Goal: Task Accomplishment & Management: Manage account settings

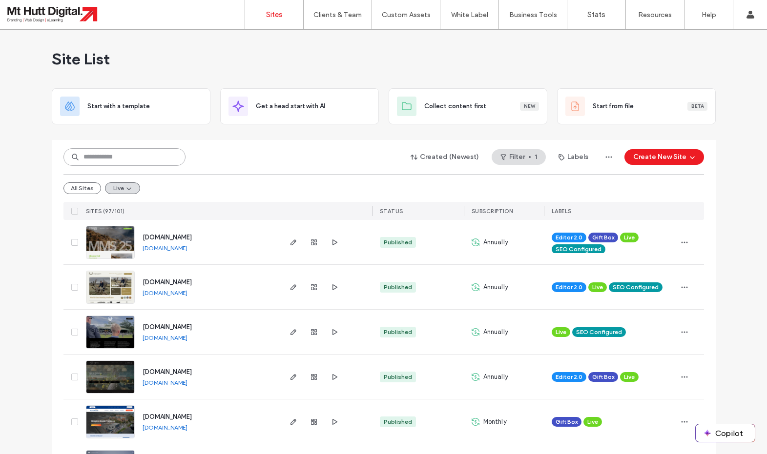
click at [133, 160] on input at bounding box center [124, 157] width 122 height 18
type input "****"
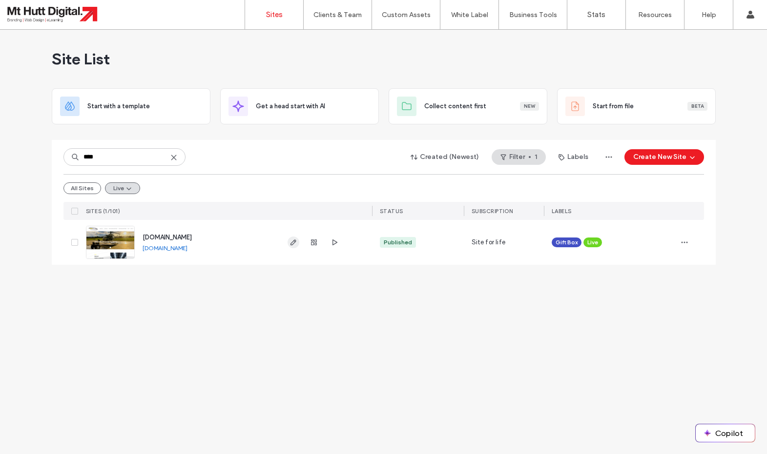
click at [291, 243] on icon "button" at bounding box center [293, 243] width 8 height 8
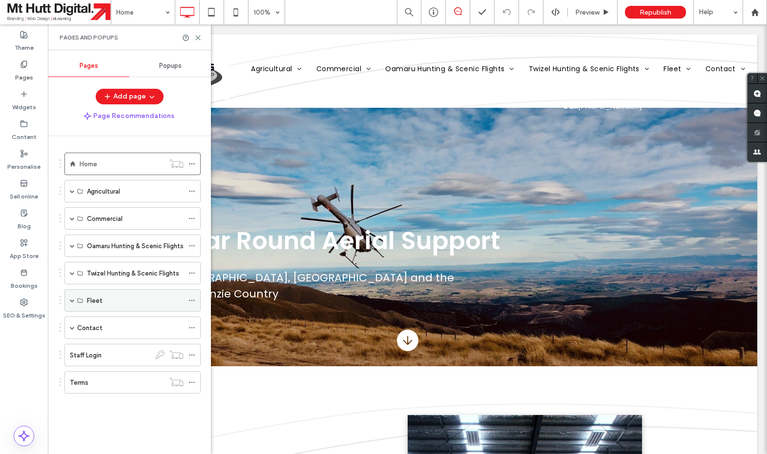
click at [101, 303] on label "Fleet" at bounding box center [95, 300] width 16 height 17
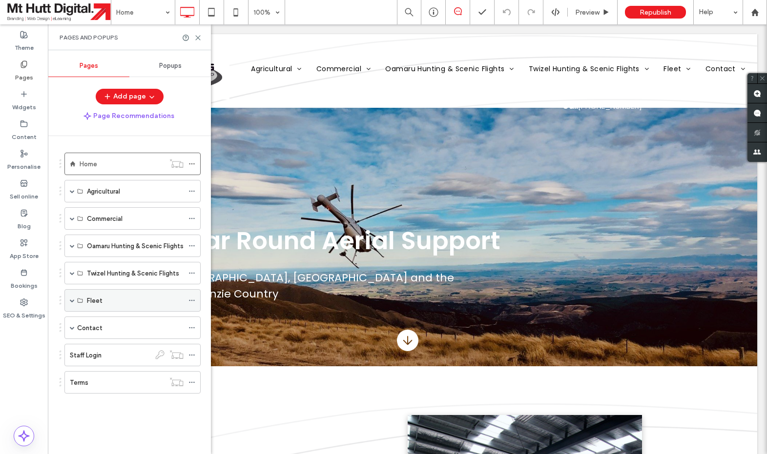
click at [73, 301] on span at bounding box center [72, 300] width 5 height 5
click at [102, 324] on label "Helicopters" at bounding box center [104, 323] width 35 height 17
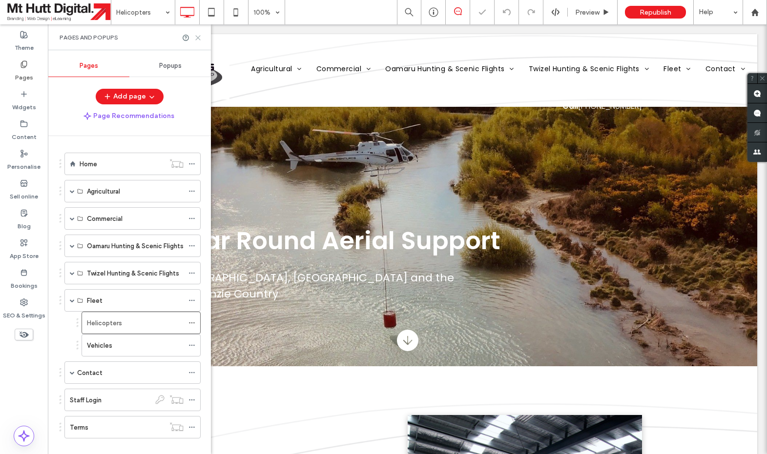
click at [200, 39] on icon at bounding box center [197, 37] width 7 height 7
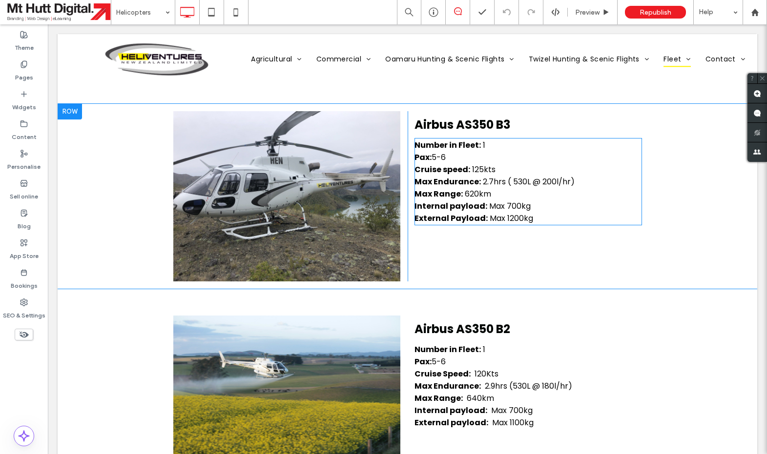
scroll to position [592, 0]
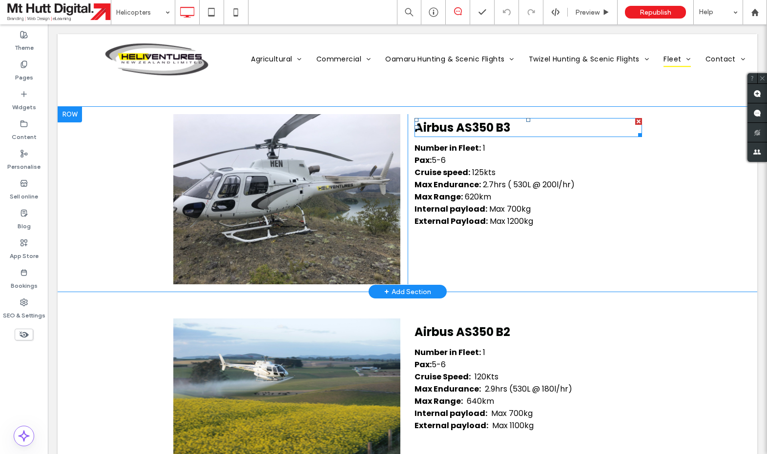
click at [510, 130] on strong "Airbus AS350 B3" at bounding box center [462, 128] width 96 height 16
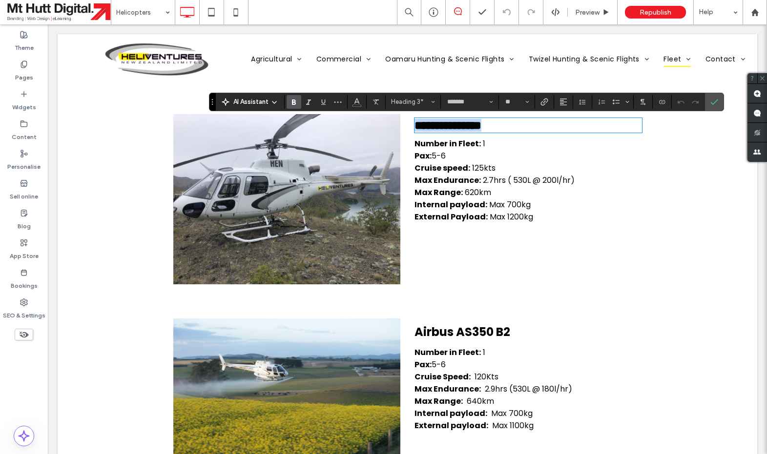
click at [481, 130] on strong "**********" at bounding box center [447, 126] width 67 height 12
click at [712, 103] on icon "Confirm" at bounding box center [714, 102] width 8 height 8
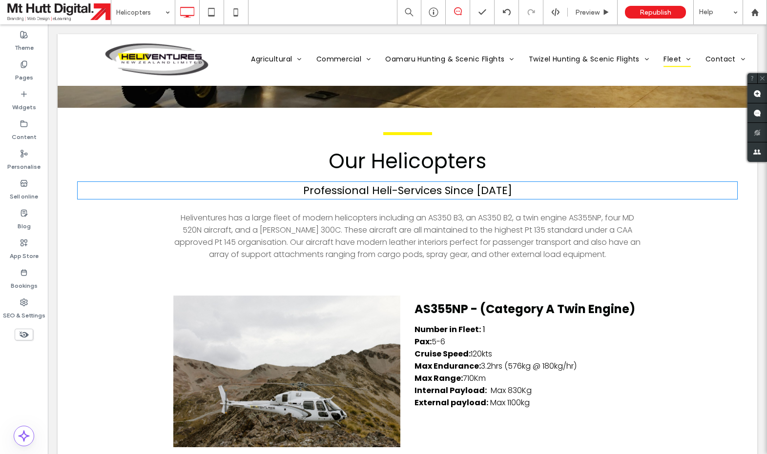
scroll to position [237, 0]
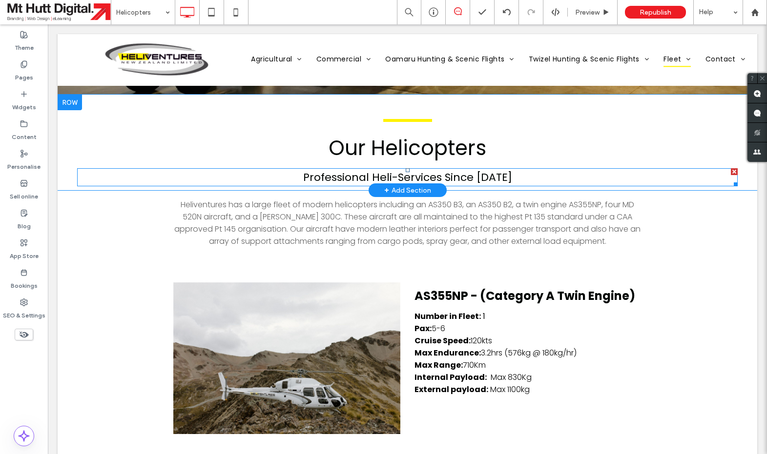
click at [502, 179] on div "Professional Heli-Services Since [DATE]" at bounding box center [407, 177] width 660 height 16
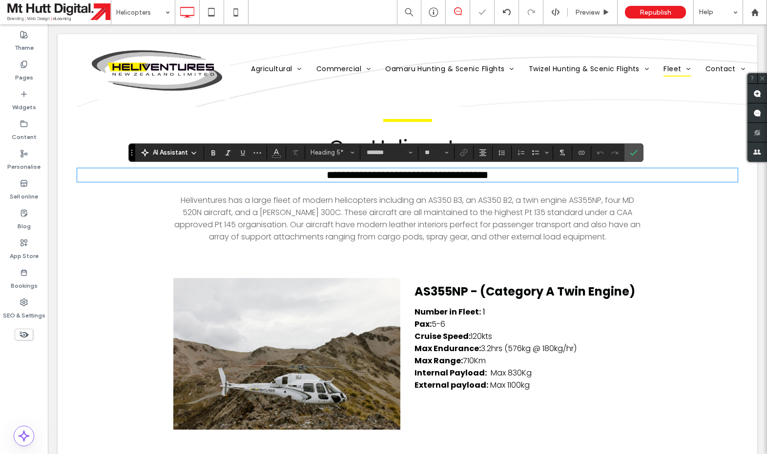
click at [505, 179] on h5 "**********" at bounding box center [407, 175] width 660 height 12
click at [638, 152] on label "Confirm" at bounding box center [633, 153] width 15 height 18
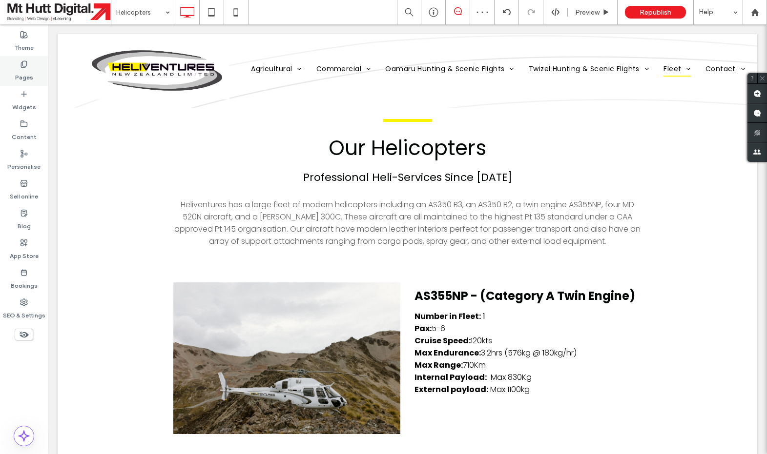
click at [28, 64] on div "Pages" at bounding box center [24, 71] width 48 height 30
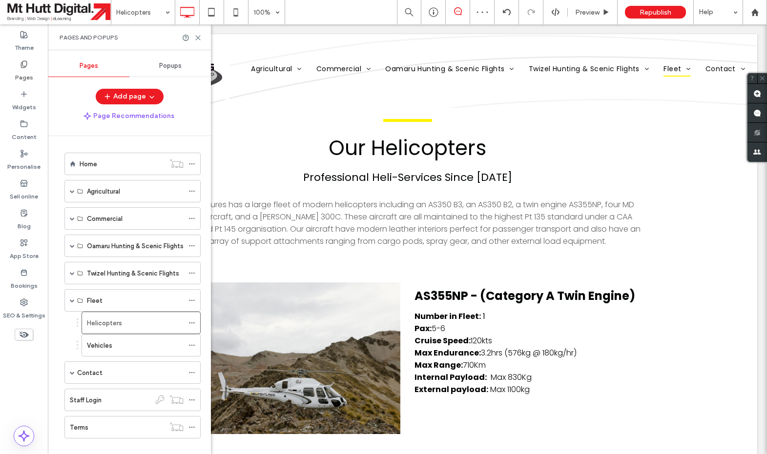
click at [98, 162] on div "Home" at bounding box center [122, 164] width 85 height 10
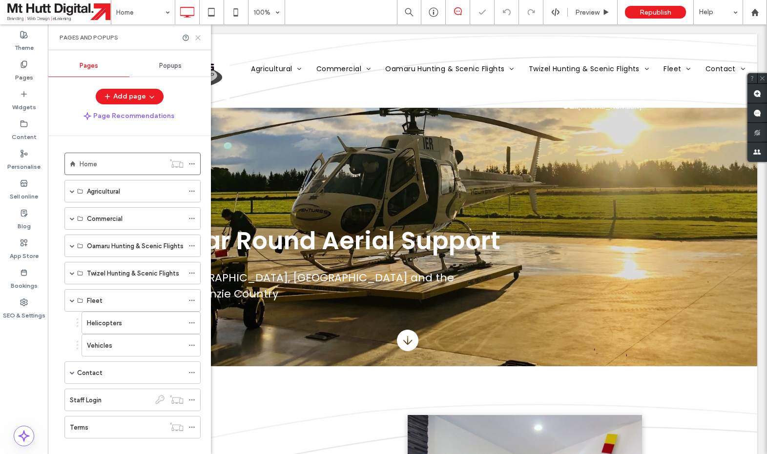
click at [199, 37] on icon at bounding box center [197, 37] width 7 height 7
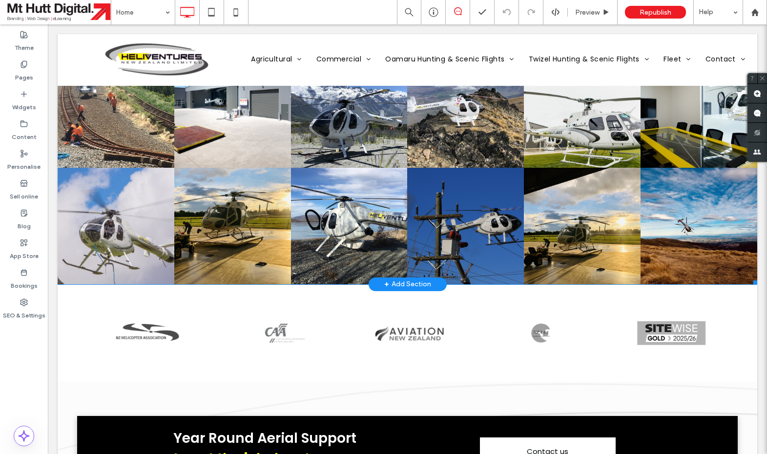
scroll to position [1915, 0]
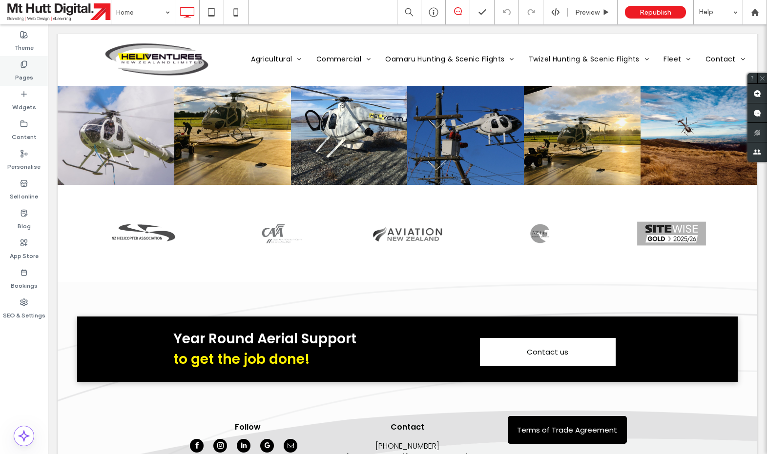
click at [22, 65] on icon at bounding box center [24, 65] width 8 height 8
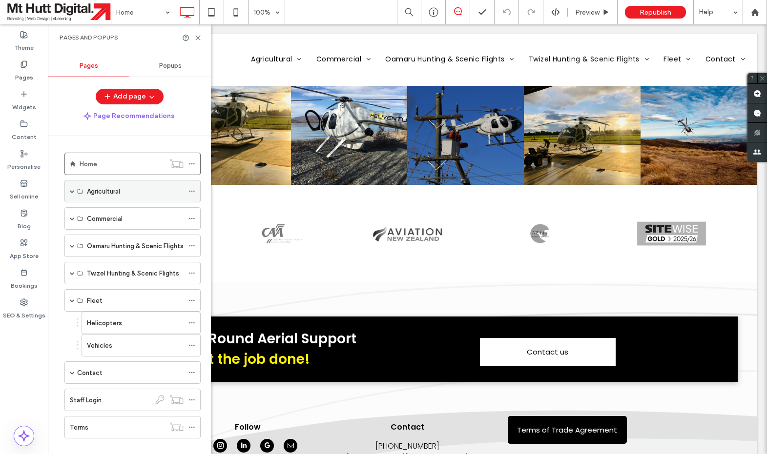
click at [102, 190] on label "Agricultural" at bounding box center [103, 191] width 33 height 17
click at [72, 193] on span at bounding box center [72, 191] width 5 height 5
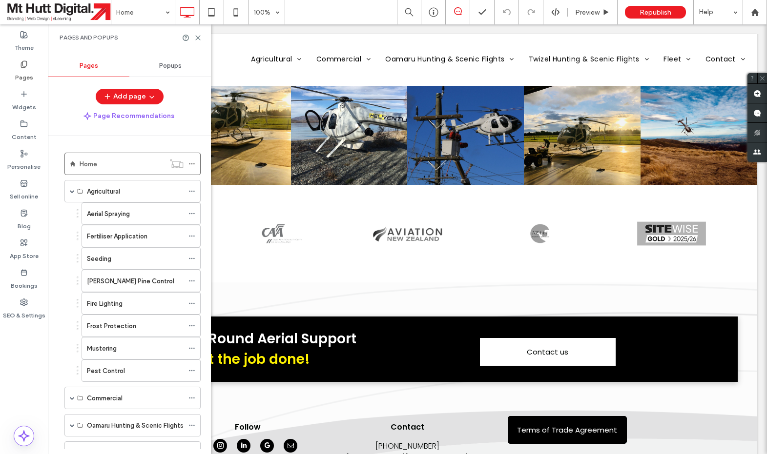
click at [108, 212] on label "Aerial Spraying" at bounding box center [108, 213] width 43 height 17
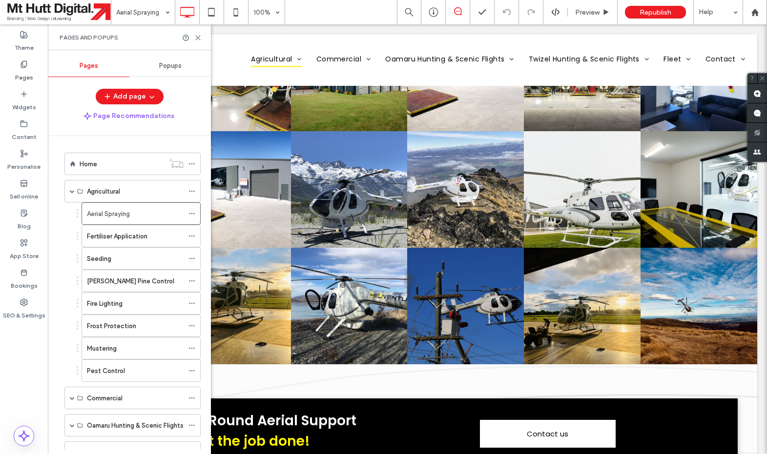
scroll to position [1417, 0]
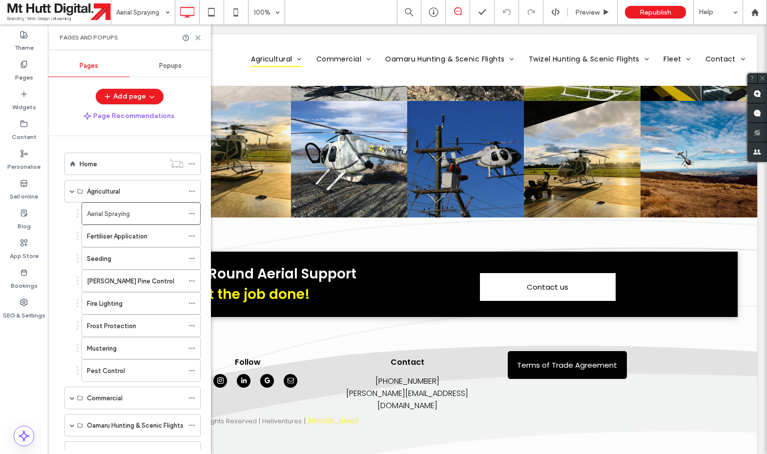
click at [115, 232] on label "Fertiliser Application" at bounding box center [117, 236] width 61 height 17
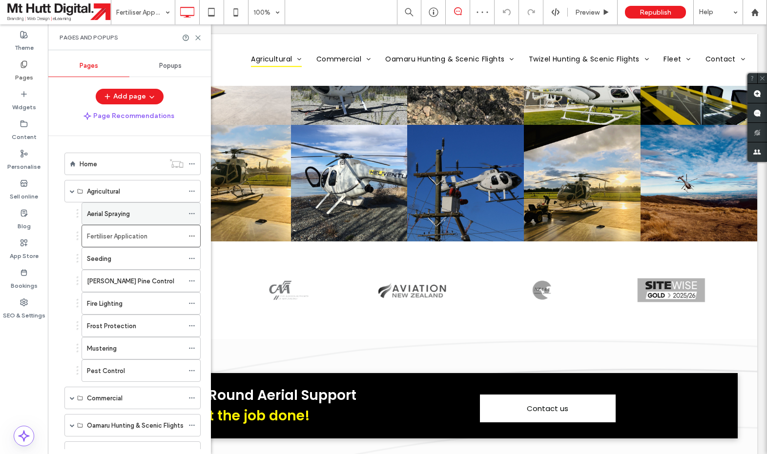
scroll to position [1292, 0]
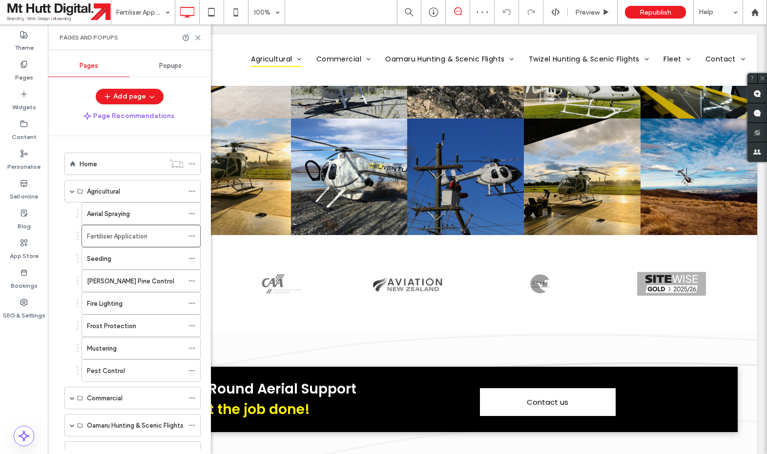
click at [118, 256] on div "Seeding" at bounding box center [135, 259] width 97 height 10
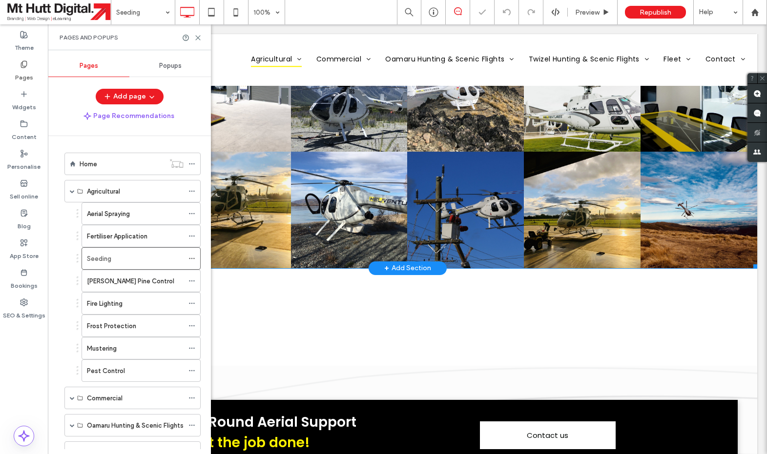
scroll to position [758, 0]
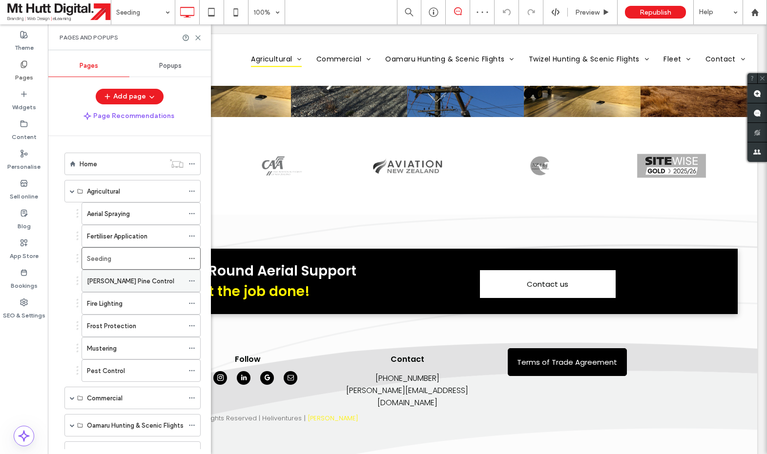
drag, startPoint x: 113, startPoint y: 285, endPoint x: 135, endPoint y: 284, distance: 22.0
click at [113, 285] on label "[PERSON_NAME] Pine Control" at bounding box center [130, 281] width 87 height 17
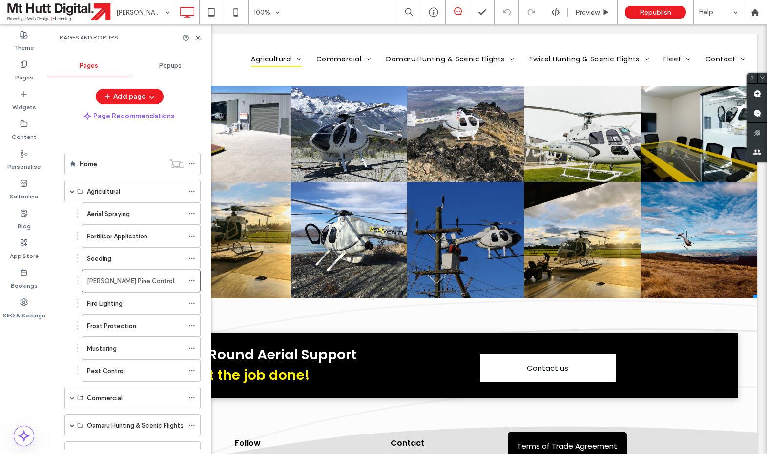
scroll to position [1699, 0]
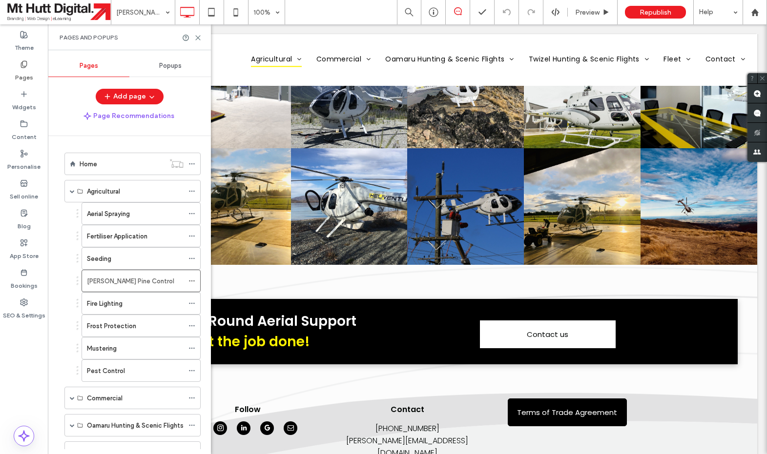
drag, startPoint x: 137, startPoint y: 306, endPoint x: 154, endPoint y: 305, distance: 16.6
click at [137, 306] on div "Fire Lighting" at bounding box center [135, 304] width 97 height 10
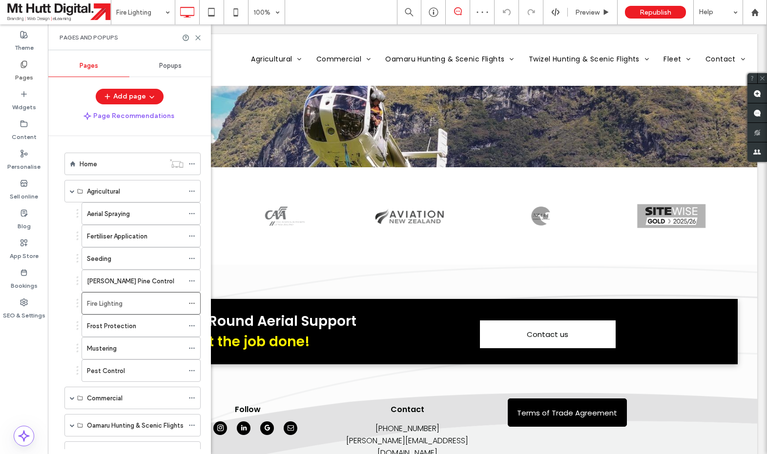
scroll to position [993, 0]
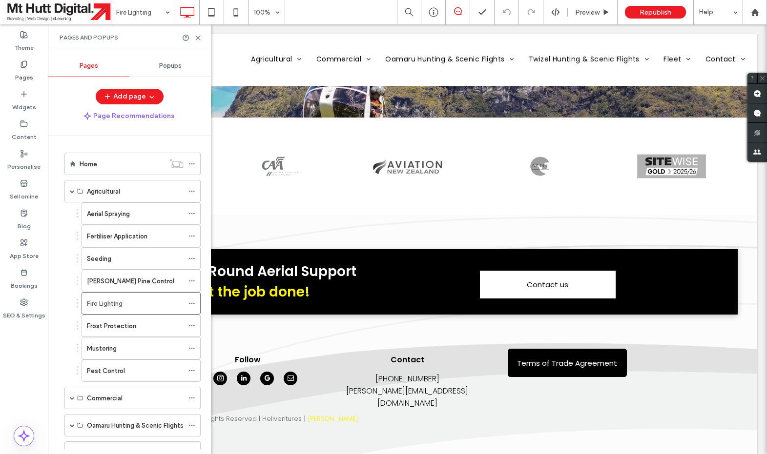
click at [119, 325] on label "Frost Protection" at bounding box center [111, 326] width 49 height 17
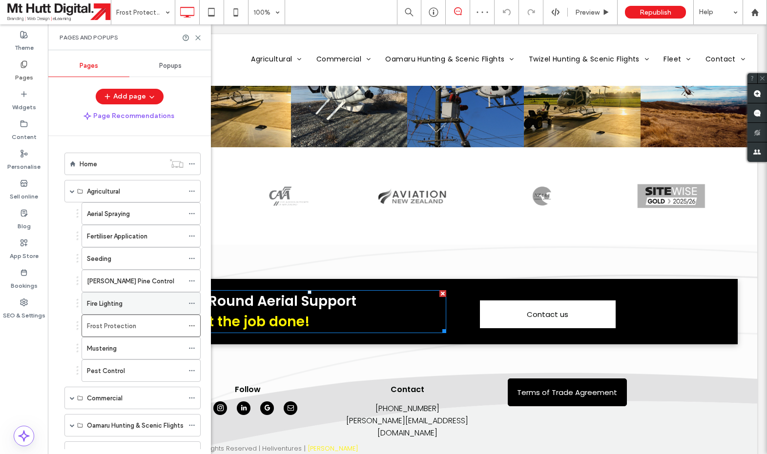
scroll to position [1453, 0]
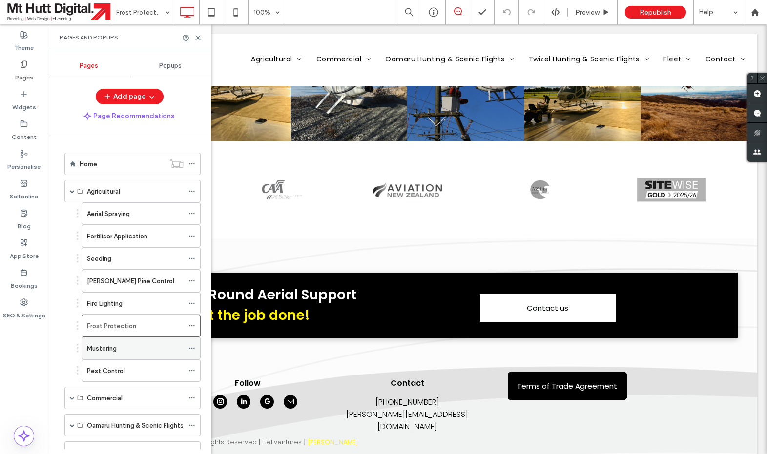
click at [105, 350] on label "Mustering" at bounding box center [102, 348] width 30 height 17
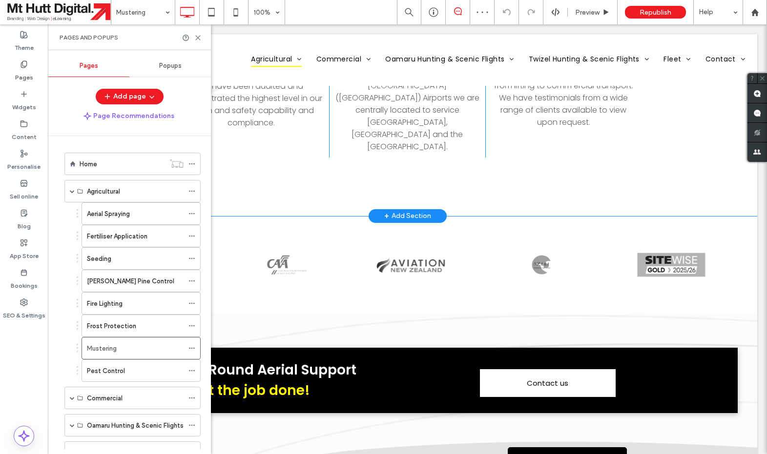
scroll to position [1036, 0]
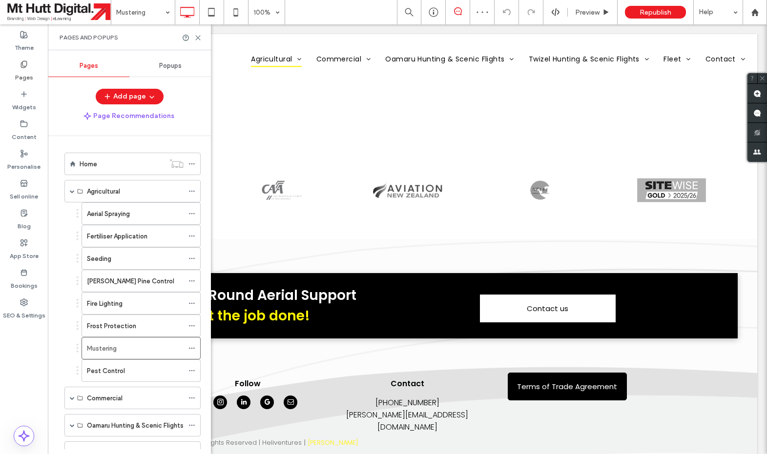
click at [117, 366] on label "Pest Control" at bounding box center [106, 371] width 38 height 17
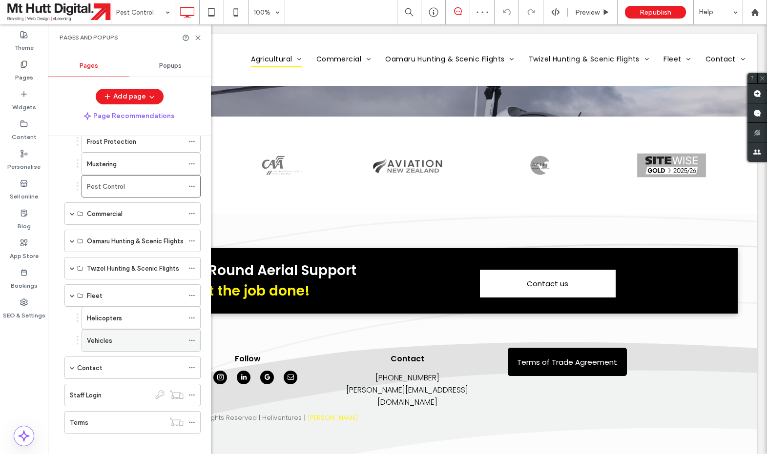
scroll to position [193, 0]
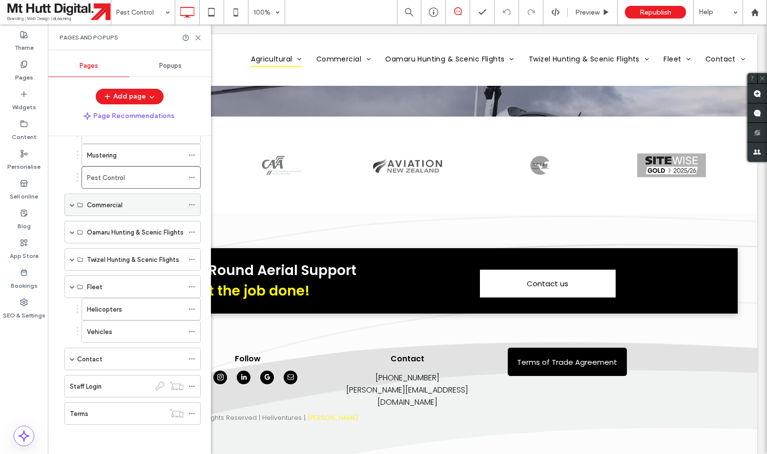
click at [71, 208] on span at bounding box center [72, 204] width 5 height 21
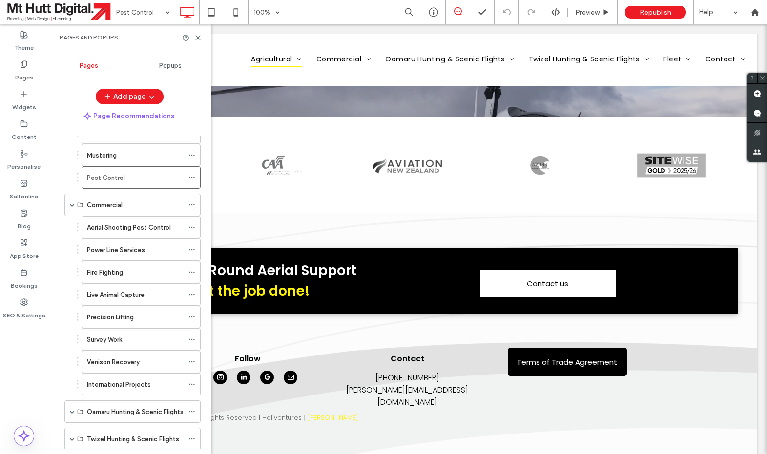
click at [118, 229] on label "Aerial Shooting Pest Control" at bounding box center [129, 227] width 84 height 17
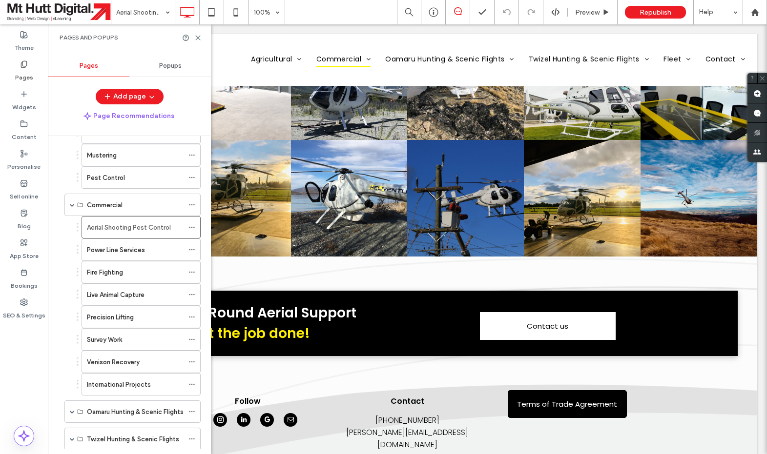
scroll to position [1415, 0]
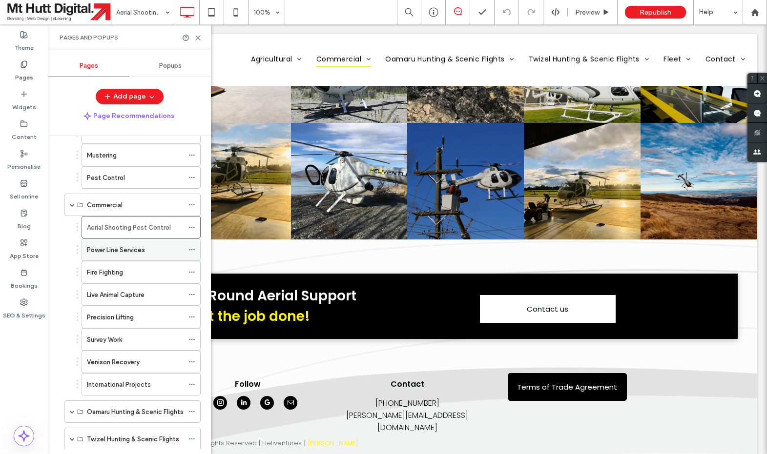
click at [117, 255] on label "Power Line Services" at bounding box center [116, 250] width 58 height 17
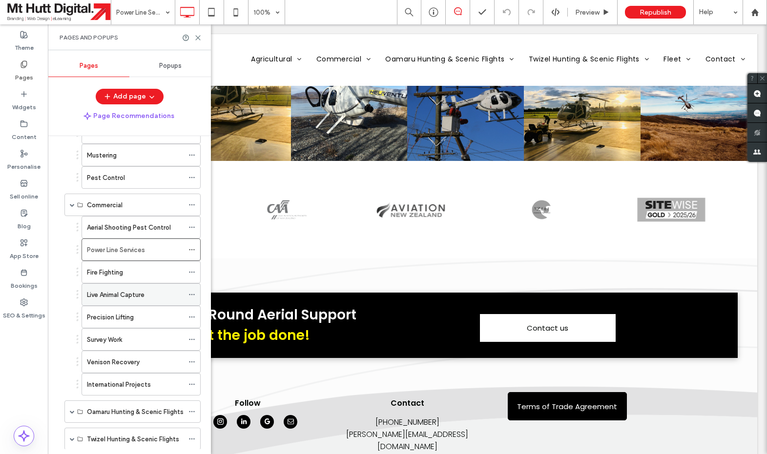
scroll to position [2146, 0]
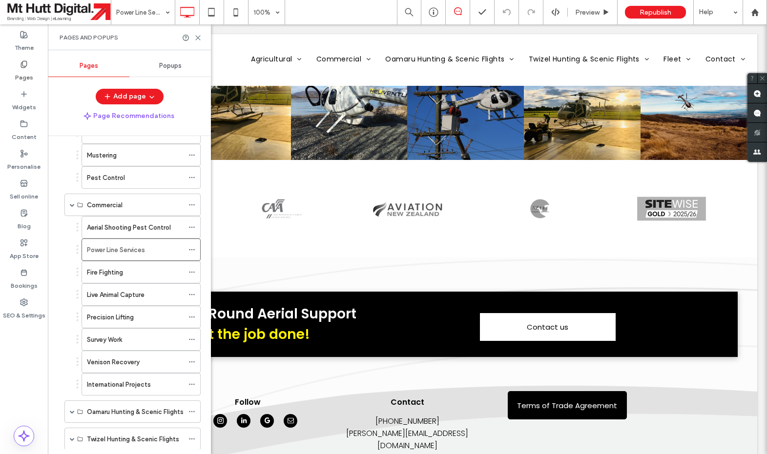
click at [136, 268] on div "Fire Fighting" at bounding box center [135, 272] width 97 height 10
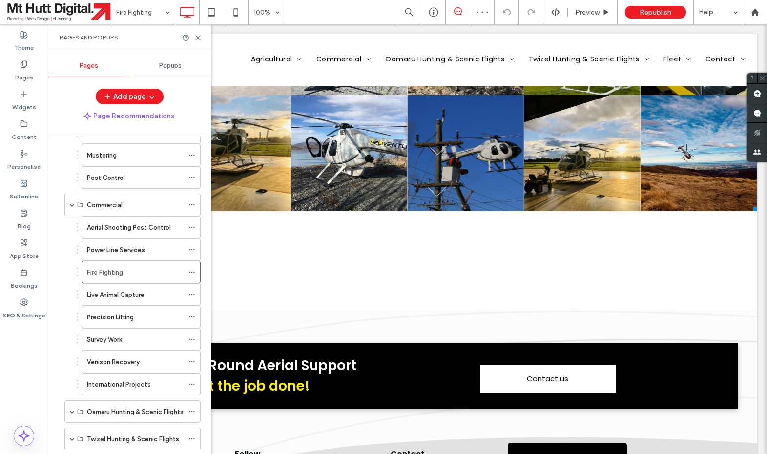
scroll to position [1713, 0]
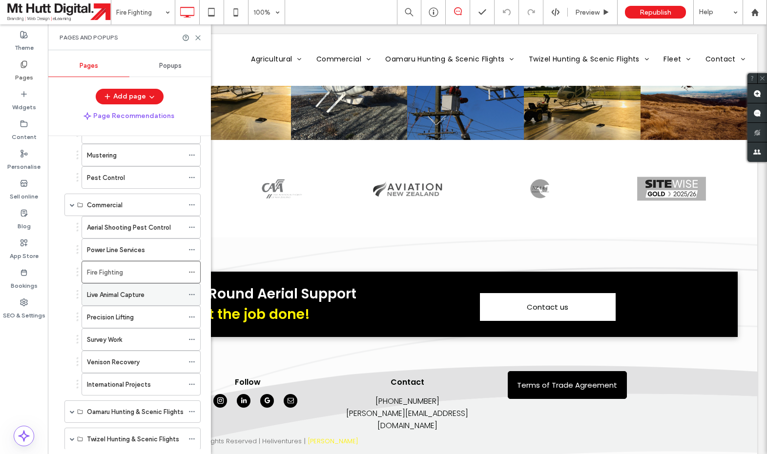
click at [136, 292] on label "Live Animal Capture" at bounding box center [116, 295] width 58 height 17
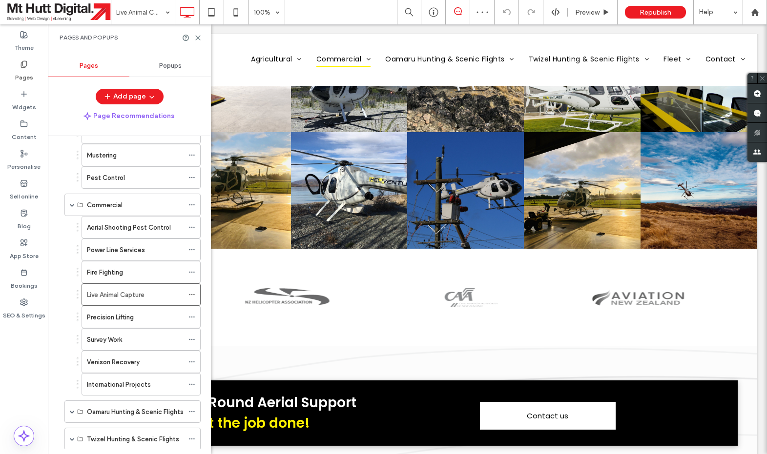
scroll to position [1642, 0]
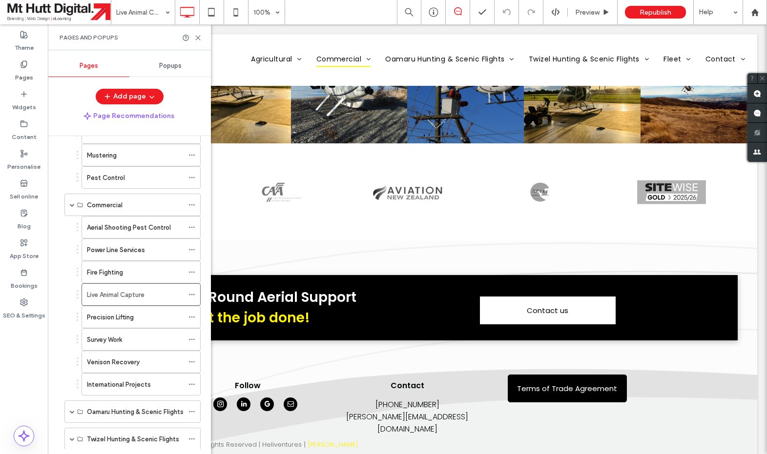
drag, startPoint x: 109, startPoint y: 322, endPoint x: 131, endPoint y: 322, distance: 22.5
click at [108, 322] on label "Precision Lifting" at bounding box center [110, 317] width 47 height 17
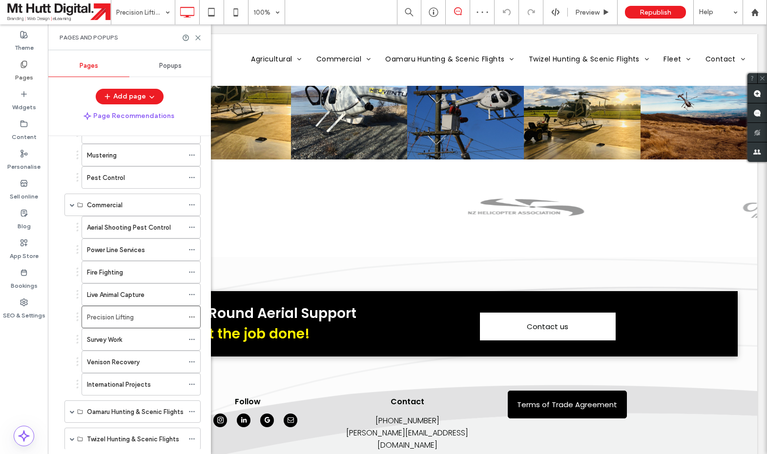
scroll to position [1455, 0]
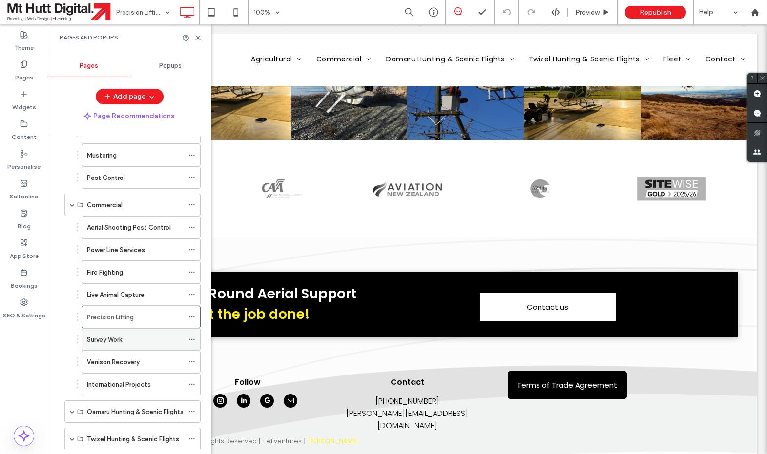
click at [124, 339] on div "Survey Work" at bounding box center [135, 340] width 97 height 10
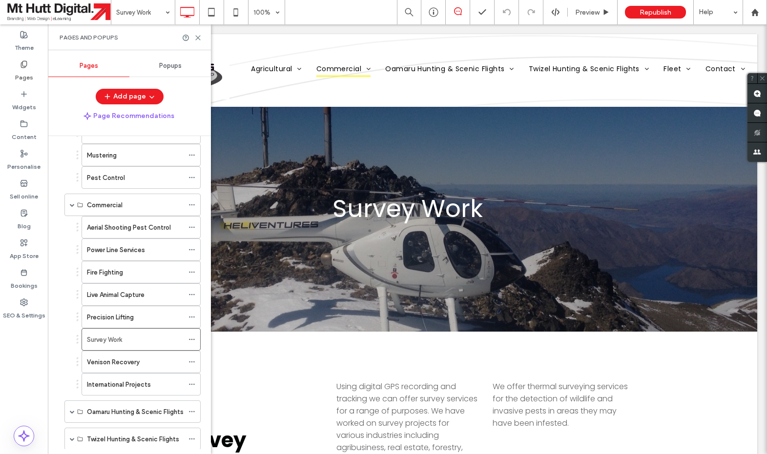
scroll to position [0, 0]
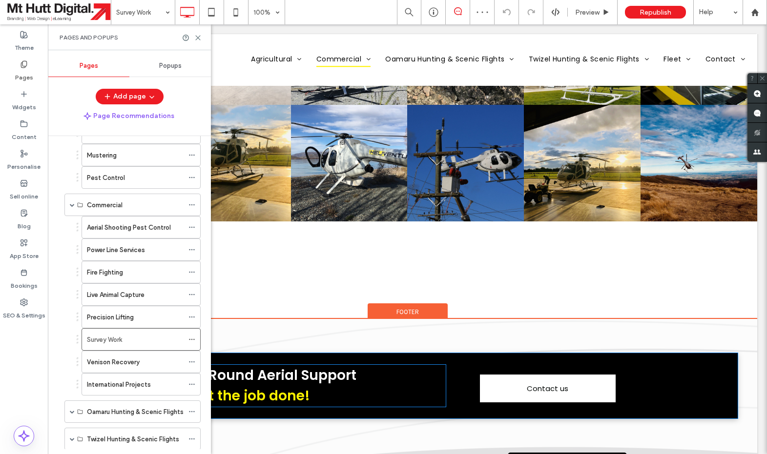
scroll to position [1443, 0]
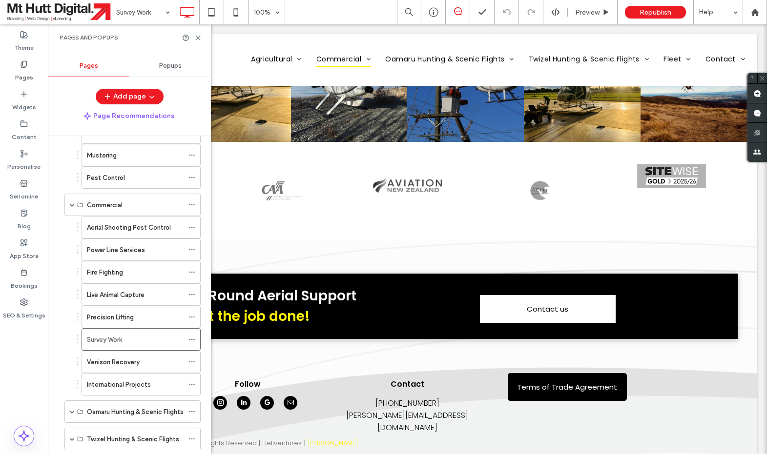
click at [141, 365] on div "Venison Recovery" at bounding box center [135, 362] width 97 height 10
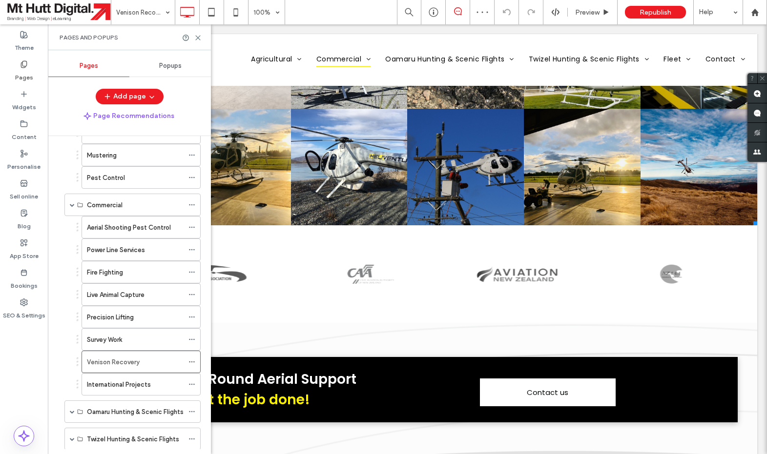
scroll to position [1472, 0]
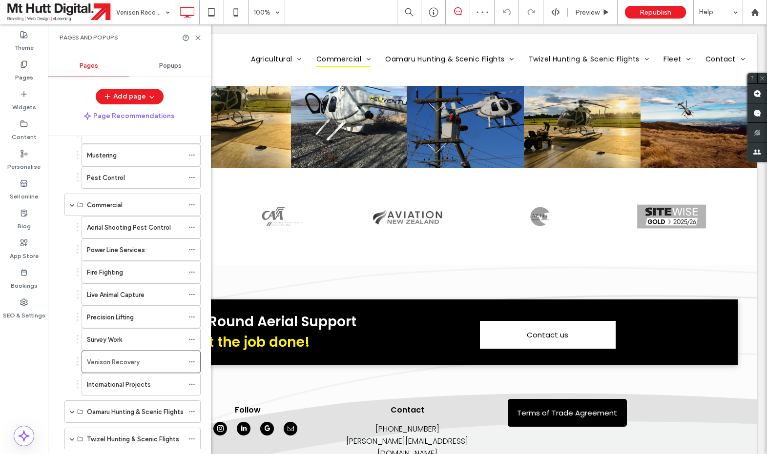
drag, startPoint x: 97, startPoint y: 390, endPoint x: 108, endPoint y: 391, distance: 10.7
click at [98, 390] on div "International Projects" at bounding box center [135, 384] width 97 height 21
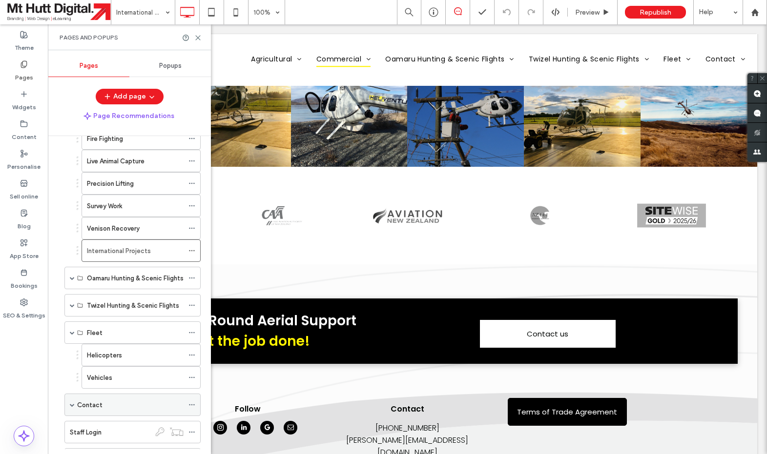
scroll to position [373, 0]
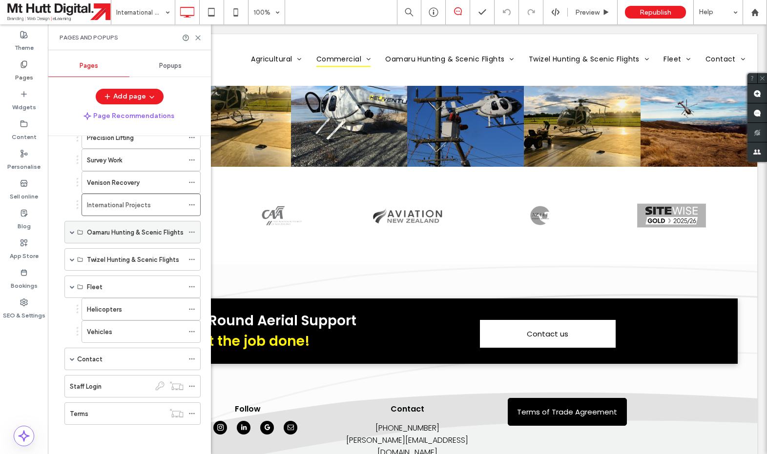
click at [75, 235] on div "Oamaru Hunting & Scenic Flights" at bounding box center [132, 232] width 136 height 22
click at [69, 234] on div "Oamaru Hunting & Scenic Flights" at bounding box center [132, 232] width 136 height 22
click at [71, 231] on span at bounding box center [72, 232] width 5 height 5
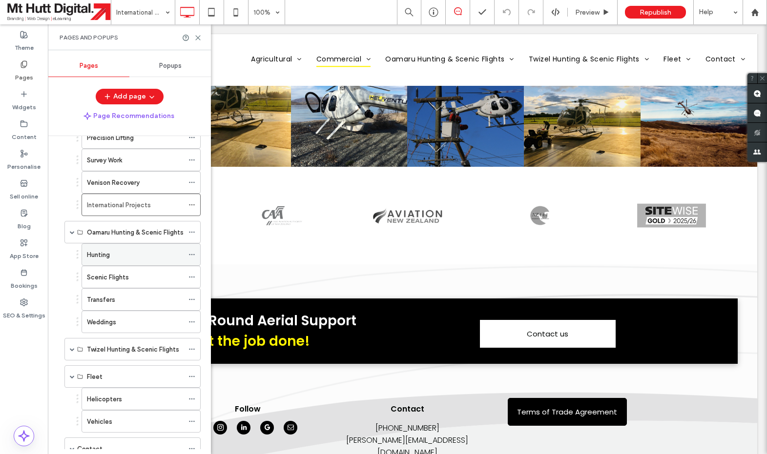
click at [110, 252] on label "Hunting" at bounding box center [98, 254] width 23 height 17
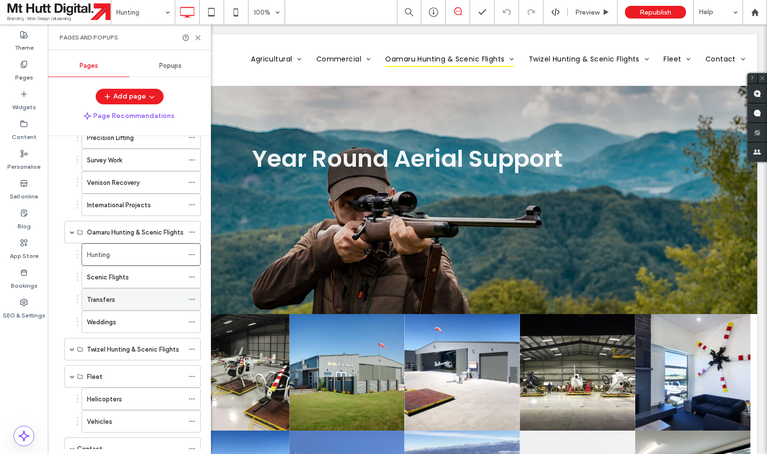
scroll to position [1859, 0]
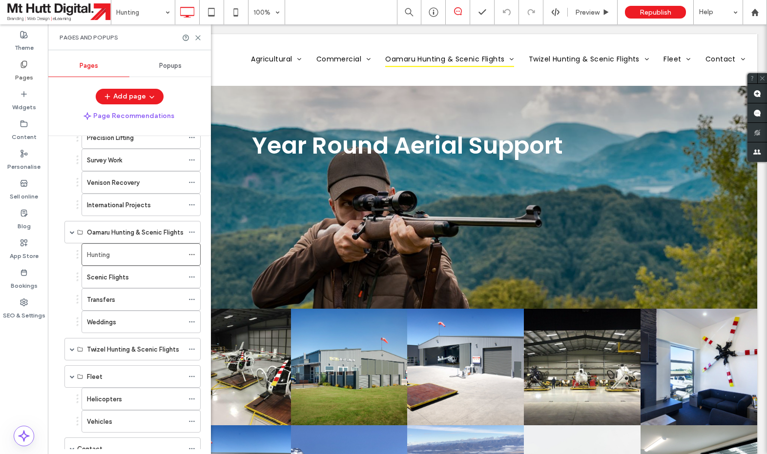
click at [123, 274] on label "Scenic Flights" at bounding box center [108, 277] width 42 height 17
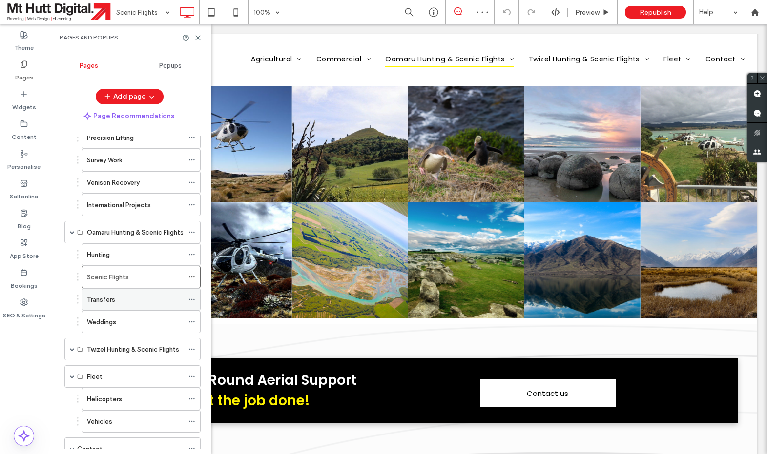
scroll to position [1657, 0]
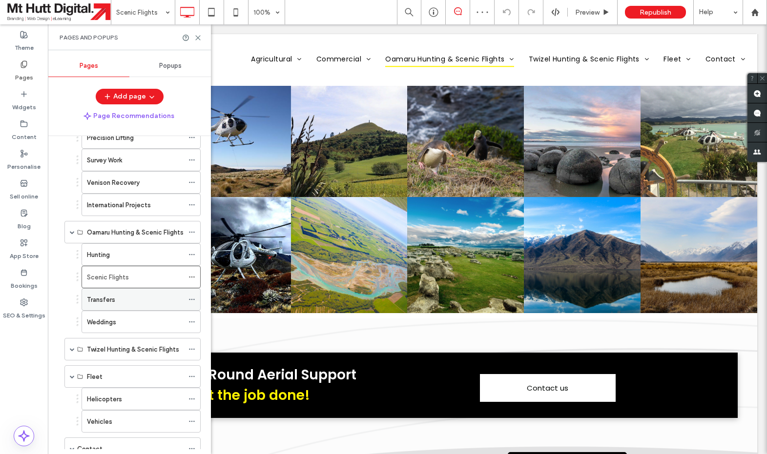
click at [136, 297] on div "Transfers" at bounding box center [135, 300] width 97 height 10
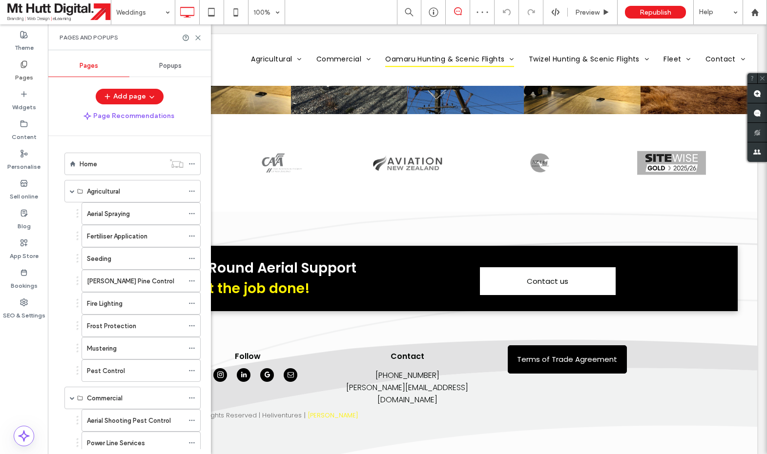
scroll to position [373, 0]
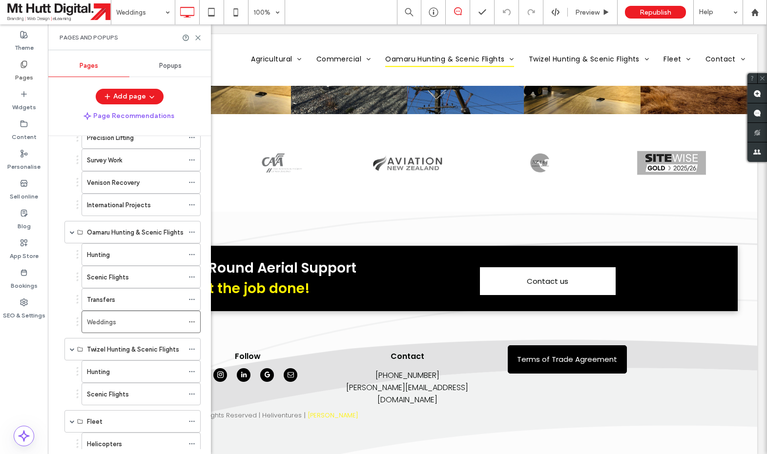
drag, startPoint x: 131, startPoint y: 369, endPoint x: 141, endPoint y: 370, distance: 9.9
click at [131, 369] on div "Hunting" at bounding box center [135, 372] width 97 height 10
click at [129, 391] on div "Scenic Flights" at bounding box center [135, 394] width 97 height 10
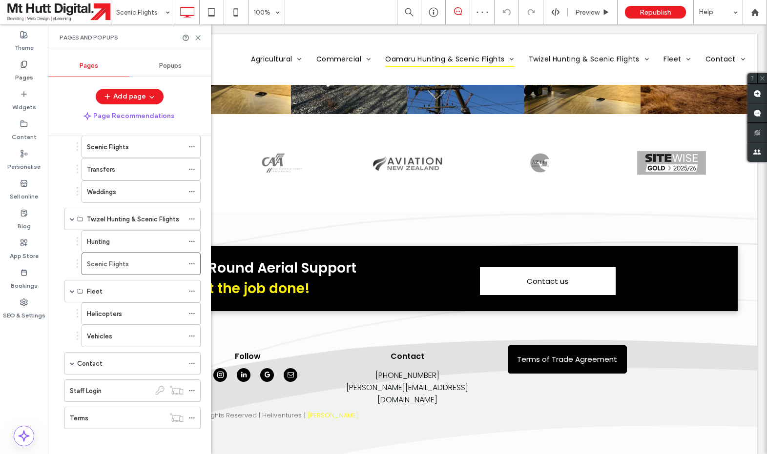
scroll to position [508, 0]
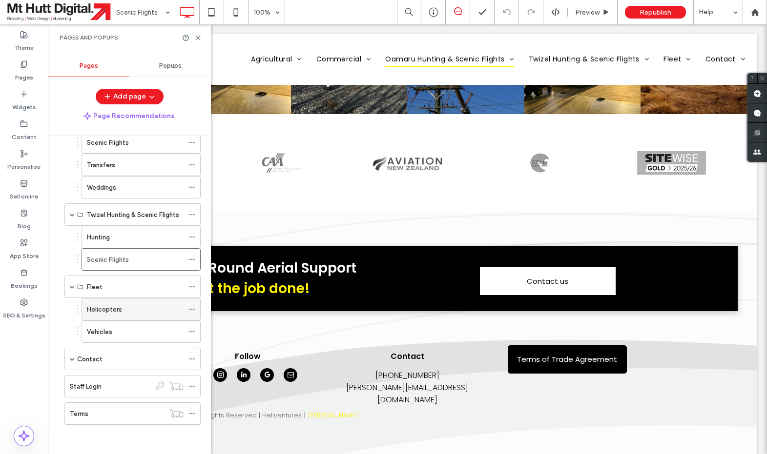
click at [130, 309] on div "Helicopters" at bounding box center [135, 310] width 97 height 10
click at [130, 334] on div "Vehicles" at bounding box center [135, 332] width 97 height 10
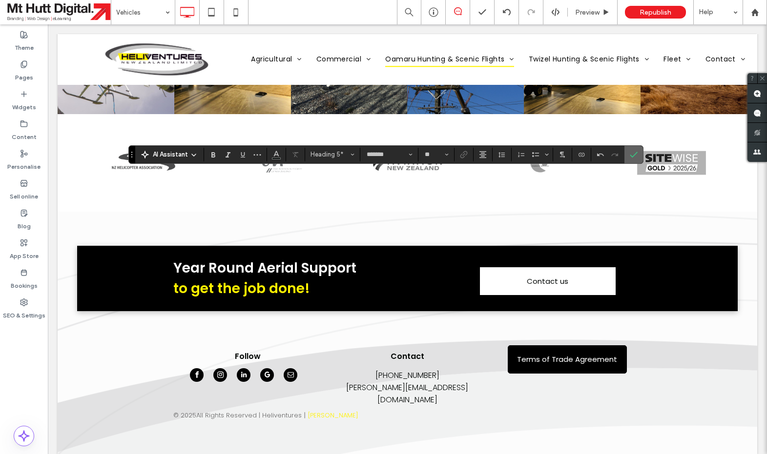
click at [630, 157] on icon "Confirm" at bounding box center [634, 155] width 8 height 8
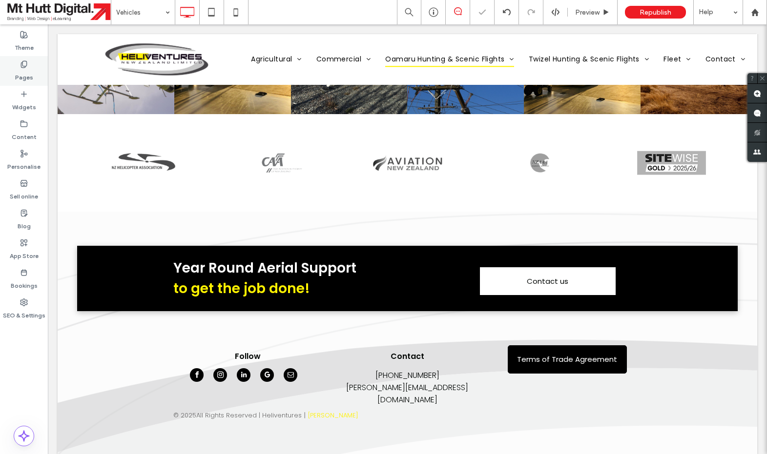
click at [23, 66] on use at bounding box center [23, 64] width 5 height 6
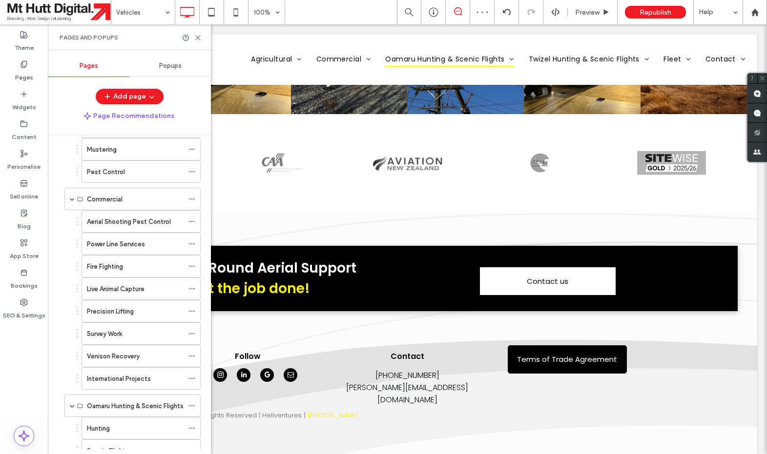
scroll to position [508, 0]
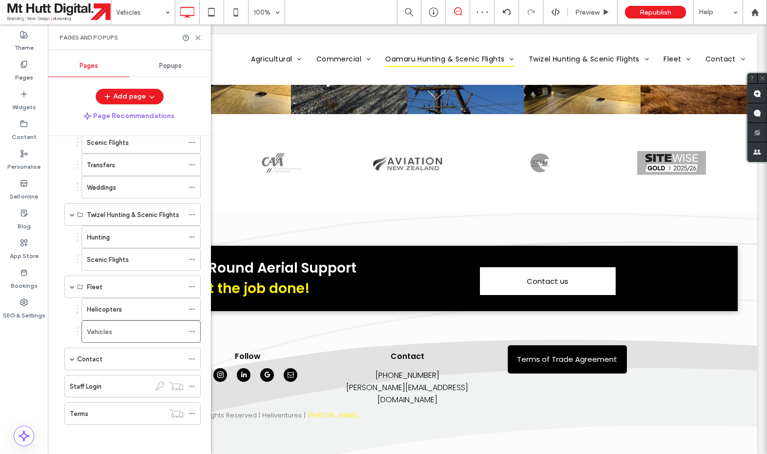
click at [84, 360] on label "Contact" at bounding box center [89, 359] width 25 height 17
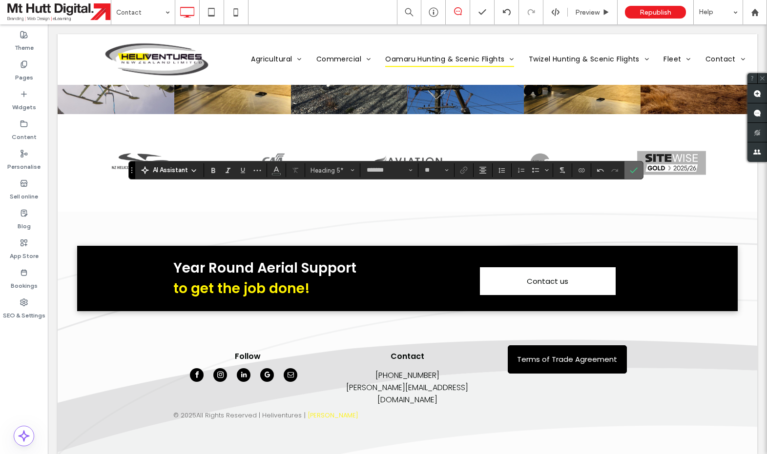
click at [638, 172] on label "Confirm" at bounding box center [633, 171] width 15 height 18
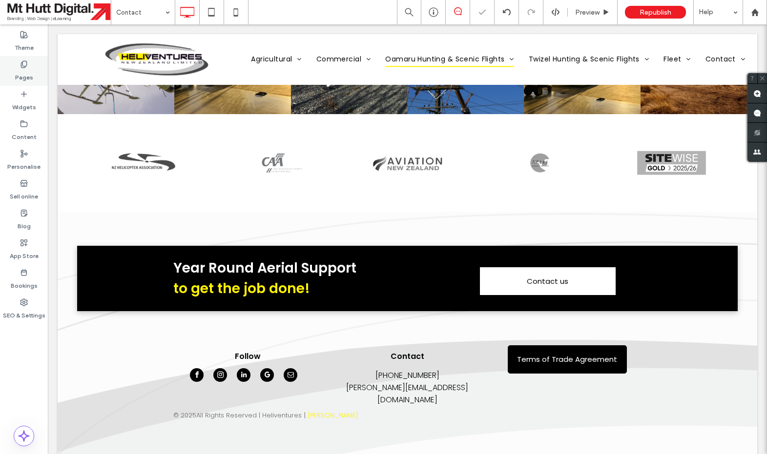
click at [29, 67] on div "Pages" at bounding box center [24, 71] width 48 height 30
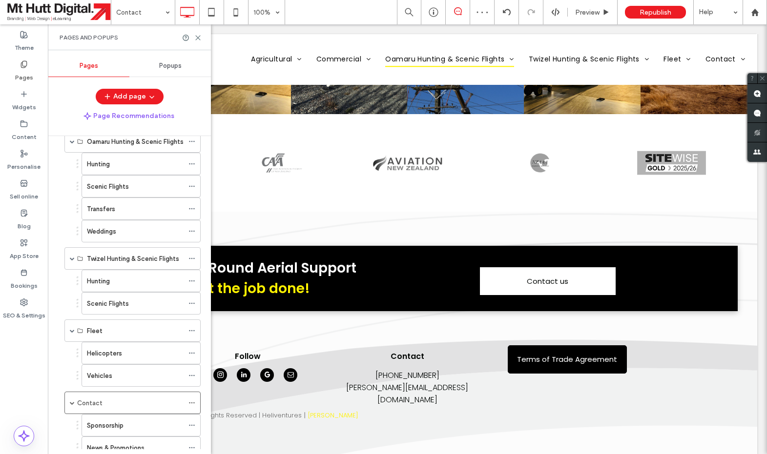
scroll to position [553, 0]
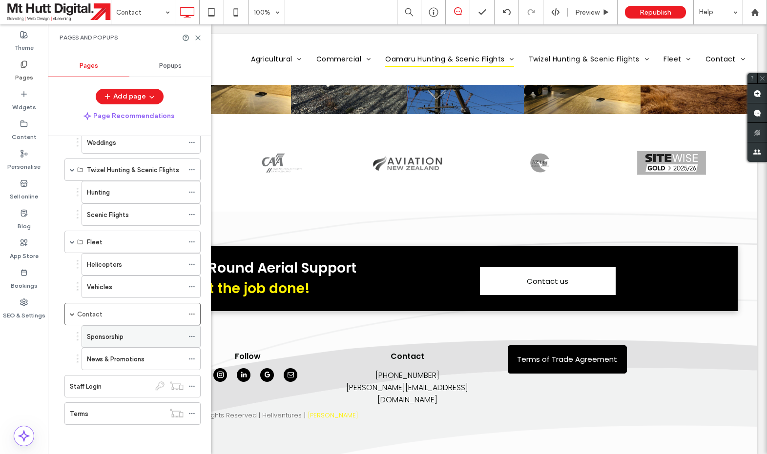
click at [120, 337] on label "Sponsorship" at bounding box center [105, 336] width 37 height 17
click at [104, 362] on label "News & Promotions" at bounding box center [116, 359] width 58 height 17
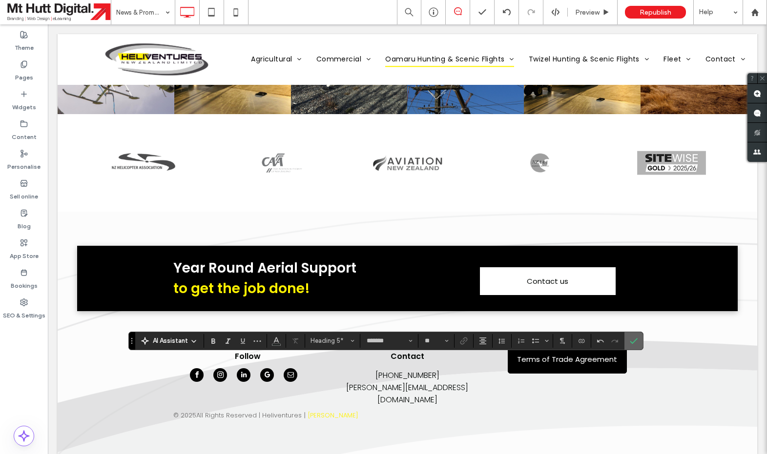
click at [631, 343] on icon "Confirm" at bounding box center [634, 341] width 8 height 8
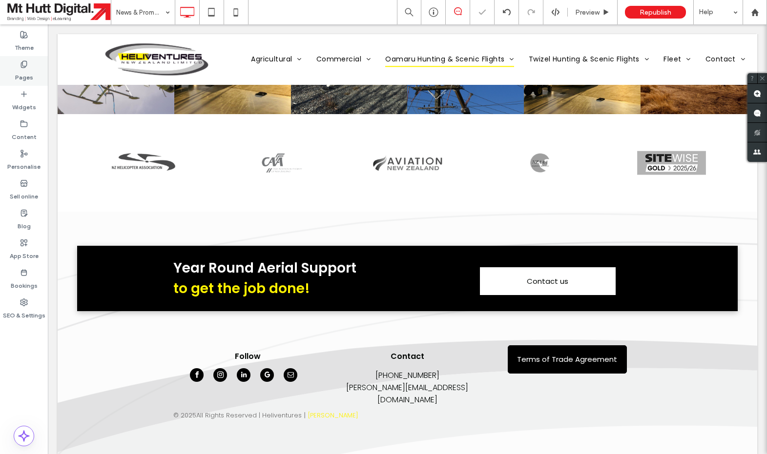
click at [22, 71] on label "Pages" at bounding box center [24, 75] width 18 height 14
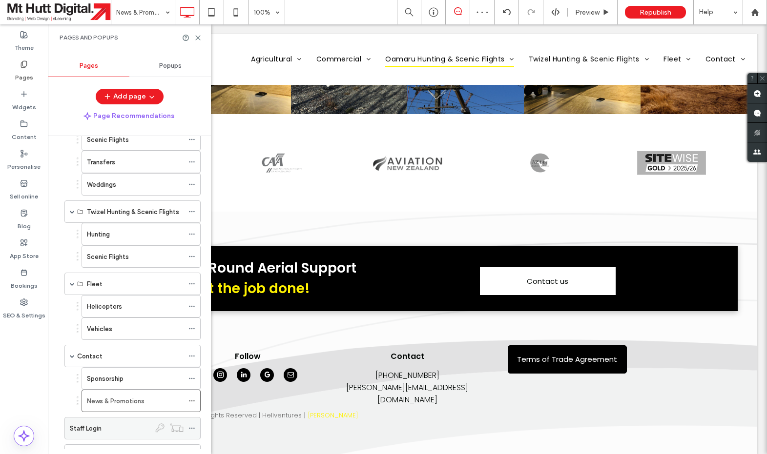
scroll to position [553, 0]
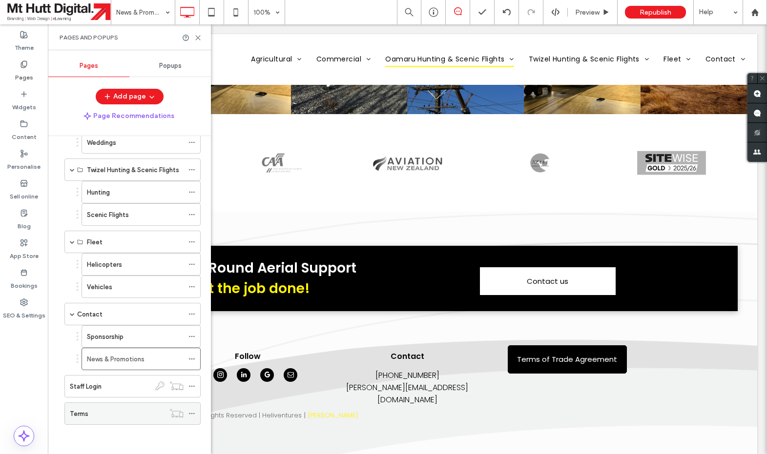
click at [102, 417] on div "Terms" at bounding box center [117, 414] width 95 height 10
click at [117, 365] on div "News & Promotions" at bounding box center [135, 358] width 97 height 21
click at [125, 336] on div "Sponsorship" at bounding box center [135, 337] width 97 height 10
click at [114, 291] on div "Vehicles" at bounding box center [135, 287] width 97 height 10
click at [127, 262] on div "Helicopters" at bounding box center [135, 265] width 97 height 10
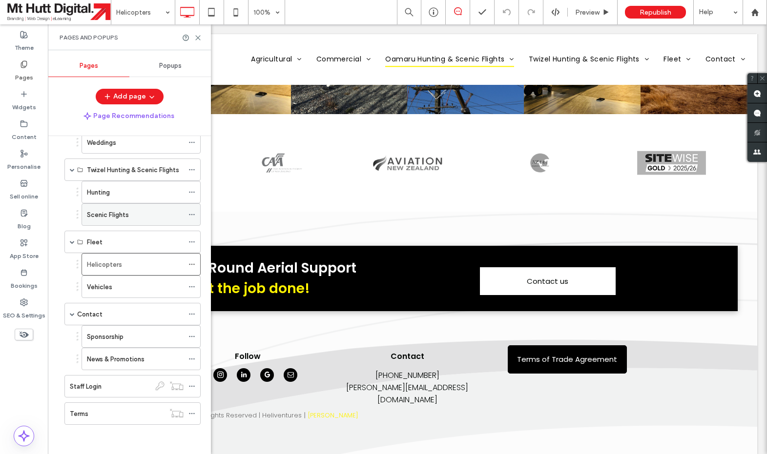
click at [125, 222] on div "Scenic Flights" at bounding box center [135, 214] width 97 height 21
click at [137, 194] on div "Hunting" at bounding box center [135, 192] width 97 height 10
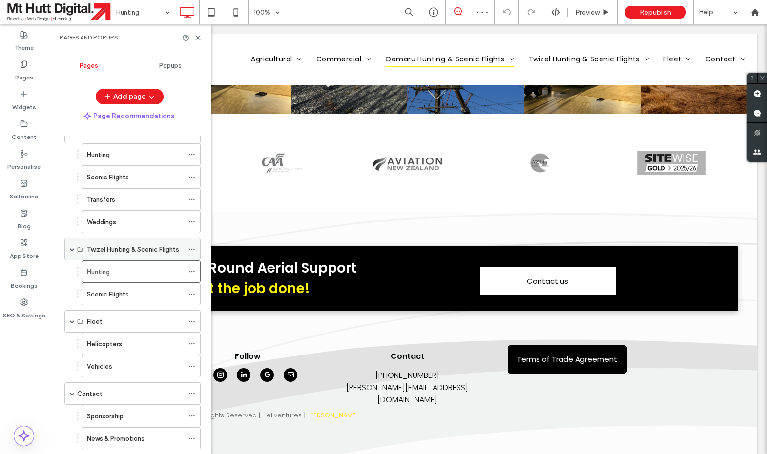
scroll to position [468, 0]
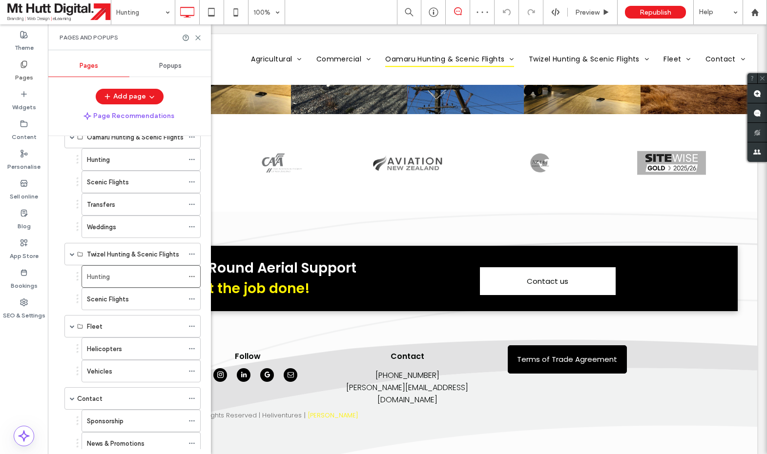
click at [130, 229] on div "Weddings" at bounding box center [135, 227] width 97 height 10
click at [122, 206] on div "Transfers" at bounding box center [135, 205] width 97 height 10
click at [107, 183] on label "Scenic Flights" at bounding box center [108, 182] width 42 height 17
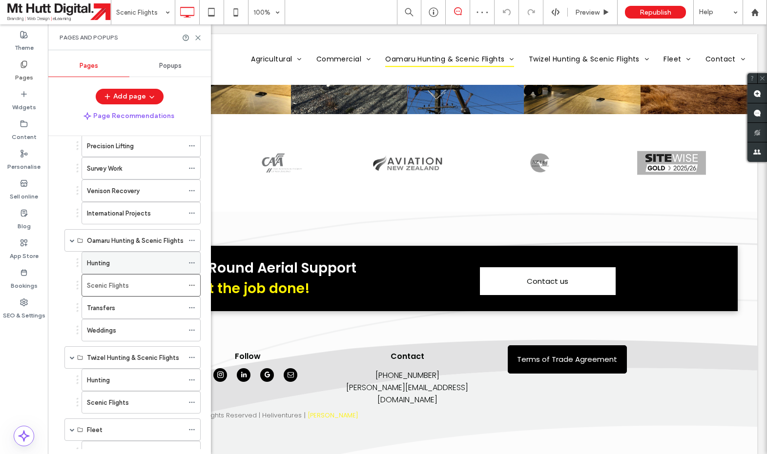
scroll to position [364, 0]
click at [134, 261] on div "Hunting" at bounding box center [135, 264] width 97 height 10
click at [136, 218] on label "International Projects" at bounding box center [119, 214] width 64 height 17
click at [117, 198] on div "Venison Recovery" at bounding box center [135, 191] width 97 height 21
click at [136, 170] on div "Survey Work" at bounding box center [135, 169] width 97 height 10
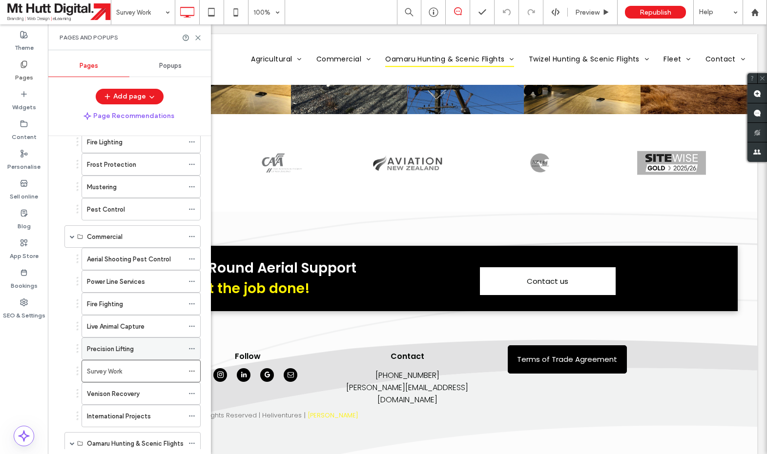
scroll to position [160, 0]
click at [125, 353] on label "Precision Lifting" at bounding box center [110, 350] width 47 height 17
click at [152, 332] on div "Live Animal Capture" at bounding box center [135, 328] width 97 height 10
click at [140, 309] on div "Fire Fighting" at bounding box center [135, 306] width 97 height 10
click at [122, 280] on label "Power Line Services" at bounding box center [116, 283] width 58 height 17
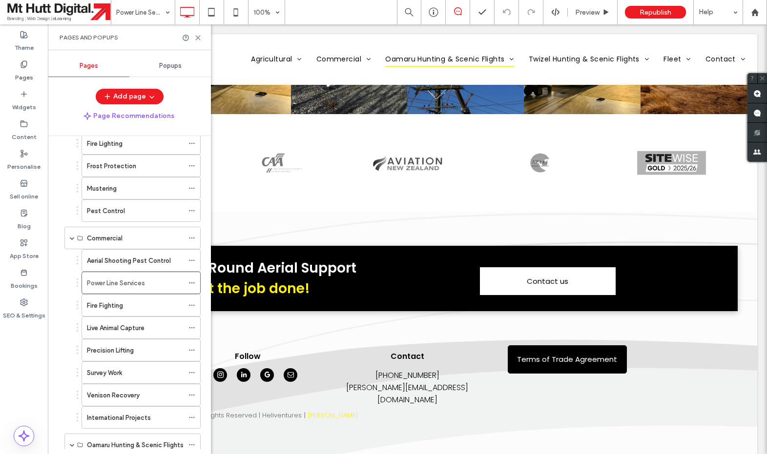
click at [141, 258] on label "Aerial Shooting Pest Control" at bounding box center [129, 260] width 84 height 17
click at [115, 218] on div "Pest Control" at bounding box center [135, 210] width 97 height 21
click at [147, 190] on div "Mustering" at bounding box center [135, 189] width 97 height 10
click at [125, 164] on label "Frost Protection" at bounding box center [111, 166] width 49 height 17
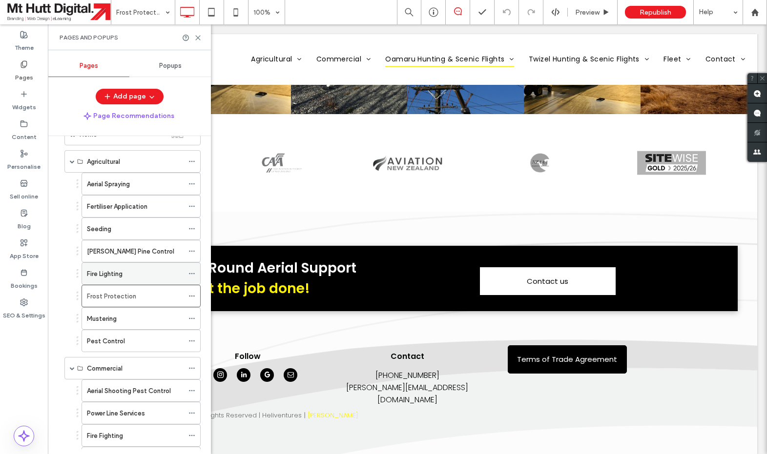
scroll to position [29, 0]
click at [134, 273] on div "Fire Lighting" at bounding box center [135, 274] width 97 height 10
click at [141, 250] on label "[PERSON_NAME] Pine Control" at bounding box center [130, 252] width 87 height 17
click at [140, 226] on div "Seeding" at bounding box center [135, 230] width 97 height 10
click at [139, 208] on label "Fertiliser Application" at bounding box center [117, 207] width 61 height 17
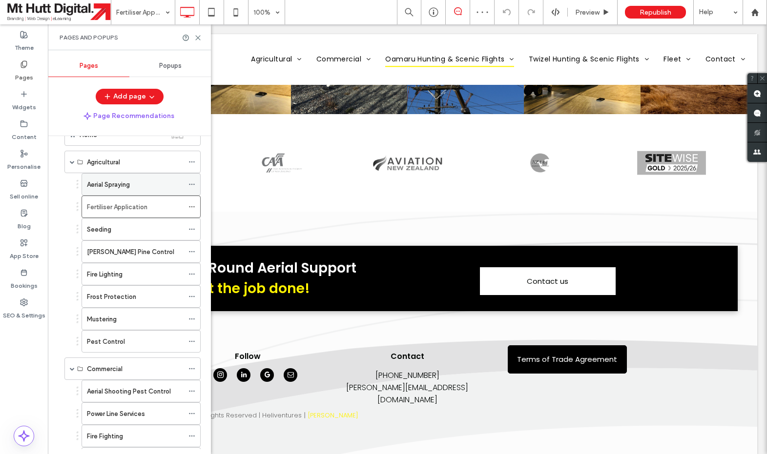
click at [140, 188] on div "Aerial Spraying" at bounding box center [135, 185] width 97 height 10
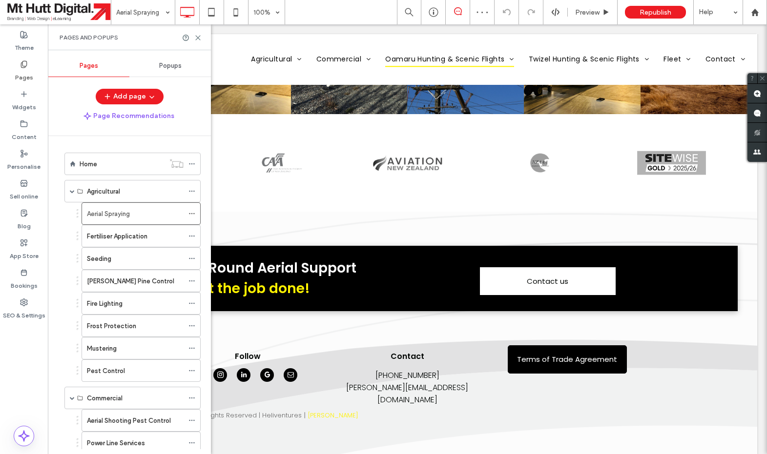
click at [112, 169] on div "Home" at bounding box center [122, 164] width 85 height 10
click at [200, 39] on icon at bounding box center [197, 37] width 7 height 7
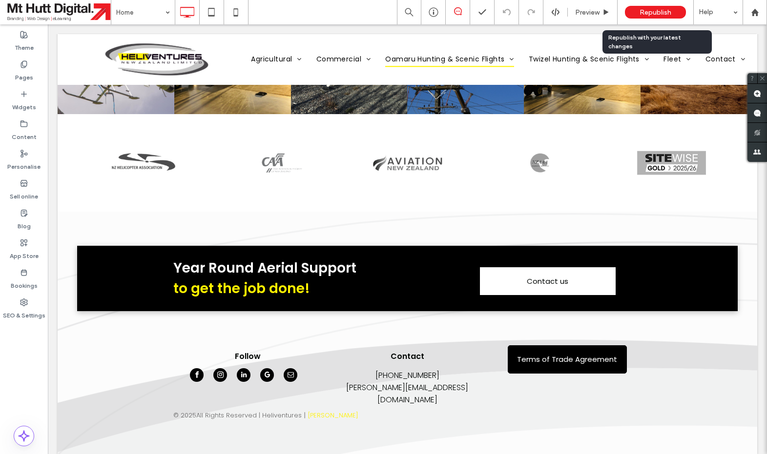
click at [660, 8] on div "Republish" at bounding box center [655, 12] width 61 height 13
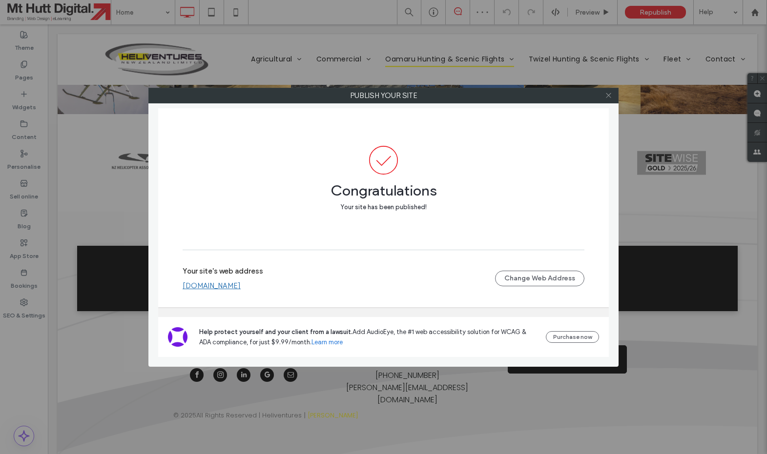
click at [609, 97] on icon at bounding box center [608, 95] width 7 height 7
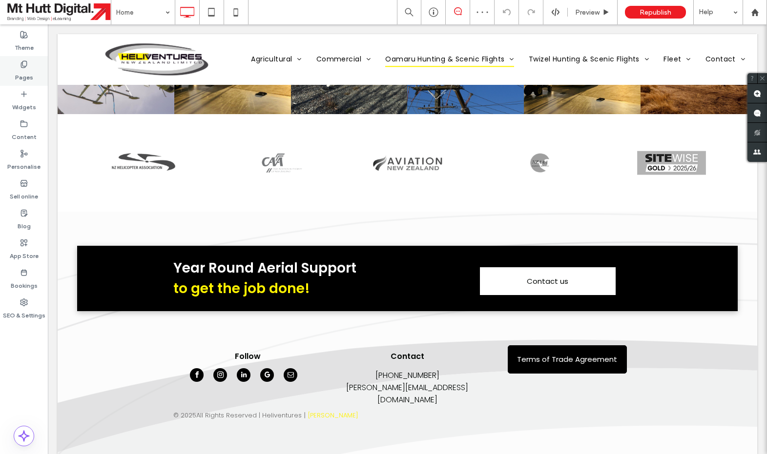
click at [24, 62] on icon at bounding box center [24, 65] width 8 height 8
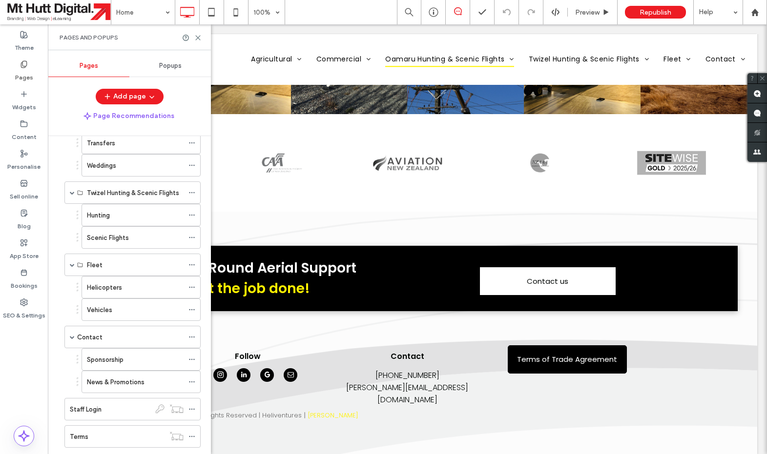
scroll to position [553, 0]
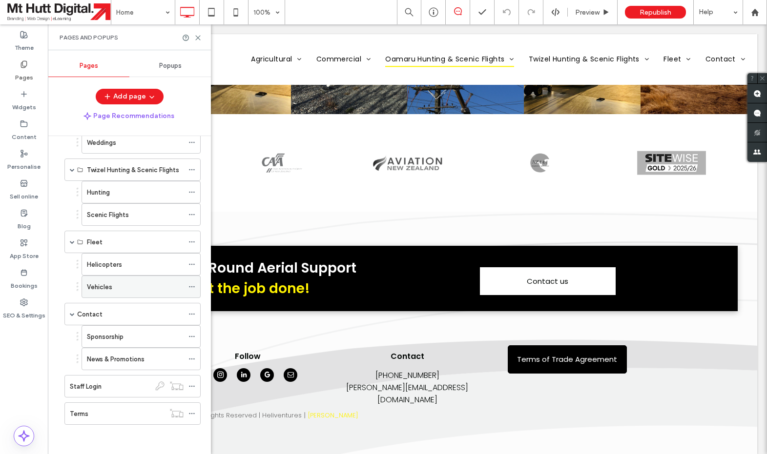
click at [111, 288] on label "Vehicles" at bounding box center [99, 287] width 25 height 17
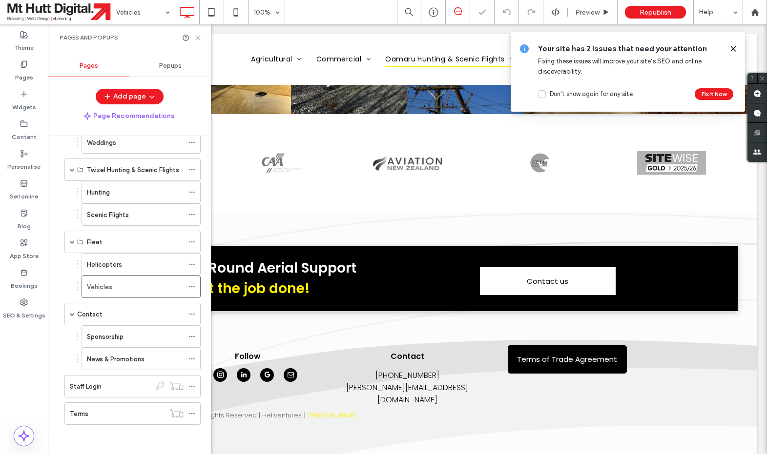
click at [201, 38] on icon at bounding box center [197, 37] width 7 height 7
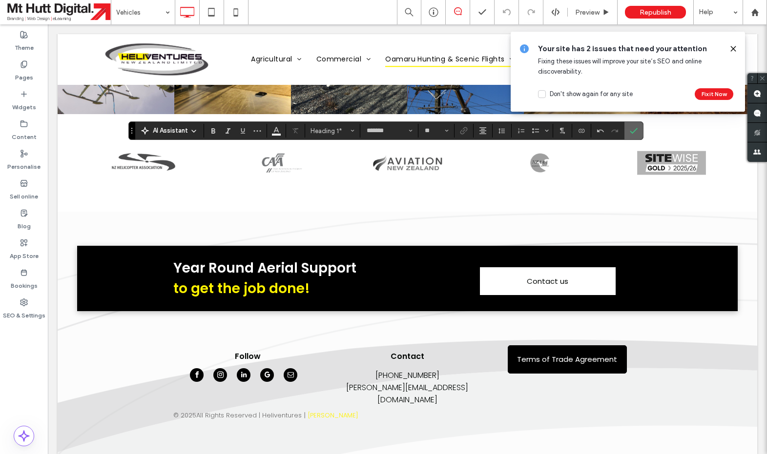
click at [635, 129] on icon "Confirm" at bounding box center [634, 131] width 8 height 8
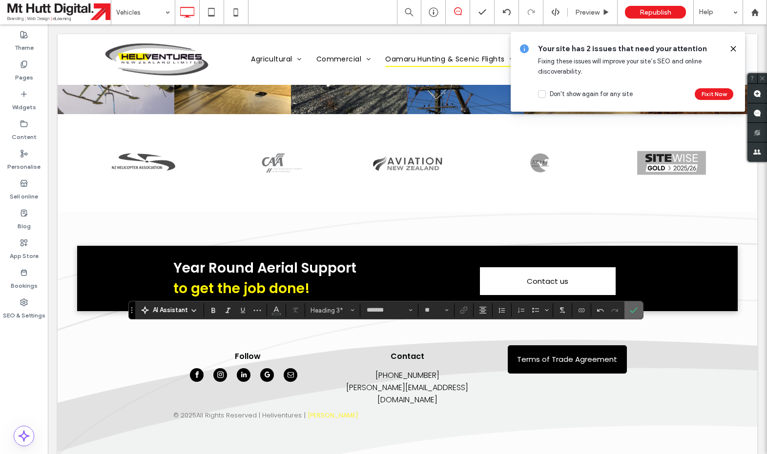
click at [638, 308] on label "Confirm" at bounding box center [633, 311] width 15 height 18
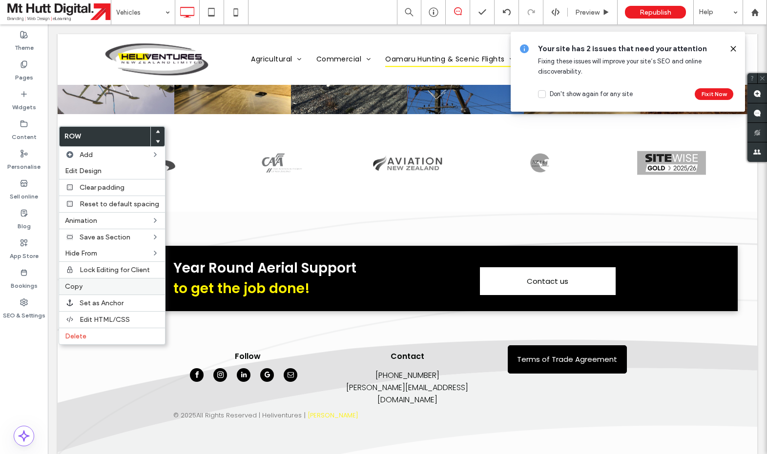
click at [84, 291] on label "Copy" at bounding box center [112, 287] width 94 height 8
click at [87, 304] on label "Paste" at bounding box center [112, 303] width 94 height 8
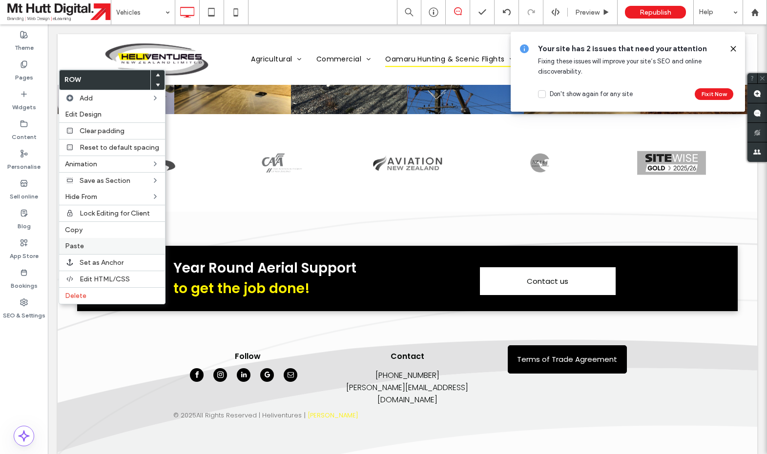
click at [95, 249] on label "Paste" at bounding box center [112, 246] width 94 height 8
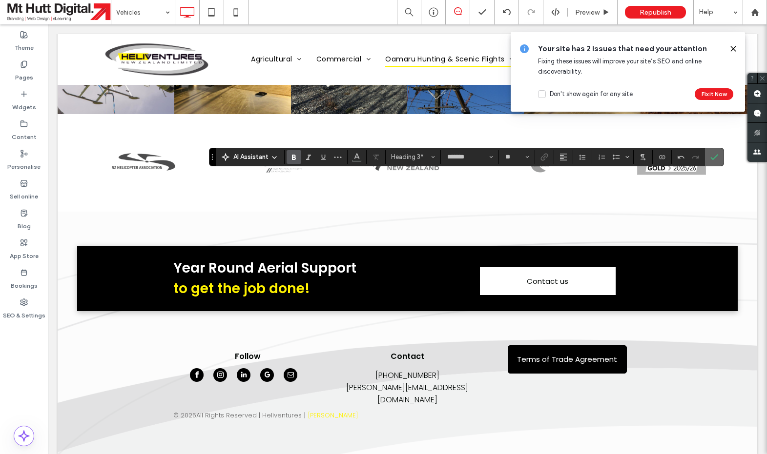
click at [716, 158] on icon "Confirm" at bounding box center [714, 157] width 8 height 8
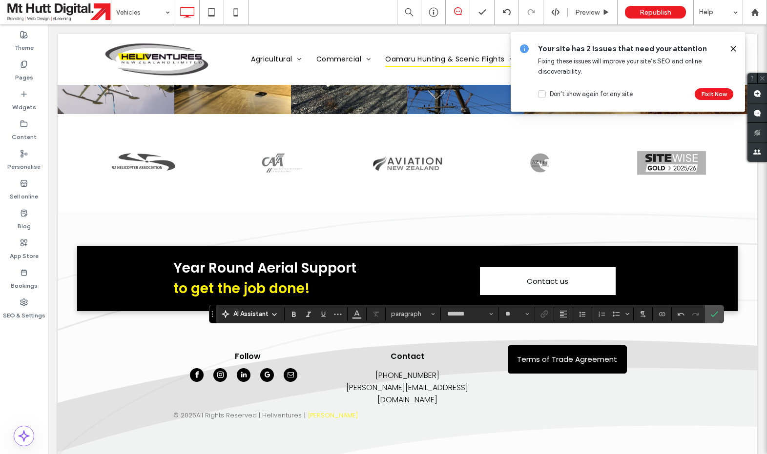
type input "**"
drag, startPoint x: 294, startPoint y: 316, endPoint x: 302, endPoint y: 316, distance: 8.3
click at [294, 316] on icon "Bold" at bounding box center [294, 314] width 8 height 8
click at [716, 316] on icon "Confirm" at bounding box center [714, 314] width 8 height 8
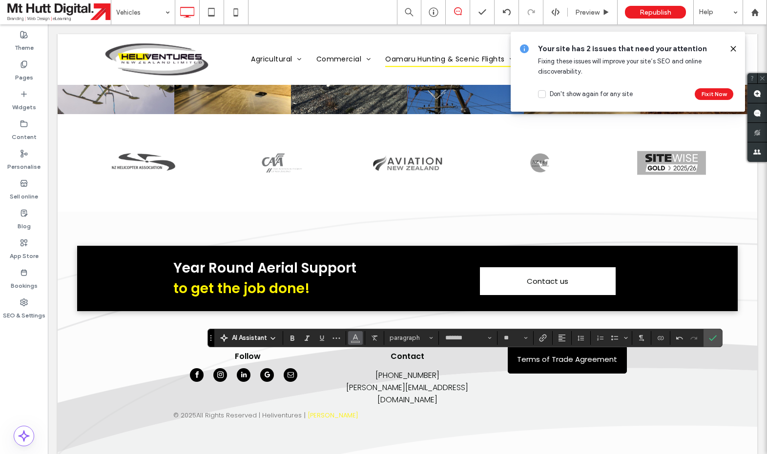
click at [357, 339] on use "Colour" at bounding box center [354, 336] width 5 height 5
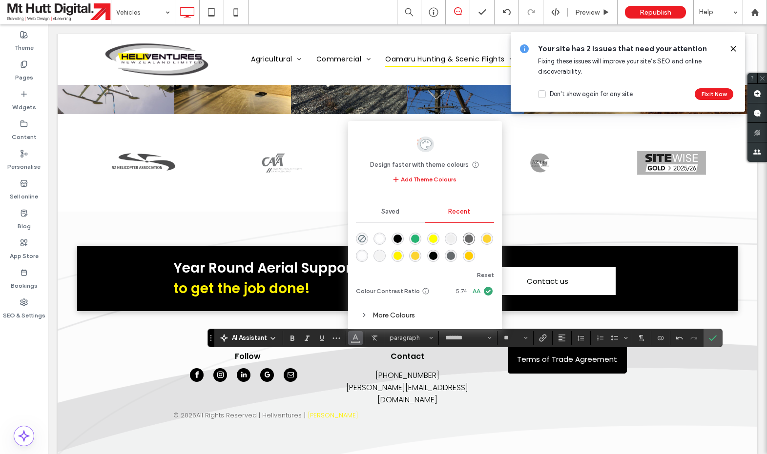
click at [396, 241] on div "rgba(0, 0, 0, 1)" at bounding box center [397, 239] width 8 height 8
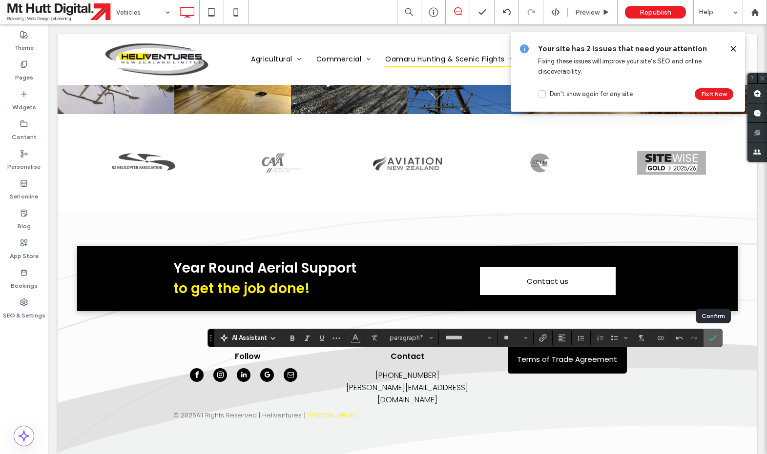
click at [710, 338] on icon "Confirm" at bounding box center [713, 338] width 8 height 8
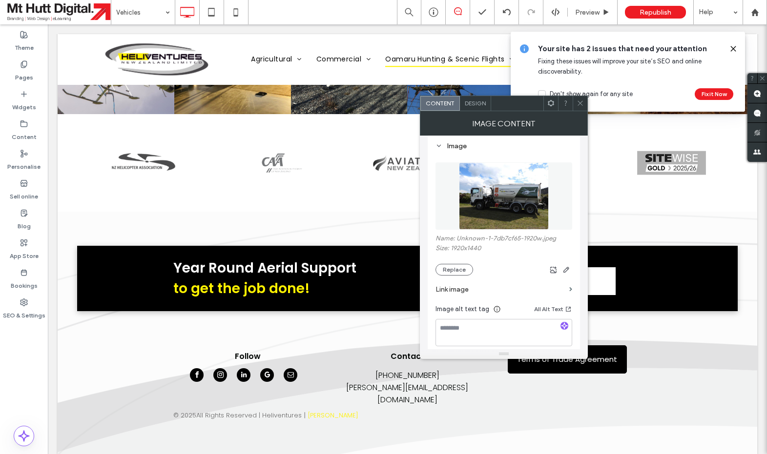
scroll to position [92, 0]
click at [452, 274] on button "Replace" at bounding box center [454, 269] width 38 height 12
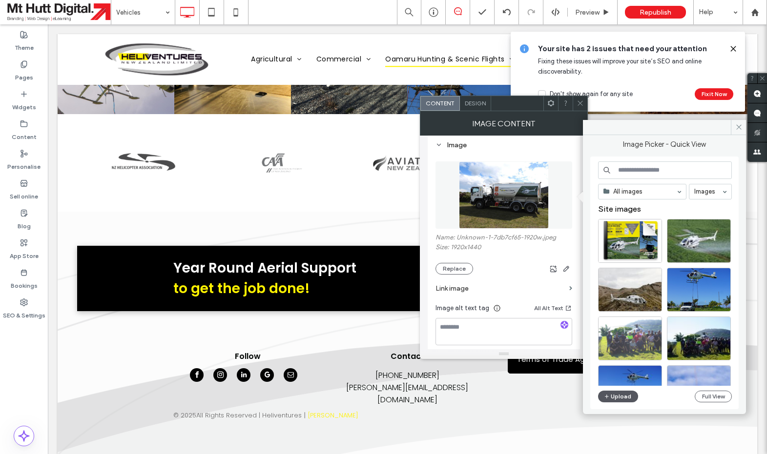
click at [630, 397] on button "Upload" at bounding box center [618, 397] width 40 height 12
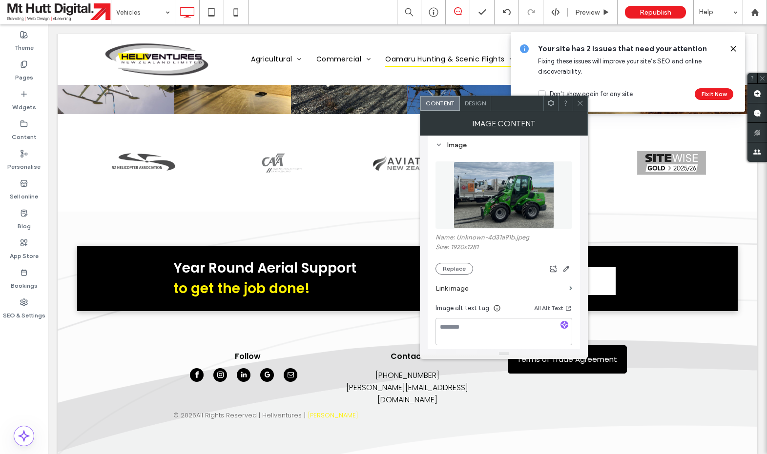
click at [580, 106] on icon at bounding box center [579, 103] width 7 height 7
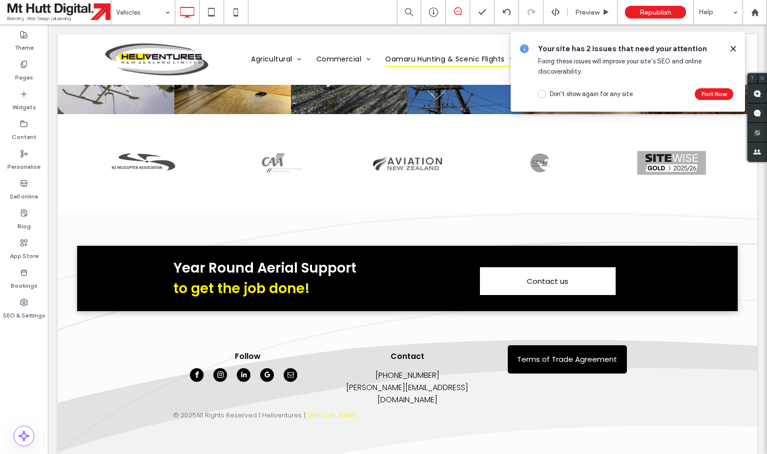
click at [734, 47] on icon at bounding box center [733, 49] width 8 height 8
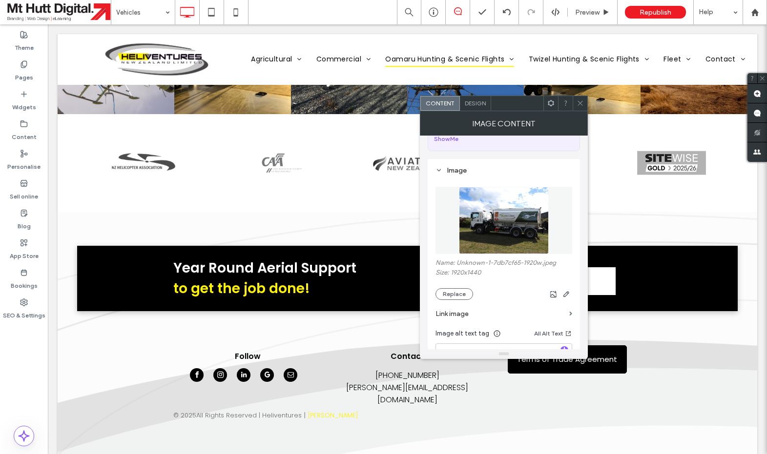
scroll to position [73, 0]
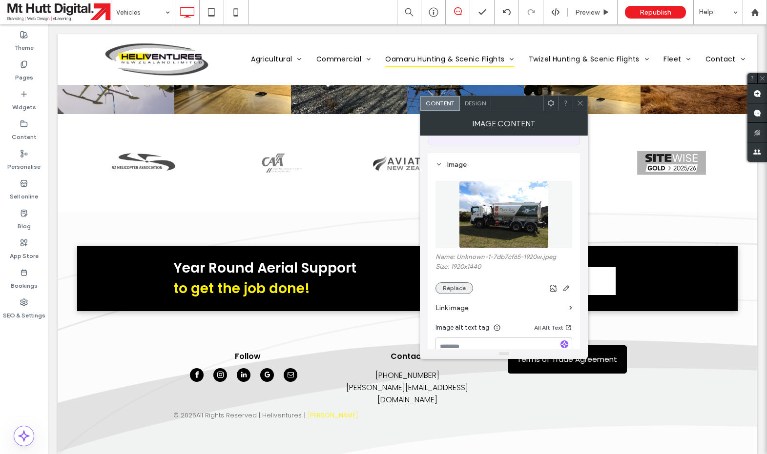
click at [463, 287] on button "Replace" at bounding box center [454, 289] width 38 height 12
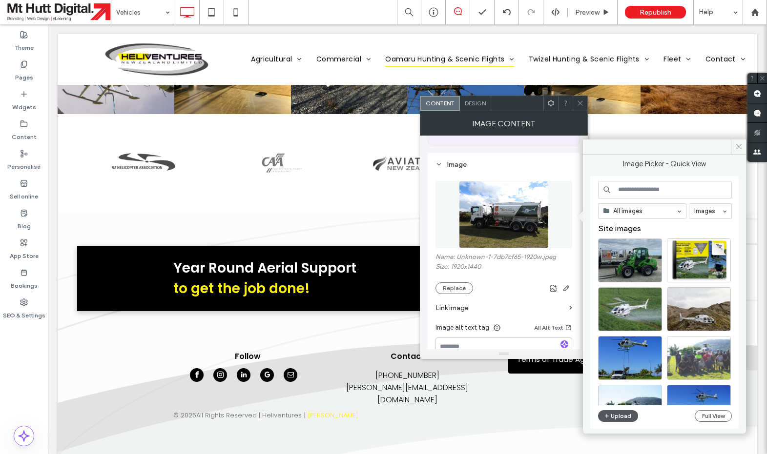
click at [616, 415] on button "Upload" at bounding box center [618, 416] width 40 height 12
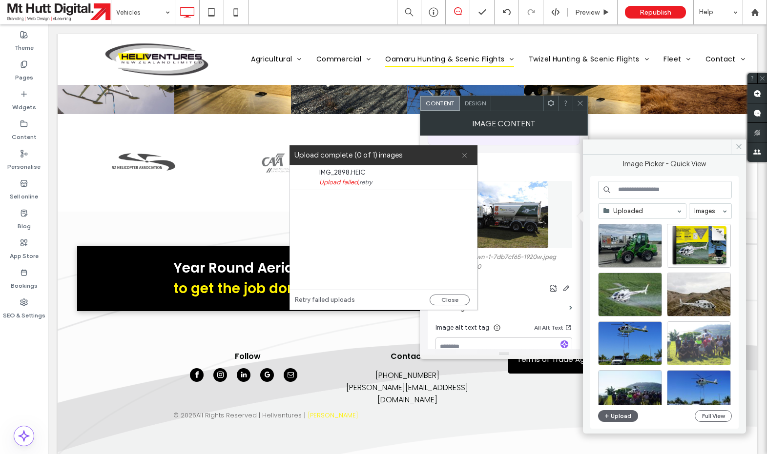
click at [464, 157] on icon at bounding box center [464, 155] width 6 height 6
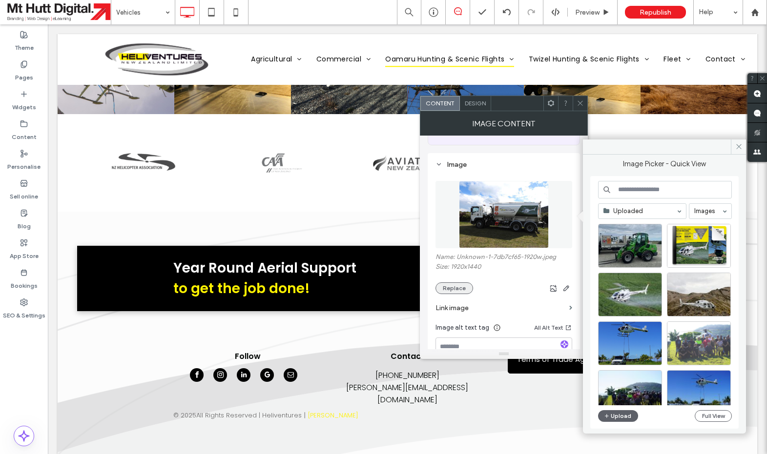
click at [457, 289] on button "Replace" at bounding box center [454, 289] width 38 height 12
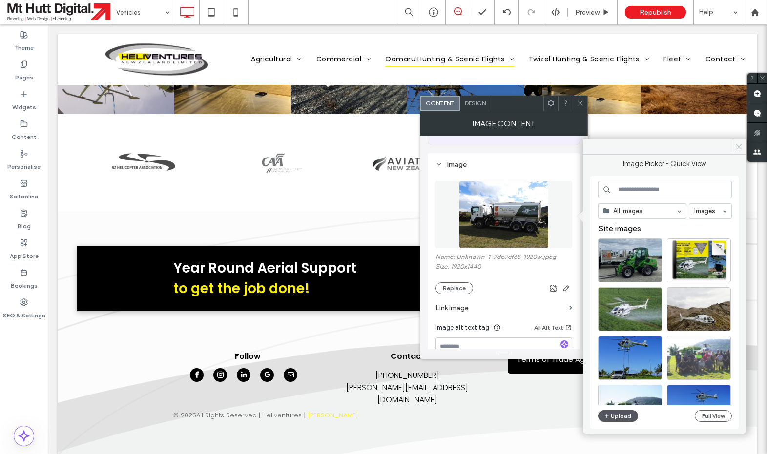
click at [625, 416] on button "Upload" at bounding box center [618, 416] width 40 height 12
click at [613, 418] on button "Upload" at bounding box center [618, 416] width 40 height 12
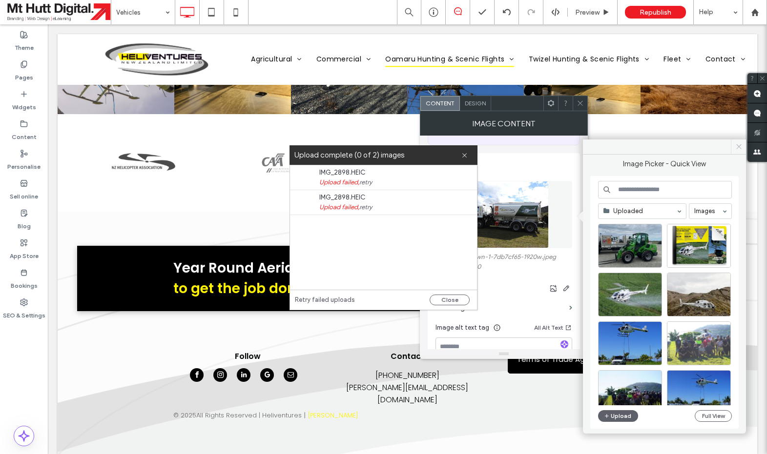
click at [737, 148] on icon at bounding box center [738, 146] width 7 height 7
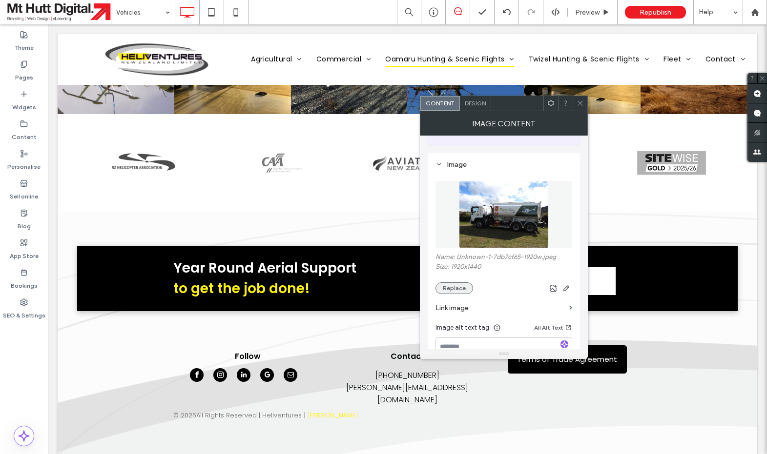
click at [465, 291] on button "Replace" at bounding box center [454, 289] width 38 height 12
click at [459, 291] on button "Replace" at bounding box center [454, 290] width 38 height 12
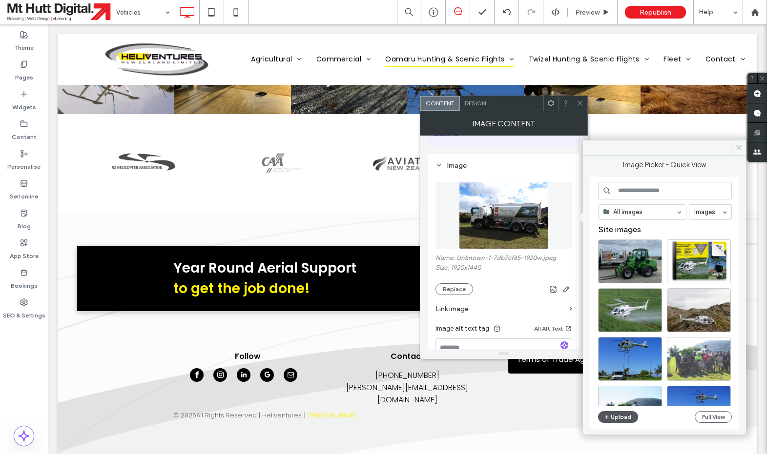
click at [627, 414] on button "Upload" at bounding box center [618, 417] width 40 height 12
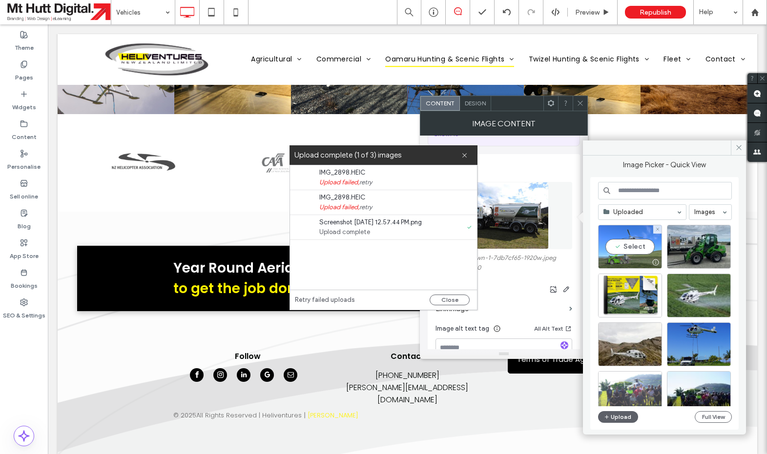
click at [641, 242] on div "Select" at bounding box center [630, 247] width 64 height 44
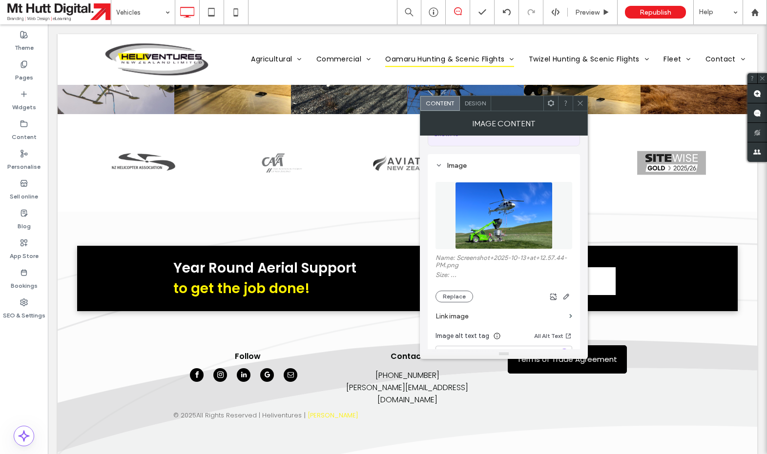
click at [580, 103] on use at bounding box center [579, 103] width 5 height 5
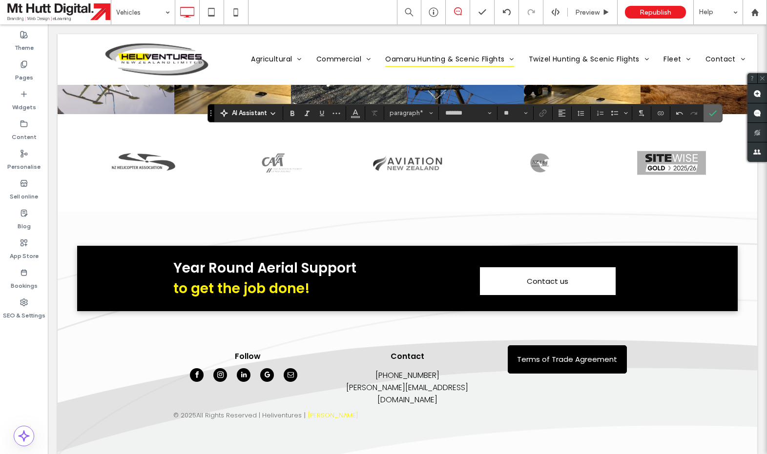
click at [716, 112] on label "Confirm" at bounding box center [712, 113] width 15 height 18
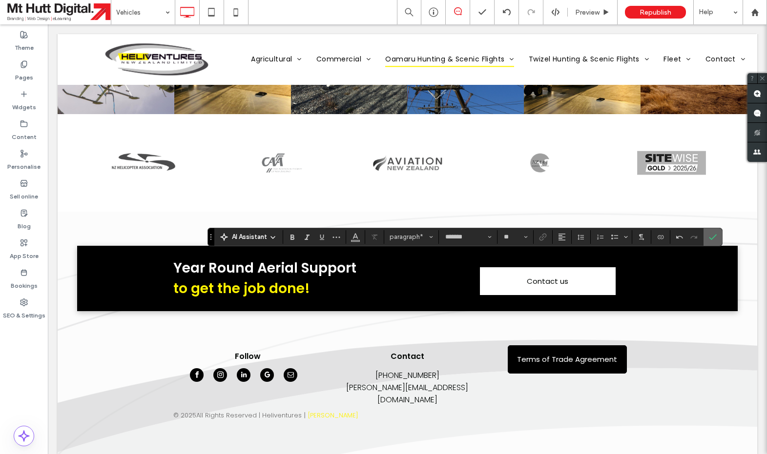
click at [718, 235] on label "Confirm" at bounding box center [712, 237] width 15 height 18
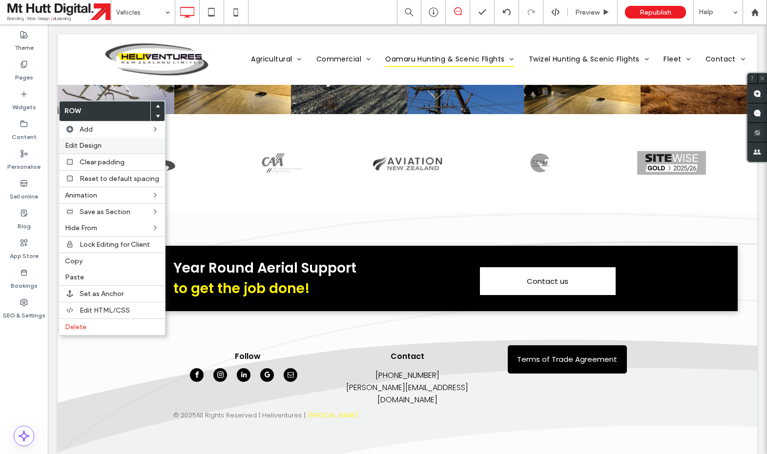
click at [125, 145] on label "Edit Design" at bounding box center [112, 146] width 94 height 8
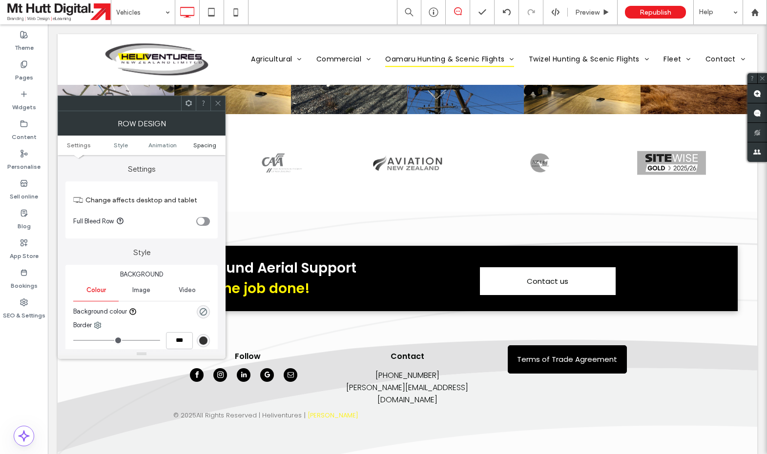
click at [210, 144] on span "Spacing" at bounding box center [204, 145] width 23 height 7
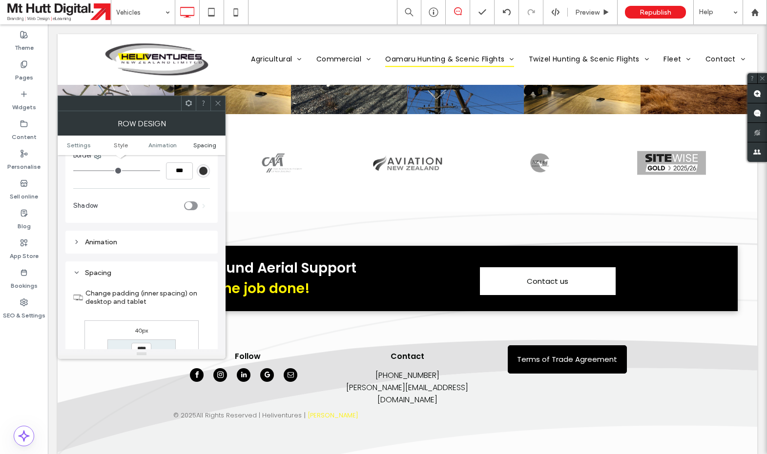
scroll to position [271, 0]
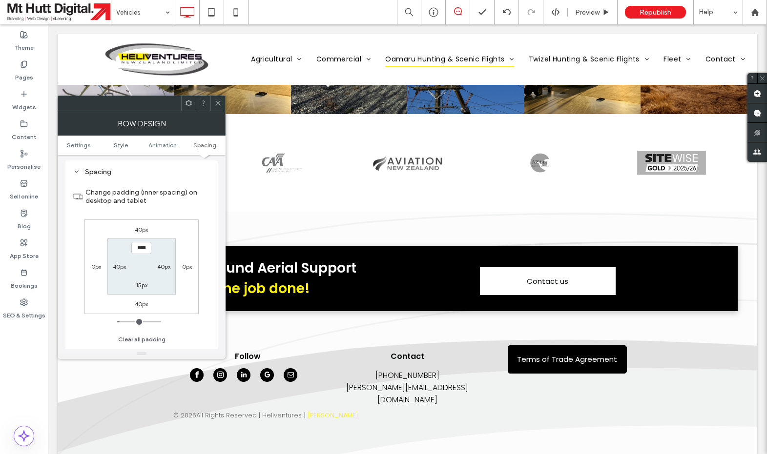
click at [219, 103] on icon at bounding box center [217, 103] width 7 height 7
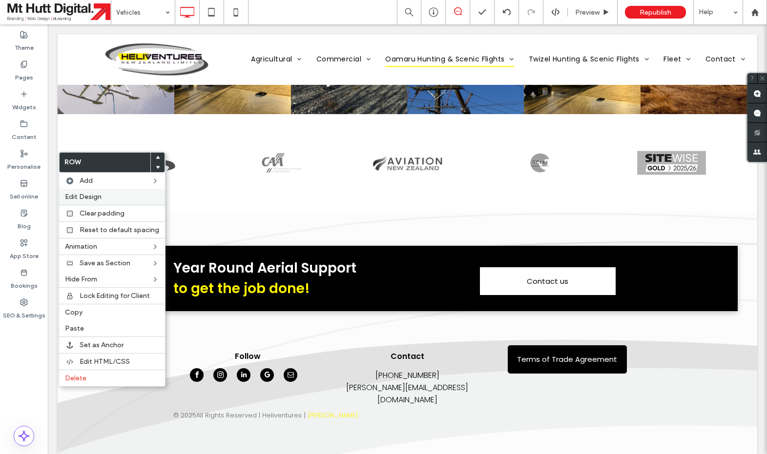
click at [103, 197] on label "Edit Design" at bounding box center [112, 197] width 94 height 8
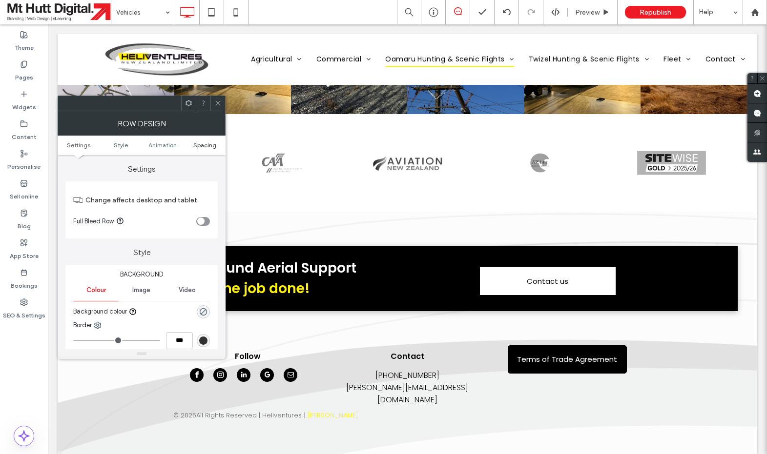
click at [204, 145] on span "Spacing" at bounding box center [204, 145] width 23 height 7
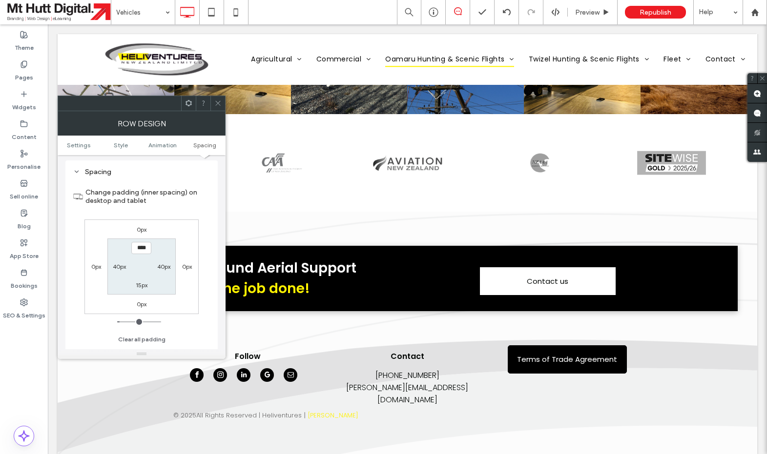
click at [141, 231] on label "0px" at bounding box center [142, 229] width 10 height 7
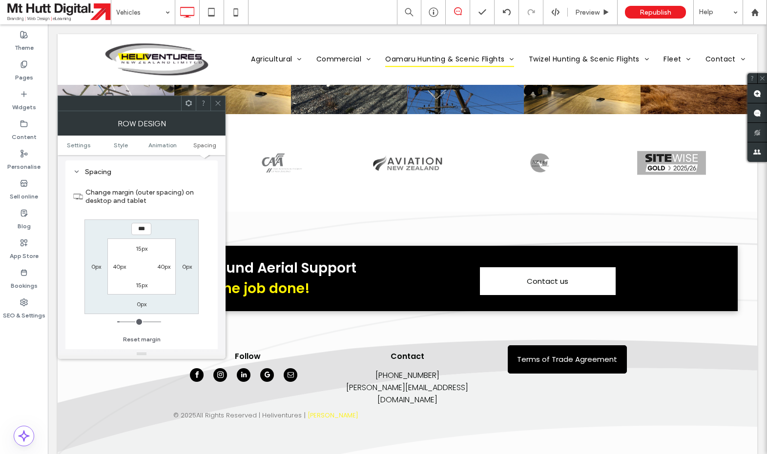
type input "*"
type input "**"
type input "****"
click at [142, 308] on label "0px" at bounding box center [142, 304] width 10 height 7
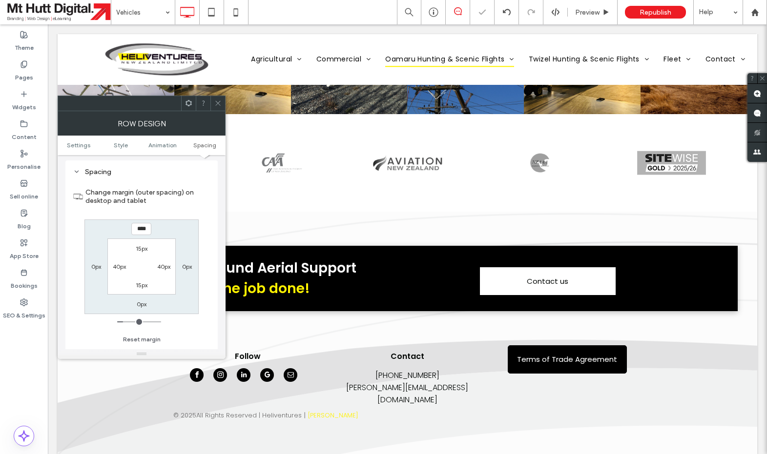
type input "*"
type input "**"
type input "****"
drag, startPoint x: 174, startPoint y: 315, endPoint x: 201, endPoint y: 288, distance: 38.3
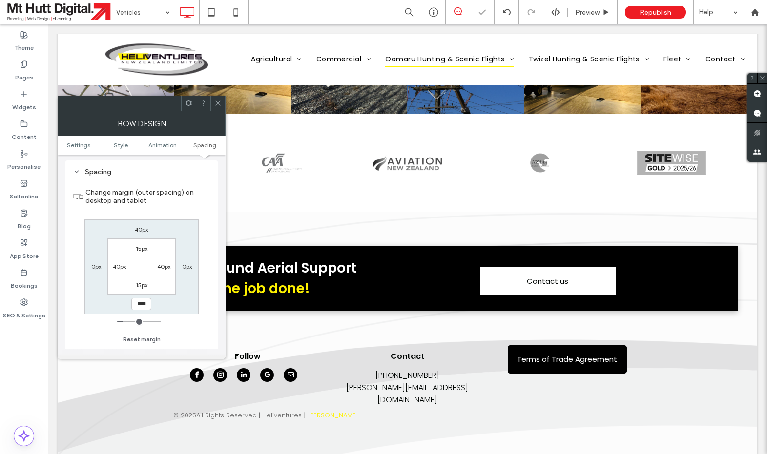
click at [174, 314] on div "40px 0px **** 0px 15px 40px 15px 40px" at bounding box center [141, 267] width 114 height 95
click at [219, 100] on icon at bounding box center [217, 103] width 7 height 7
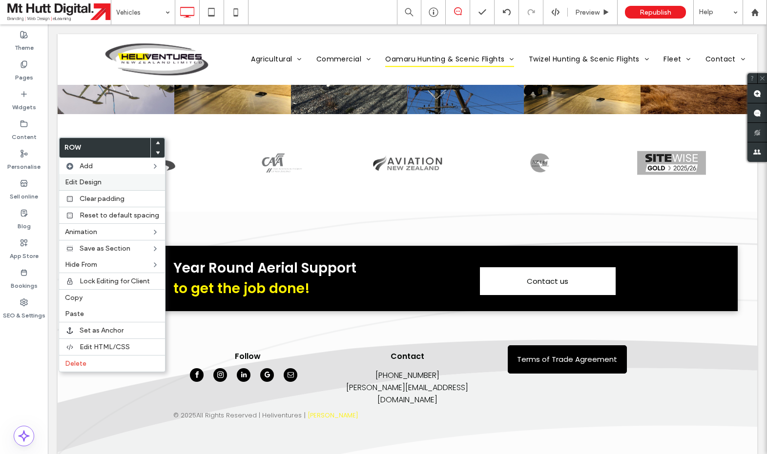
click at [99, 183] on span "Edit Design" at bounding box center [83, 182] width 37 height 8
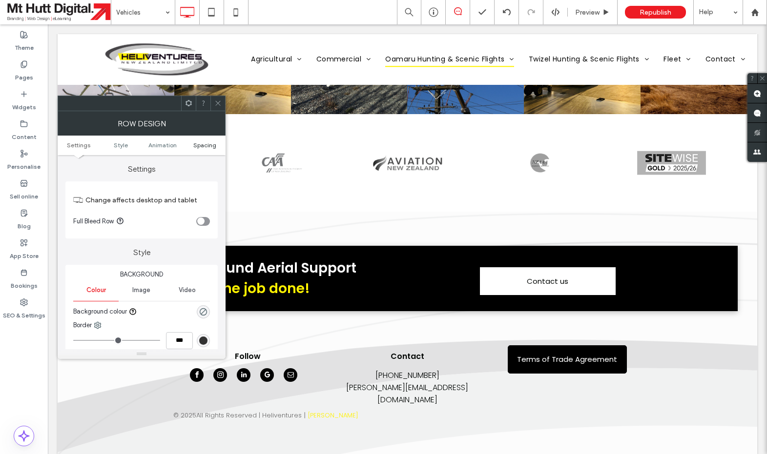
click at [197, 147] on span "Spacing" at bounding box center [204, 145] width 23 height 7
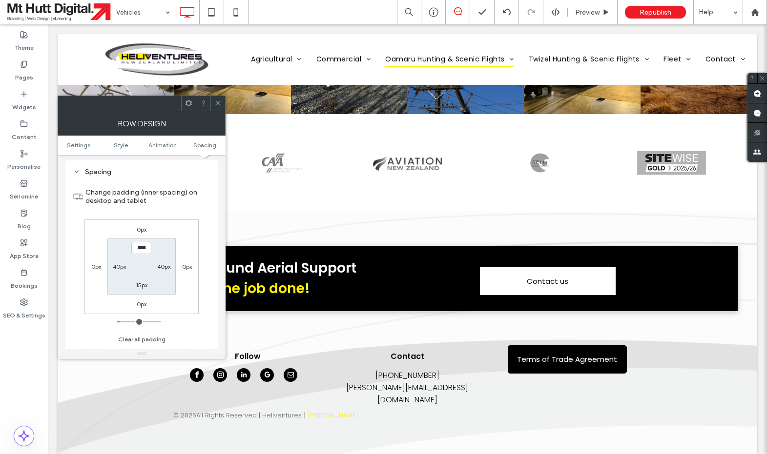
click at [140, 233] on label "0px" at bounding box center [142, 229] width 10 height 7
type input "*"
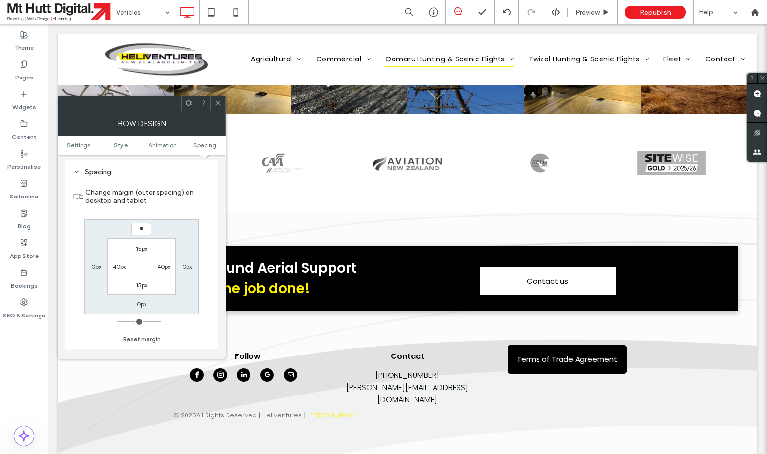
type input "**"
type input "****"
click at [143, 307] on label "0px" at bounding box center [142, 304] width 10 height 7
type input "*"
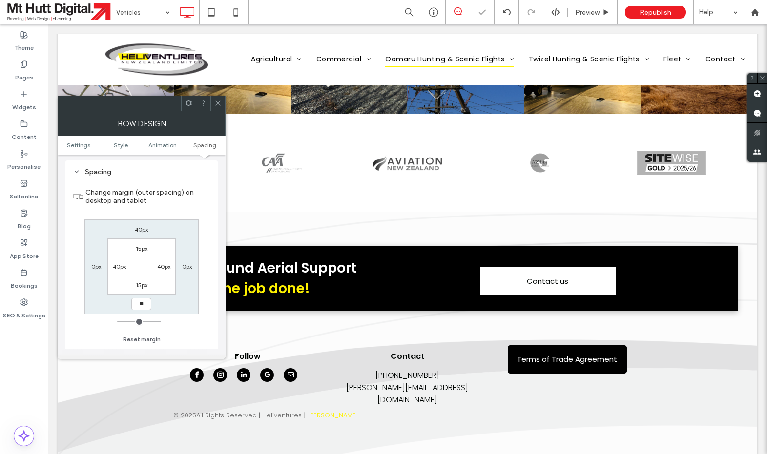
type input "**"
type input "****"
drag, startPoint x: 173, startPoint y: 335, endPoint x: 178, endPoint y: 321, distance: 15.6
click at [173, 334] on div "Change margin (outer spacing) on desktop and tablet 40px 0px **** 0px 15px 40px…" at bounding box center [141, 263] width 137 height 168
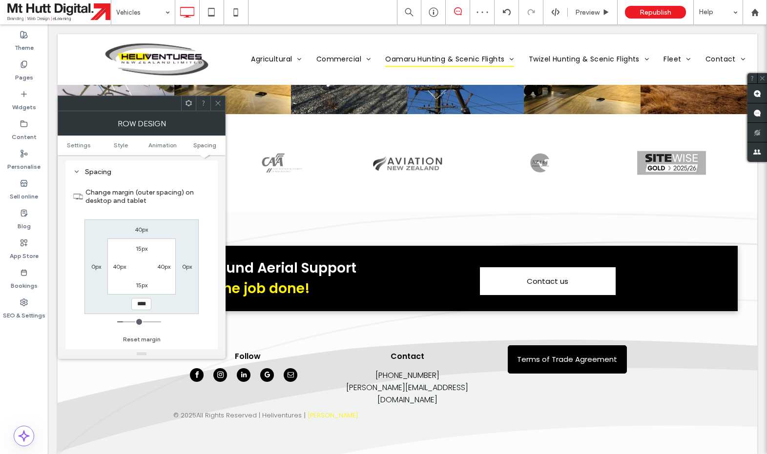
click at [220, 105] on icon at bounding box center [217, 103] width 7 height 7
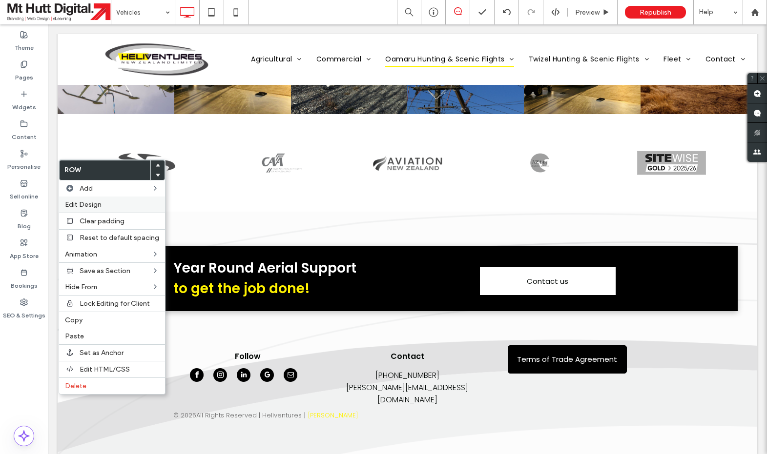
click at [94, 208] on span "Edit Design" at bounding box center [83, 205] width 37 height 8
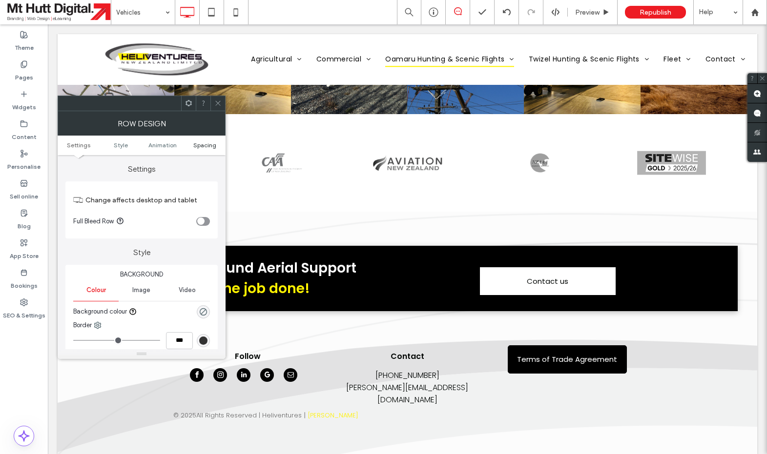
click at [204, 143] on span "Spacing" at bounding box center [204, 145] width 23 height 7
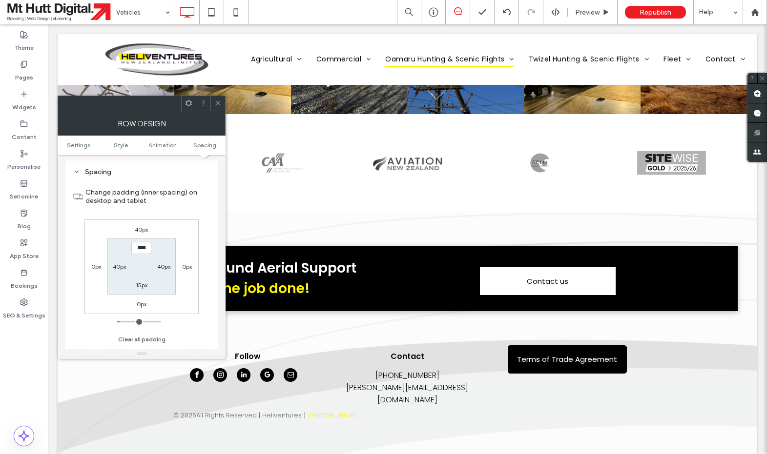
click at [140, 308] on label "0px" at bounding box center [142, 304] width 10 height 7
type input "*"
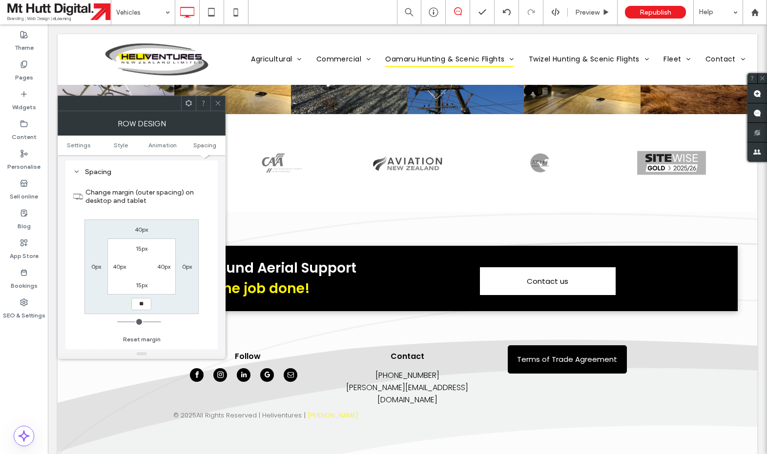
type input "**"
type input "****"
click at [218, 103] on use at bounding box center [217, 103] width 5 height 5
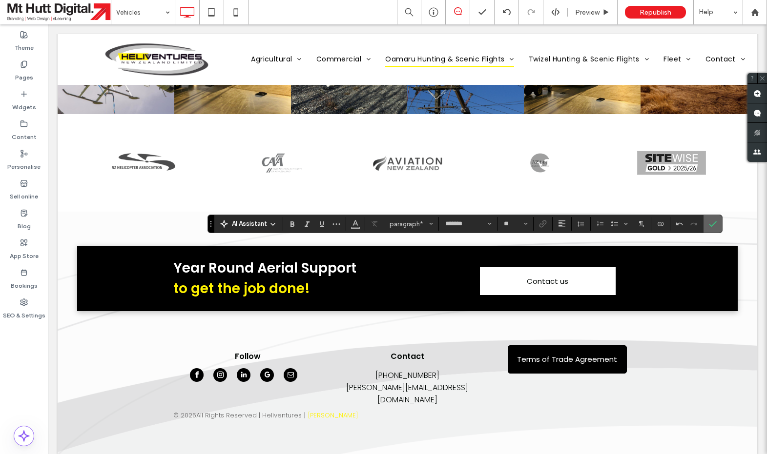
click at [713, 226] on icon "Confirm" at bounding box center [713, 224] width 8 height 8
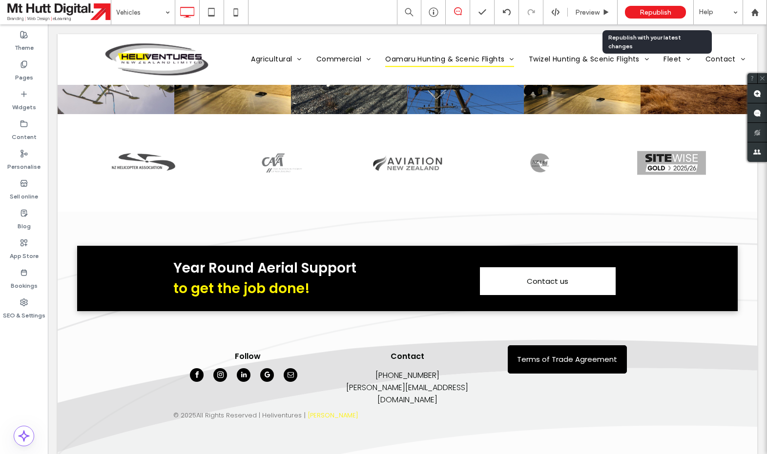
click at [655, 10] on span "Republish" at bounding box center [655, 12] width 32 height 8
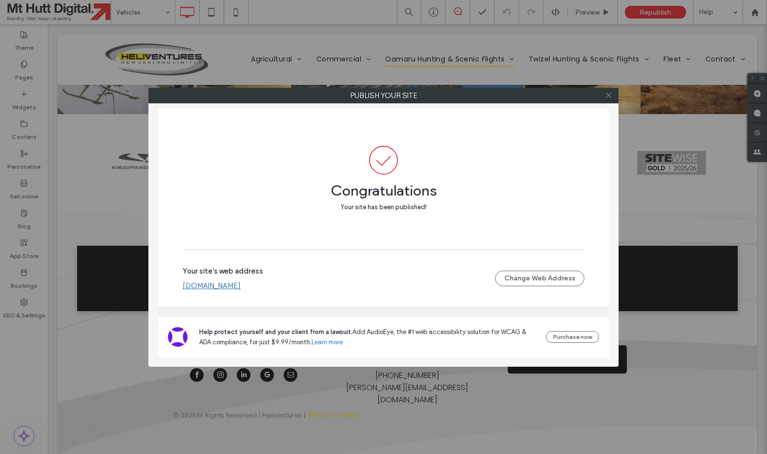
click at [610, 98] on icon at bounding box center [608, 95] width 7 height 7
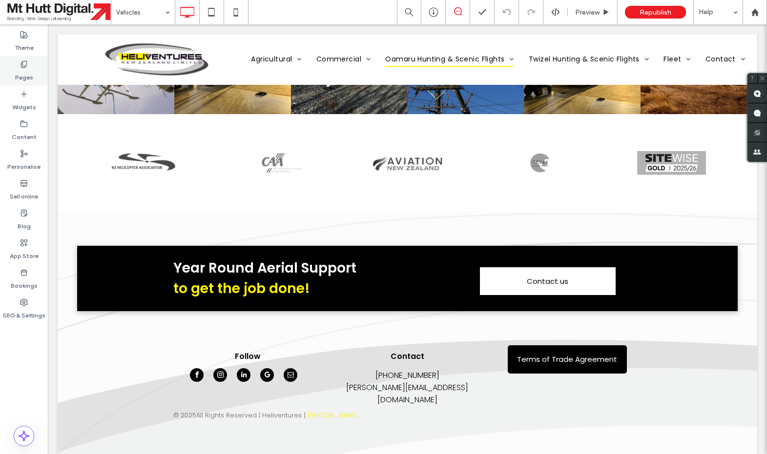
click at [23, 66] on use at bounding box center [23, 64] width 5 height 6
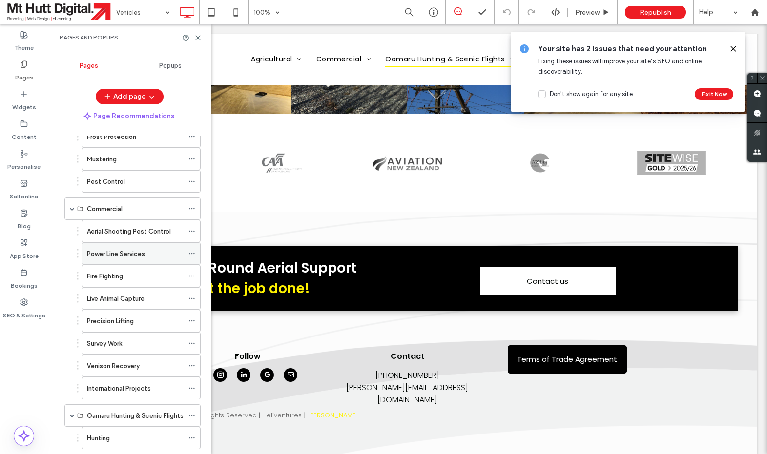
scroll to position [190, 0]
click at [121, 252] on label "Power Line Services" at bounding box center [116, 253] width 58 height 17
click at [198, 40] on icon at bounding box center [197, 37] width 7 height 7
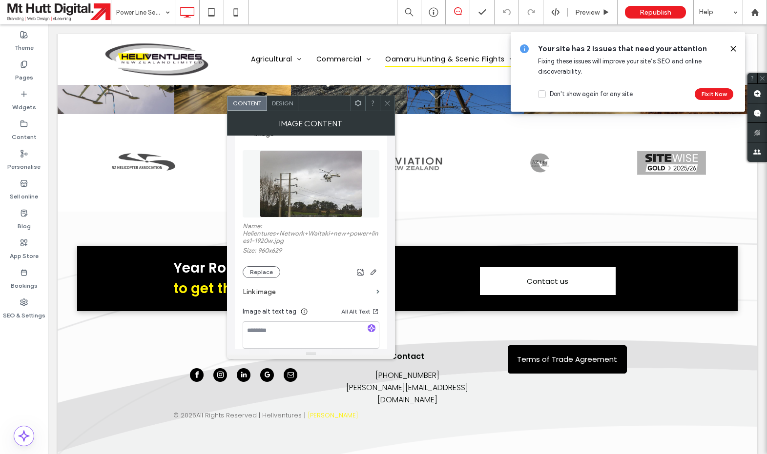
scroll to position [105, 0]
click at [269, 274] on button "Replace" at bounding box center [262, 271] width 38 height 12
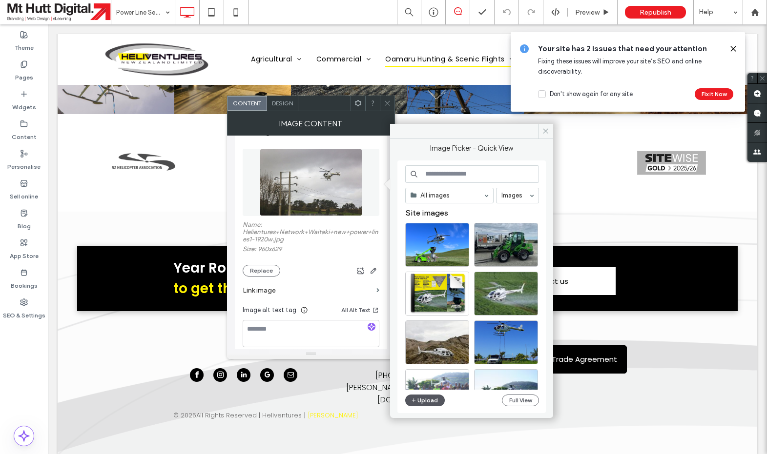
click at [434, 400] on button "Upload" at bounding box center [425, 401] width 40 height 12
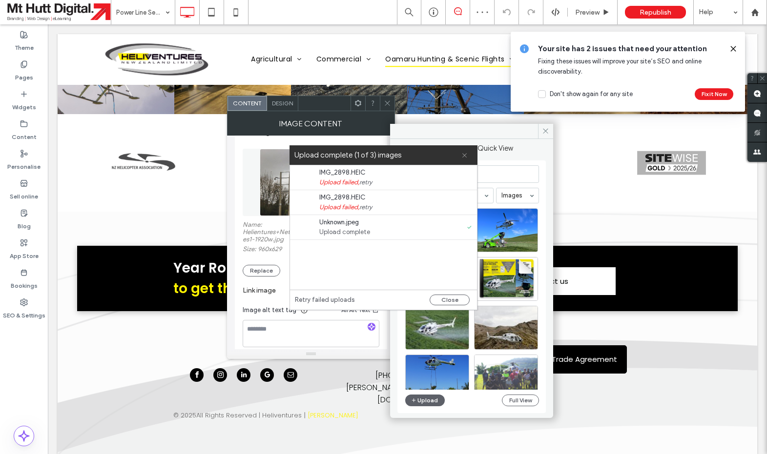
click at [467, 156] on icon at bounding box center [464, 155] width 6 height 6
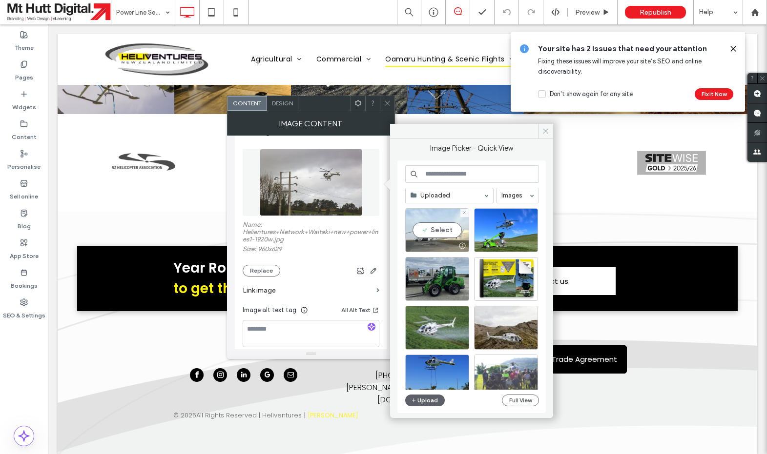
click at [439, 232] on div "Select" at bounding box center [437, 230] width 64 height 44
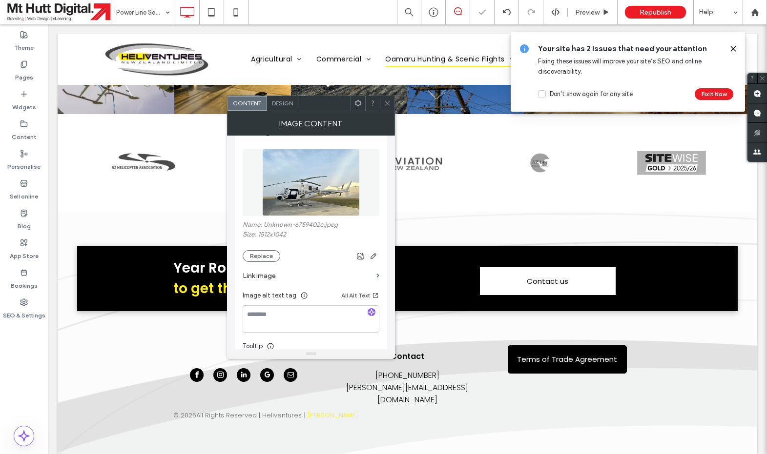
click at [389, 106] on icon at bounding box center [387, 103] width 7 height 7
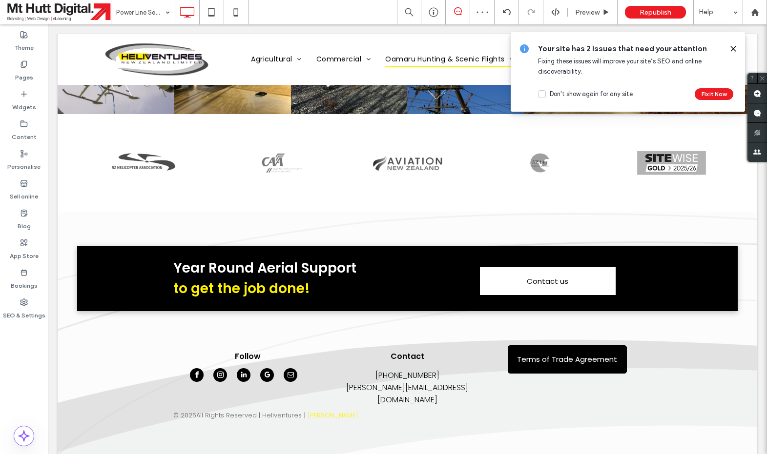
click at [735, 50] on icon at bounding box center [733, 49] width 8 height 8
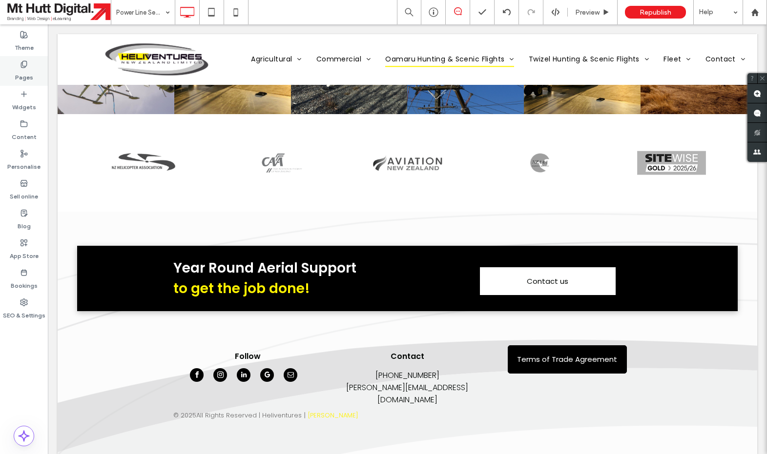
click at [24, 69] on label "Pages" at bounding box center [24, 75] width 18 height 14
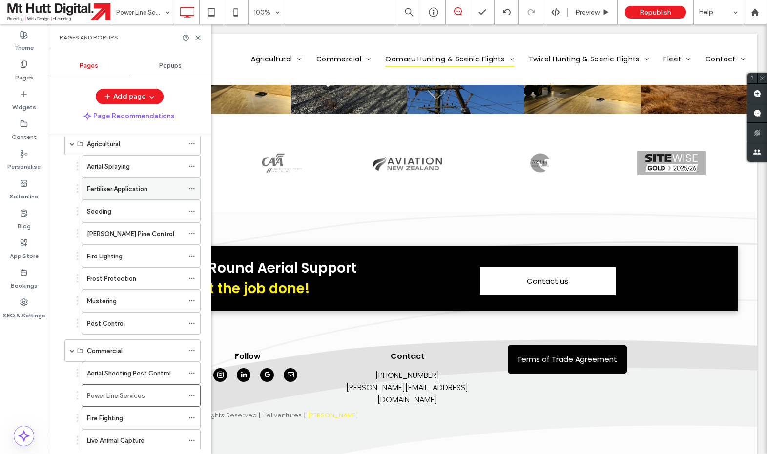
scroll to position [51, 0]
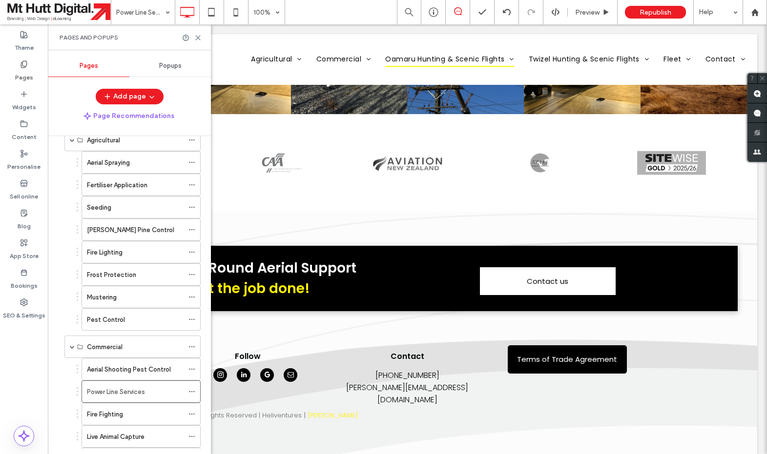
drag, startPoint x: 103, startPoint y: 166, endPoint x: 69, endPoint y: 173, distance: 34.8
click at [103, 166] on label "Aerial Spraying" at bounding box center [108, 162] width 43 height 17
click at [202, 37] on div "Pages and Popups" at bounding box center [129, 37] width 163 height 26
click at [198, 37] on icon at bounding box center [197, 37] width 7 height 7
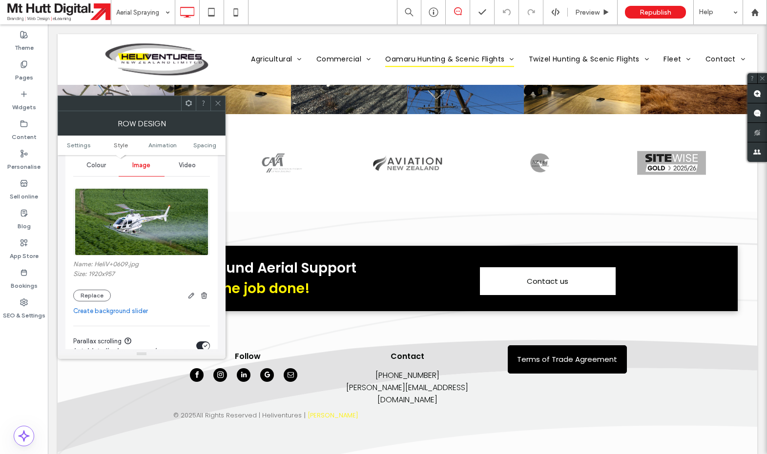
scroll to position [129, 0]
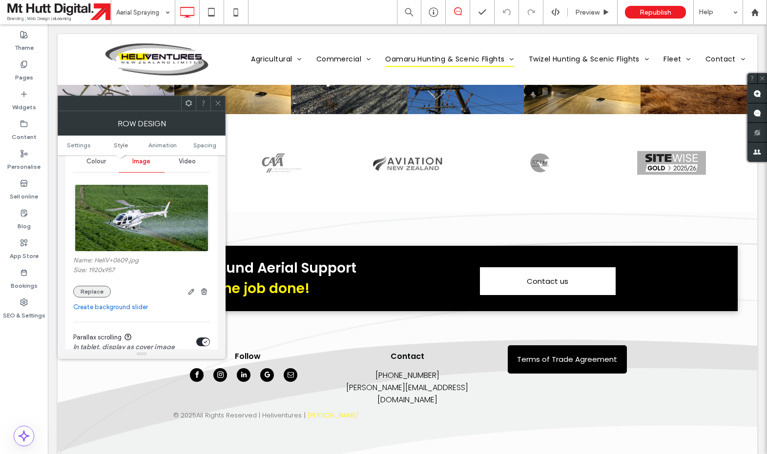
click at [98, 292] on button "Replace" at bounding box center [92, 292] width 38 height 12
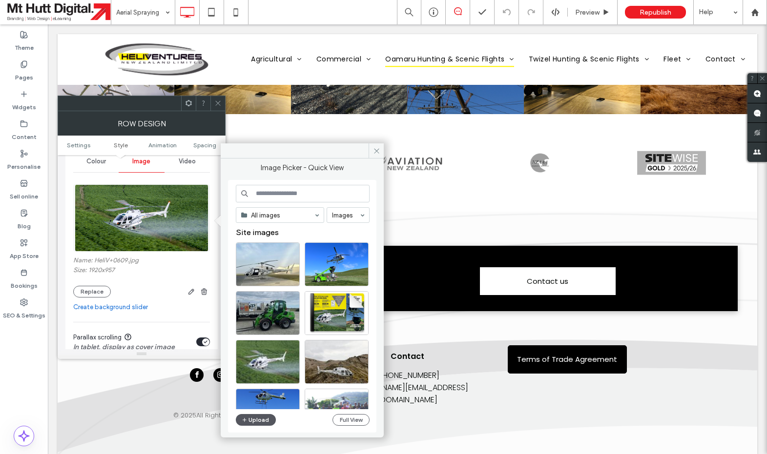
click at [252, 417] on button "Upload" at bounding box center [256, 420] width 40 height 12
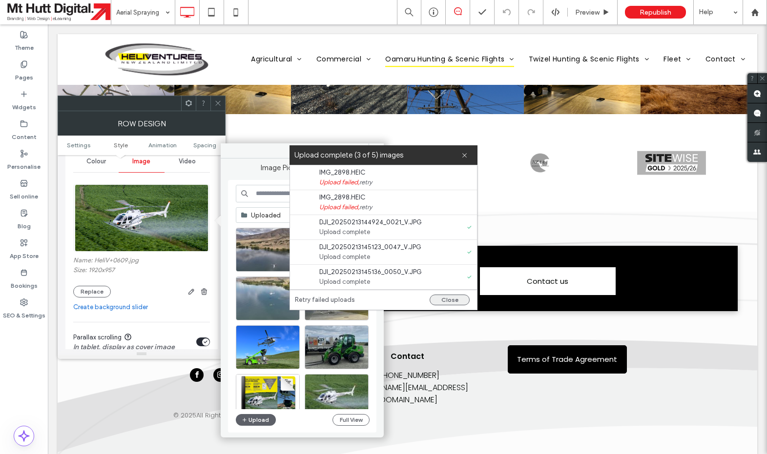
click at [450, 300] on button "Close" at bounding box center [450, 300] width 40 height 11
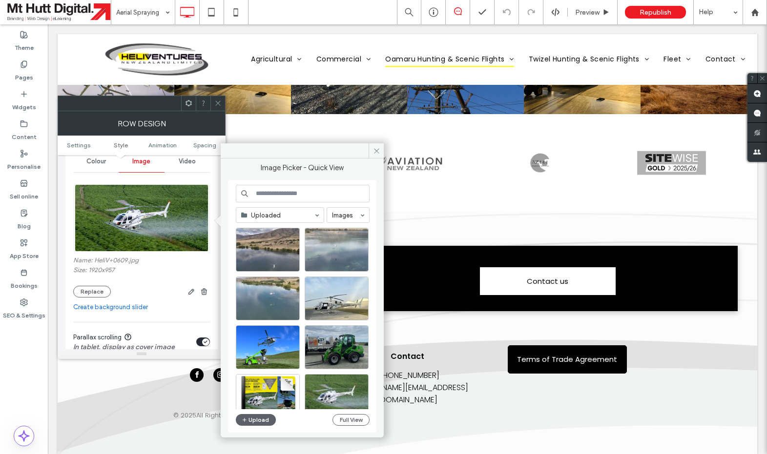
click at [116, 310] on link "Create background slider" at bounding box center [141, 308] width 137 height 10
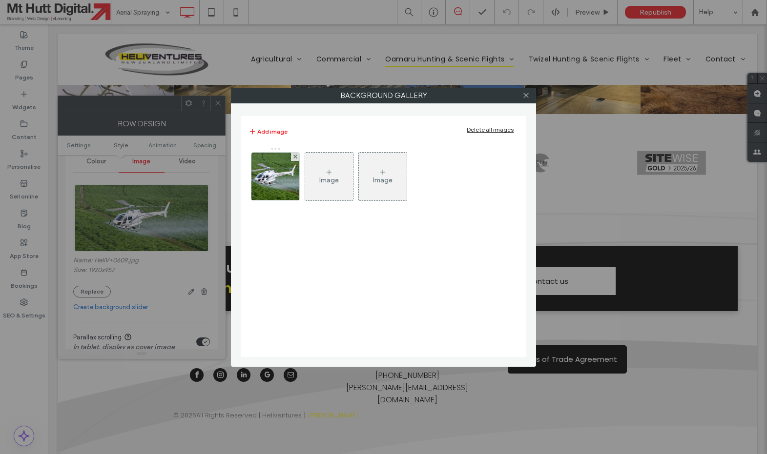
click at [338, 168] on div "Image" at bounding box center [329, 177] width 48 height 46
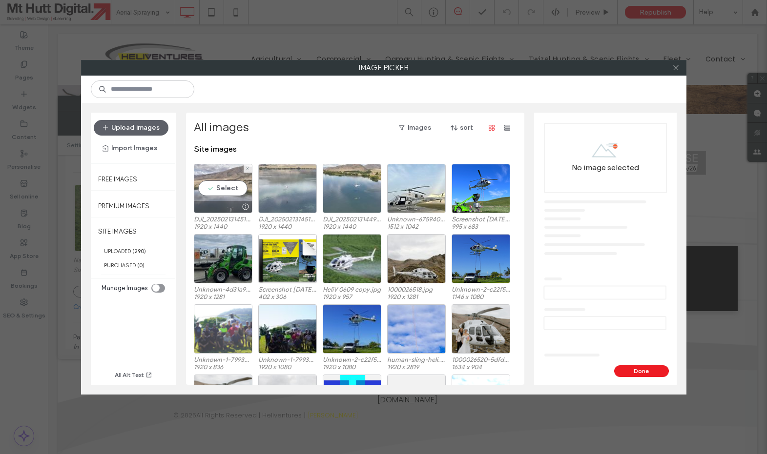
drag, startPoint x: 219, startPoint y: 179, endPoint x: 242, endPoint y: 182, distance: 22.7
click at [220, 179] on div "Select" at bounding box center [223, 188] width 59 height 49
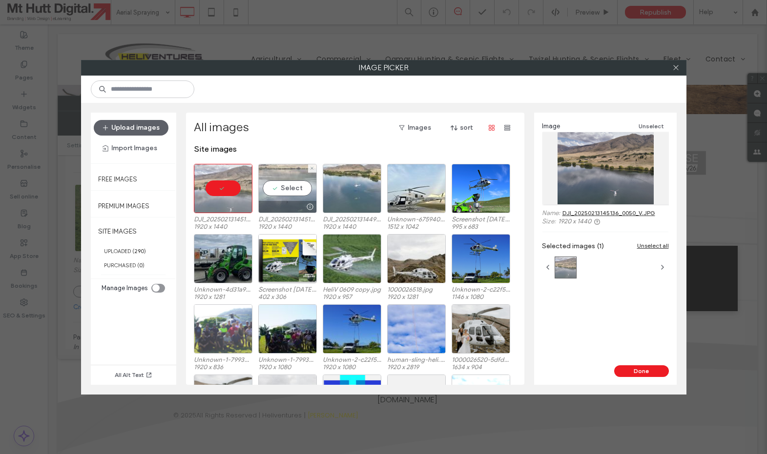
drag, startPoint x: 273, startPoint y: 184, endPoint x: 288, endPoint y: 187, distance: 15.8
click at [275, 185] on div "Select" at bounding box center [287, 188] width 59 height 49
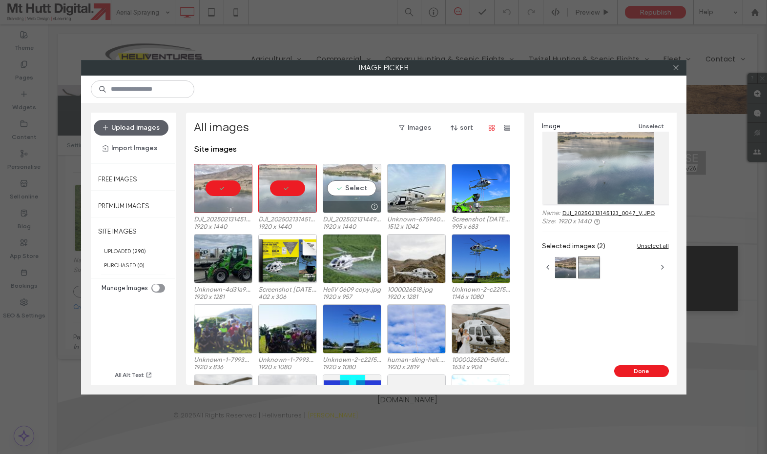
drag, startPoint x: 335, startPoint y: 190, endPoint x: 358, endPoint y: 208, distance: 28.9
click at [336, 191] on div "Select" at bounding box center [352, 188] width 59 height 49
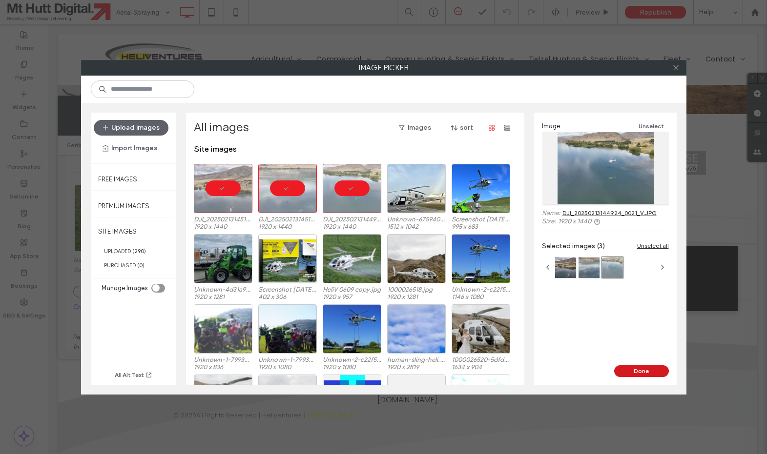
click at [627, 369] on button "Done" at bounding box center [641, 372] width 55 height 12
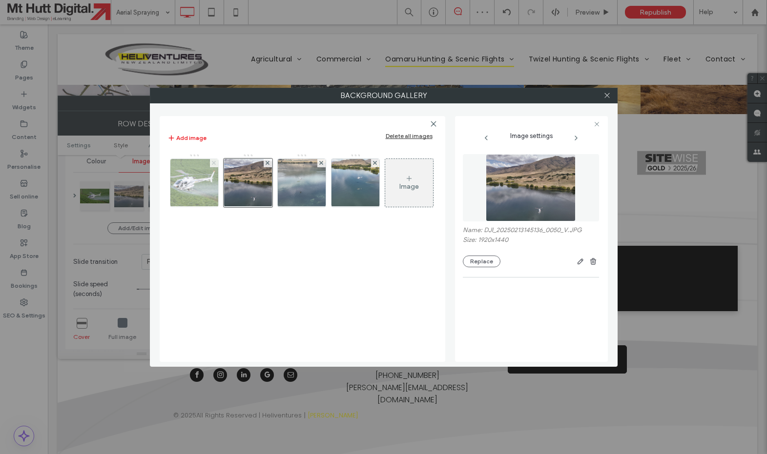
click at [212, 164] on icon at bounding box center [214, 163] width 4 height 4
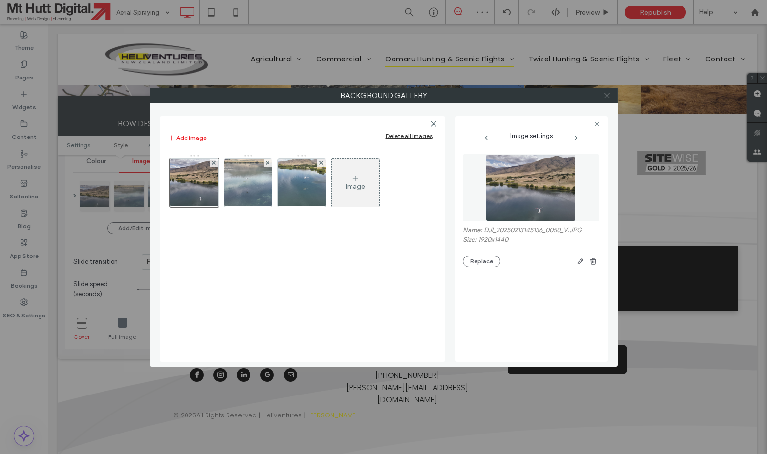
click at [610, 96] on icon at bounding box center [606, 95] width 7 height 7
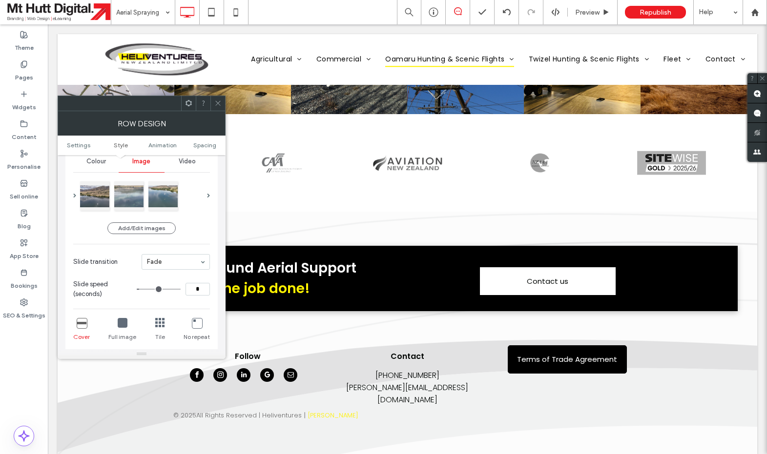
drag, startPoint x: 218, startPoint y: 105, endPoint x: 210, endPoint y: 117, distance: 14.1
click at [218, 105] on icon at bounding box center [217, 103] width 7 height 7
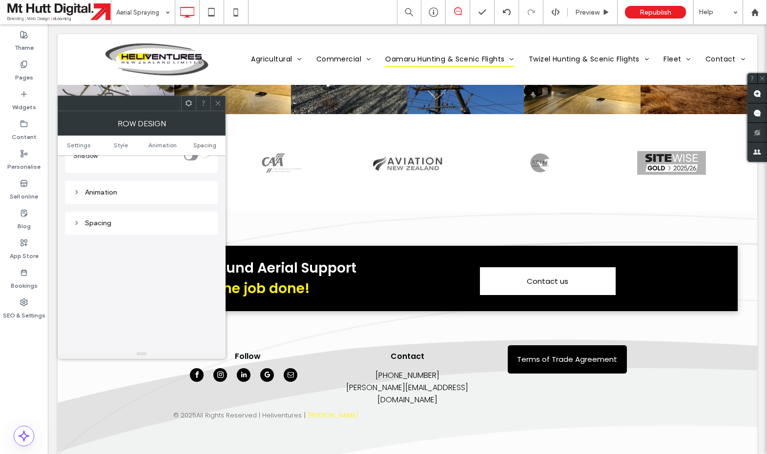
scroll to position [568, 0]
click at [220, 103] on icon at bounding box center [217, 103] width 7 height 7
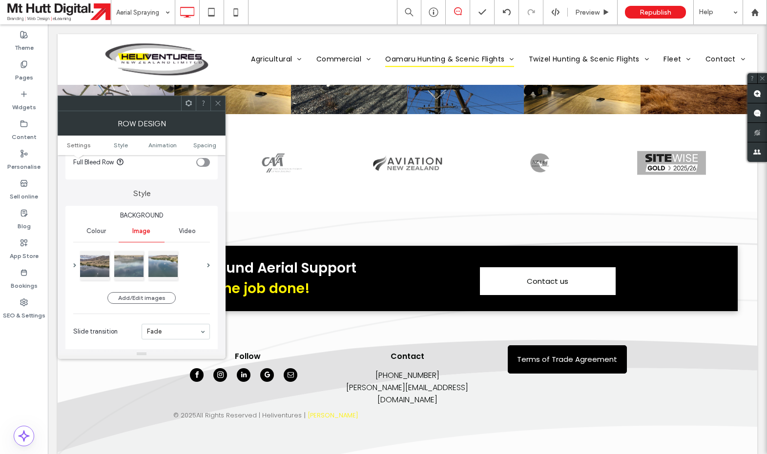
scroll to position [84, 0]
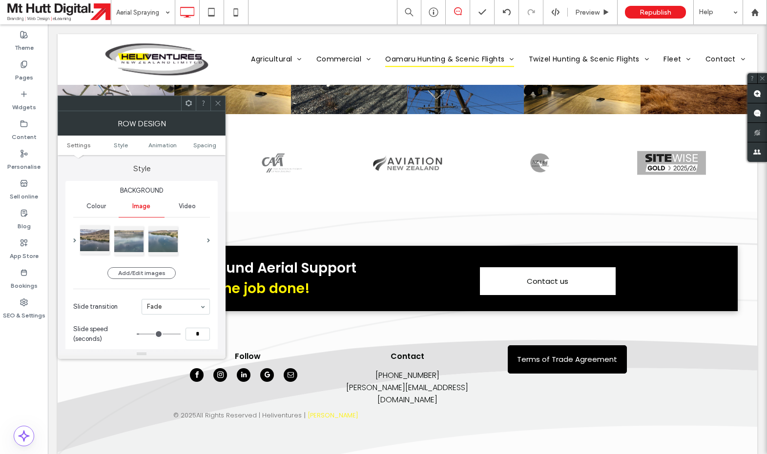
click at [95, 237] on div at bounding box center [94, 239] width 29 height 29
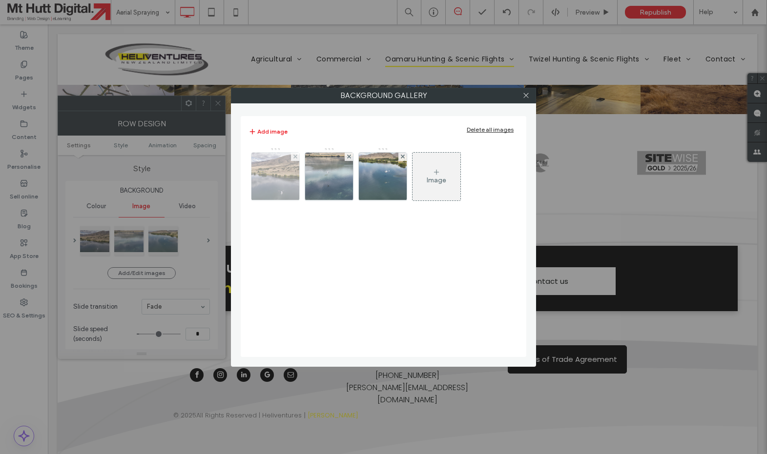
click at [276, 190] on img at bounding box center [276, 177] width 64 height 48
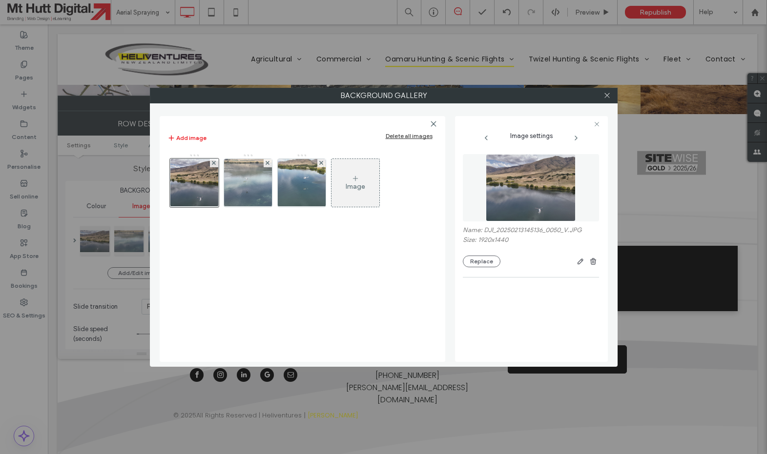
click at [611, 96] on div at bounding box center [607, 95] width 15 height 15
click at [215, 164] on use at bounding box center [214, 163] width 4 height 4
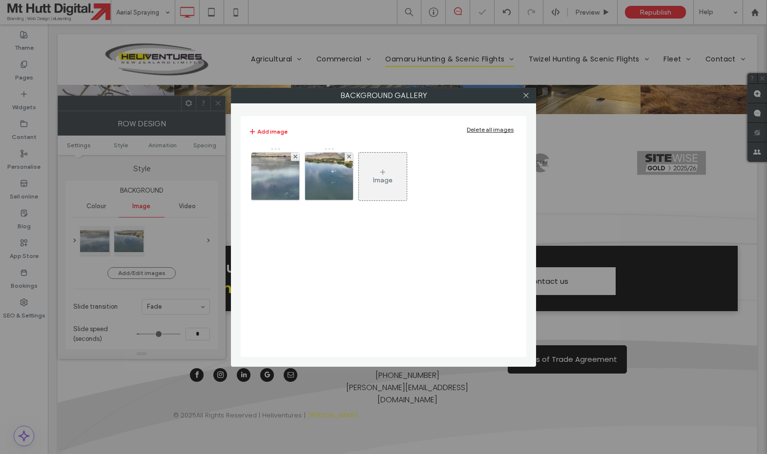
drag, startPoint x: 530, startPoint y: 94, endPoint x: 521, endPoint y: 98, distance: 10.1
click at [530, 94] on div at bounding box center [525, 95] width 15 height 15
click at [525, 94] on icon at bounding box center [525, 95] width 7 height 7
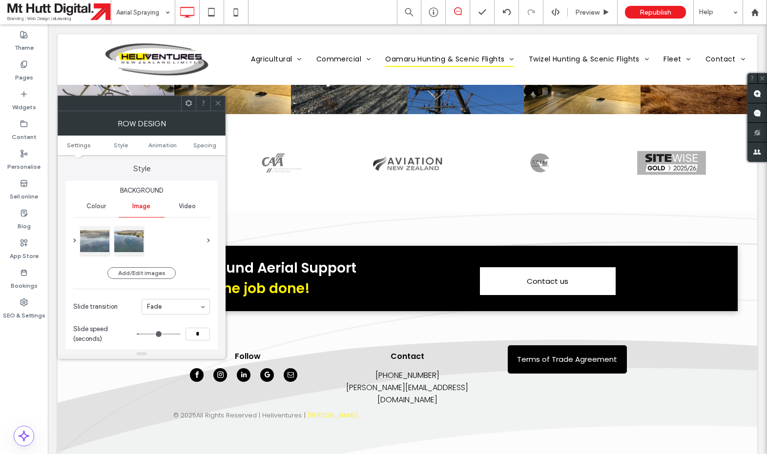
click at [219, 104] on icon at bounding box center [217, 103] width 7 height 7
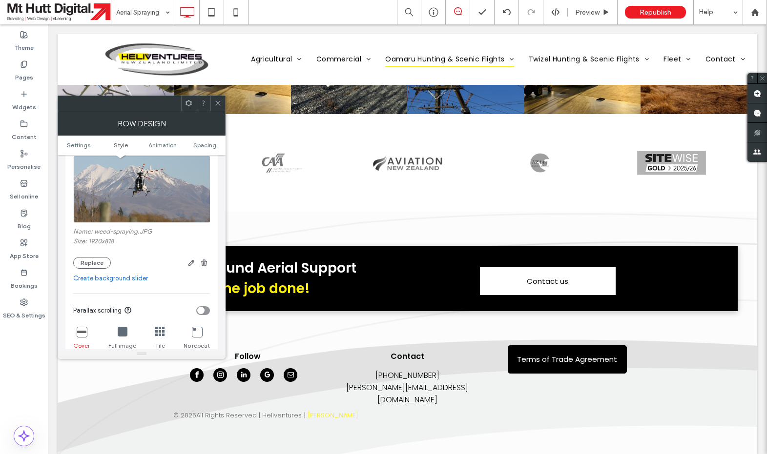
scroll to position [157, 0]
click at [219, 104] on icon at bounding box center [217, 103] width 7 height 7
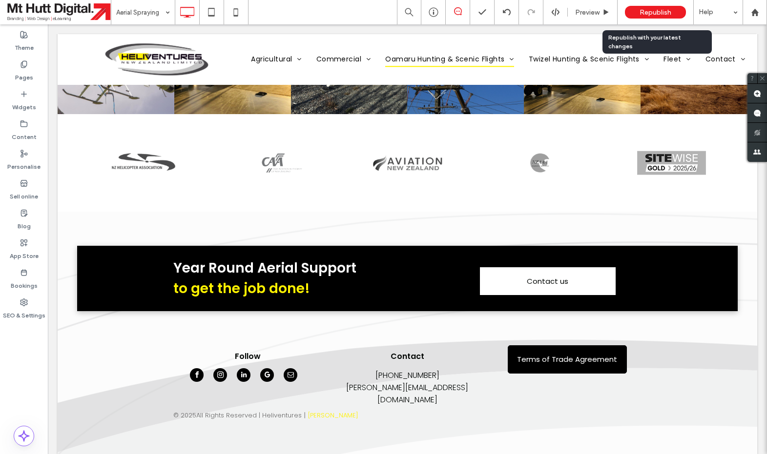
click at [652, 12] on span "Republish" at bounding box center [655, 12] width 32 height 8
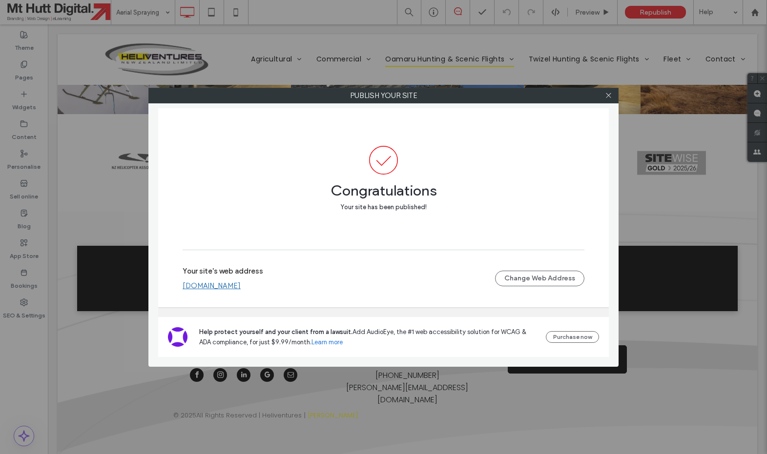
click at [613, 94] on div at bounding box center [608, 95] width 15 height 15
drag, startPoint x: 611, startPoint y: 96, endPoint x: 591, endPoint y: 105, distance: 22.3
click at [611, 96] on icon at bounding box center [608, 95] width 7 height 7
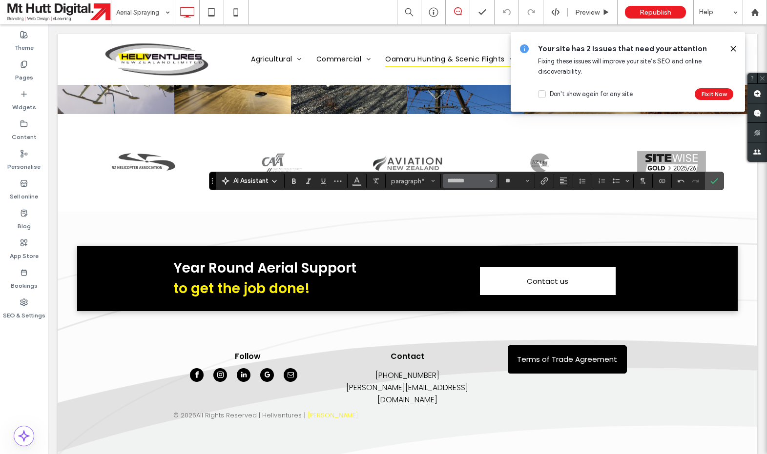
click at [491, 183] on icon "Font & Font weight" at bounding box center [491, 181] width 4 height 4
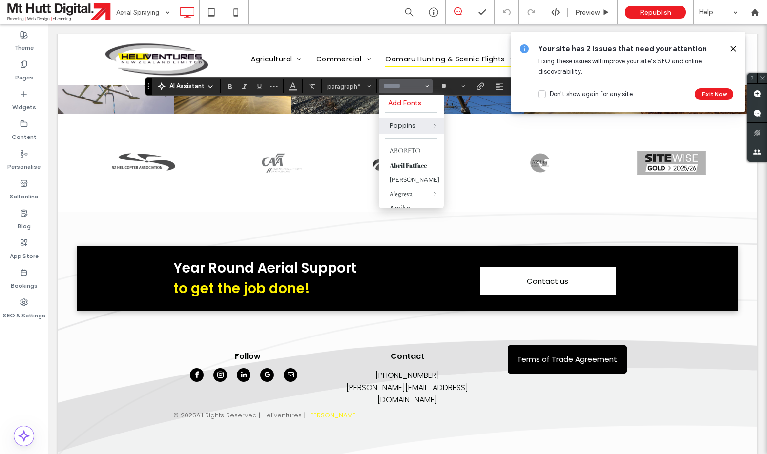
drag, startPoint x: 212, startPoint y: 183, endPoint x: 154, endPoint y: 93, distance: 107.2
click at [148, 88] on icon "Drag" at bounding box center [148, 86] width 2 height 6
type input "*******"
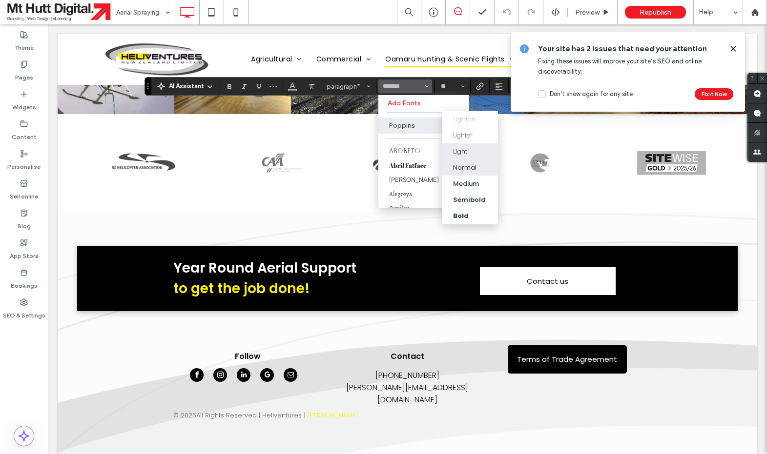
click at [469, 149] on div "Light" at bounding box center [470, 152] width 34 height 10
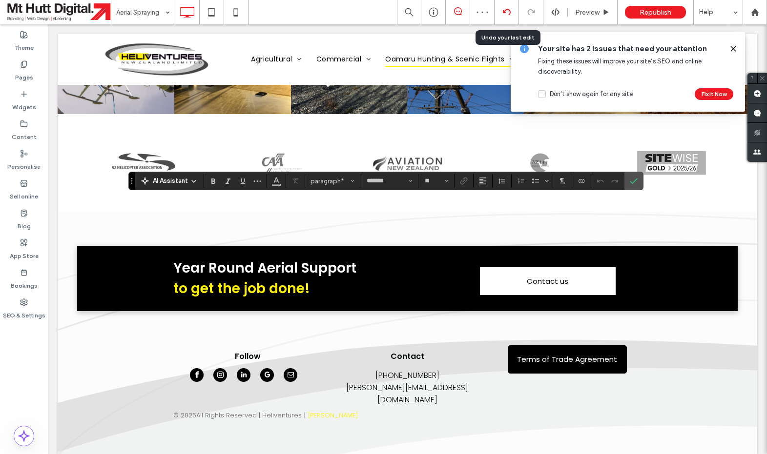
click at [504, 10] on icon at bounding box center [507, 12] width 8 height 8
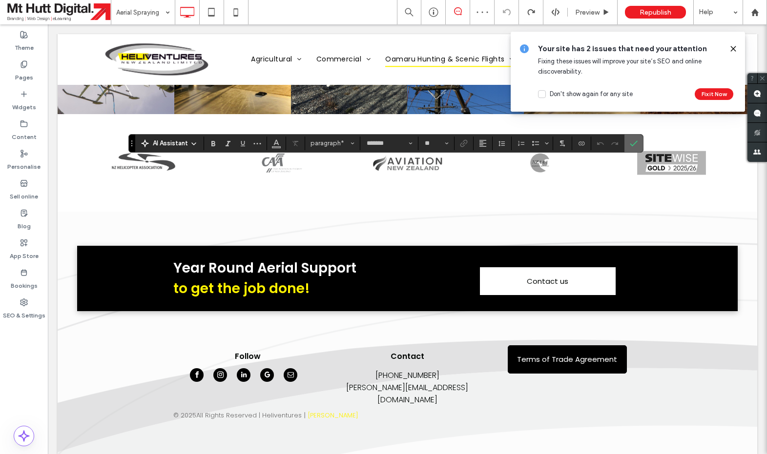
click at [636, 144] on icon "Confirm" at bounding box center [634, 144] width 8 height 8
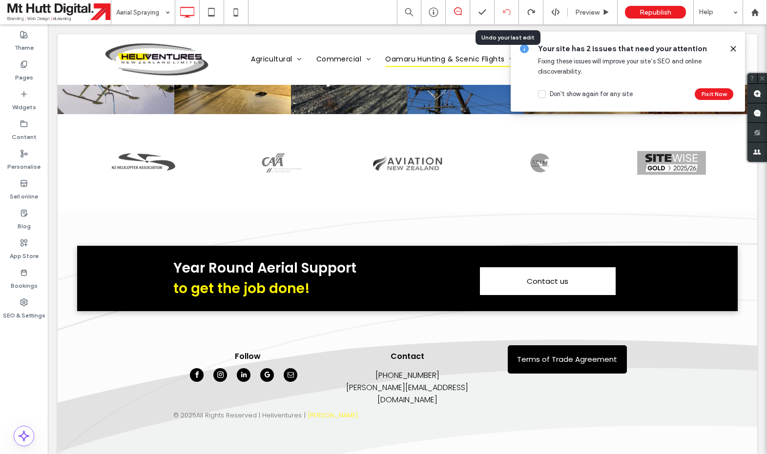
click at [505, 14] on icon at bounding box center [507, 12] width 8 height 8
click at [506, 12] on icon at bounding box center [507, 12] width 8 height 8
click at [732, 49] on icon at bounding box center [733, 49] width 8 height 8
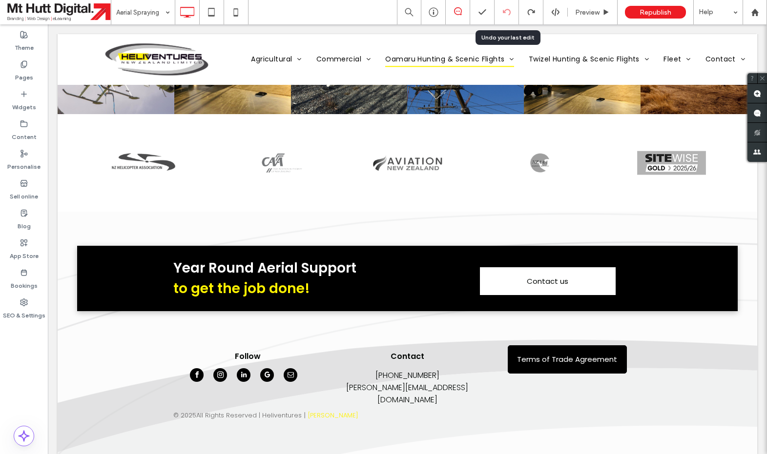
click at [508, 11] on icon at bounding box center [507, 12] width 8 height 8
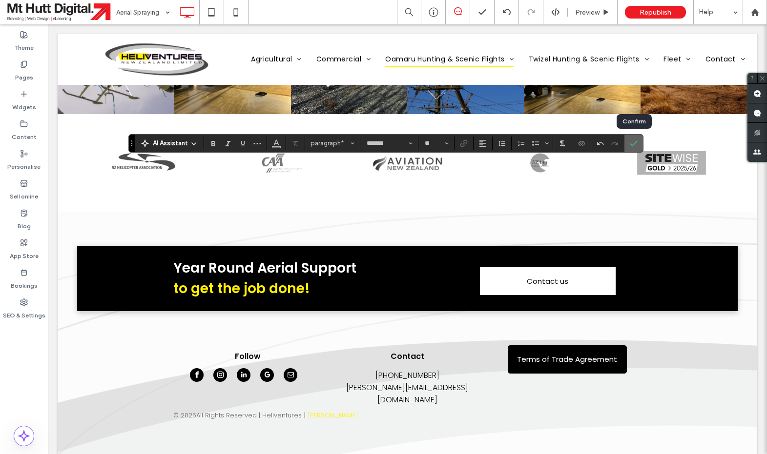
click at [635, 143] on use "Confirm" at bounding box center [634, 144] width 8 height 6
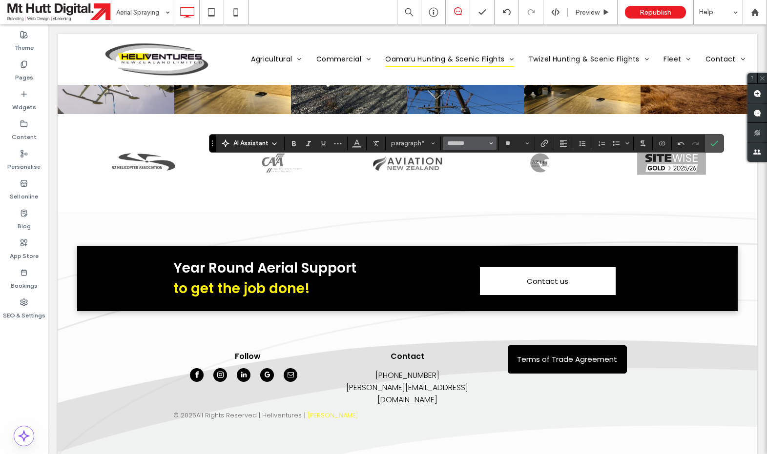
click at [493, 143] on button "*******" at bounding box center [470, 144] width 54 height 14
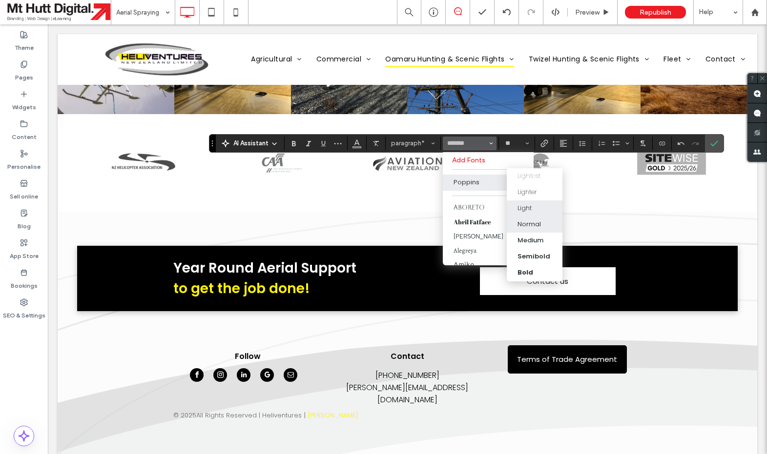
click at [529, 207] on div "Light" at bounding box center [524, 209] width 14 height 10
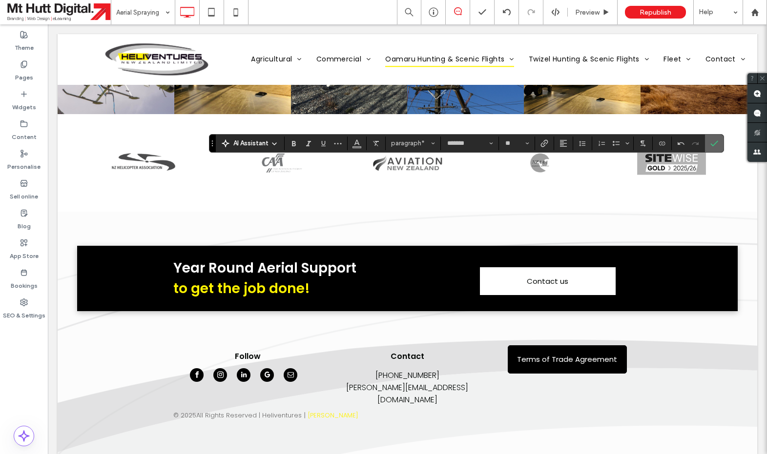
click at [715, 142] on icon "Confirm" at bounding box center [714, 144] width 8 height 8
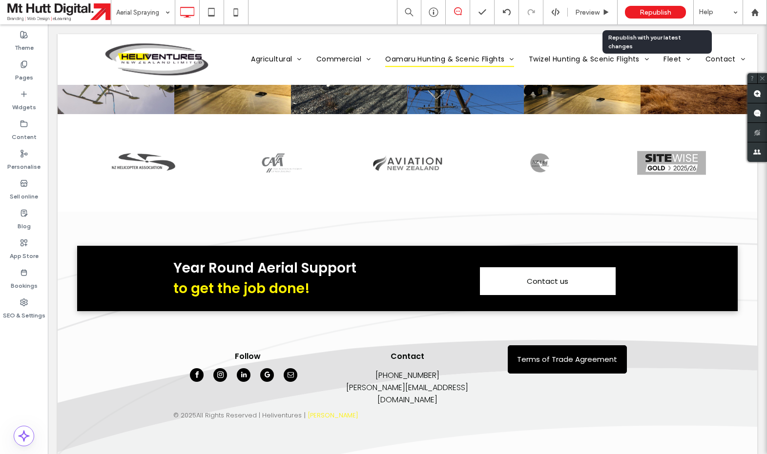
click at [654, 12] on span "Republish" at bounding box center [655, 12] width 32 height 8
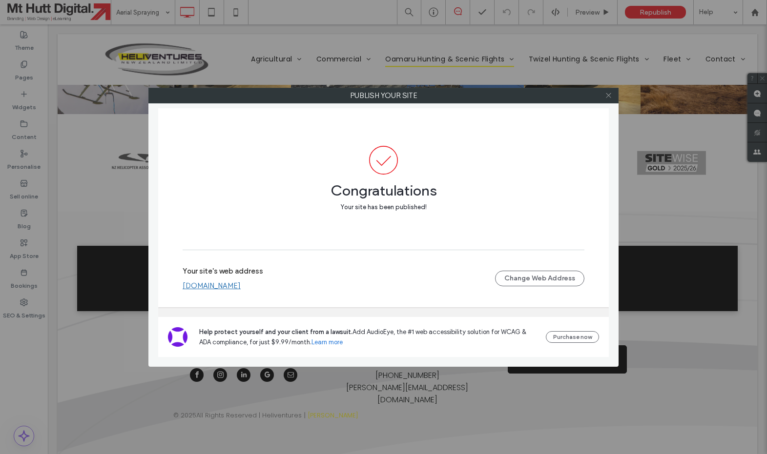
click at [610, 97] on use at bounding box center [608, 95] width 5 height 5
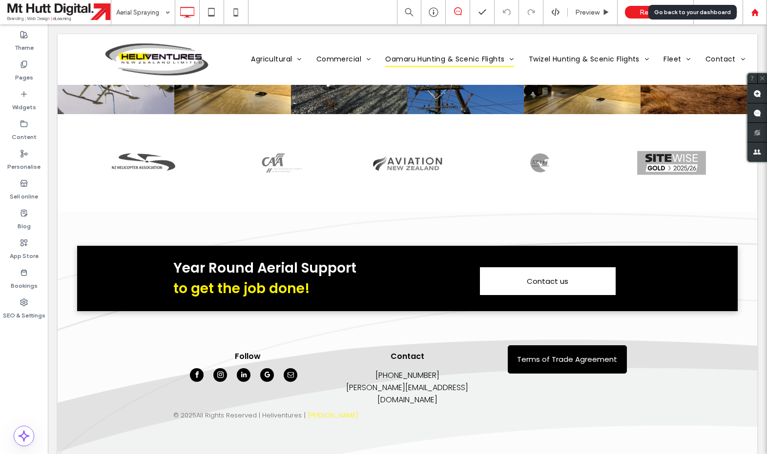
click at [757, 13] on use at bounding box center [754, 11] width 7 height 7
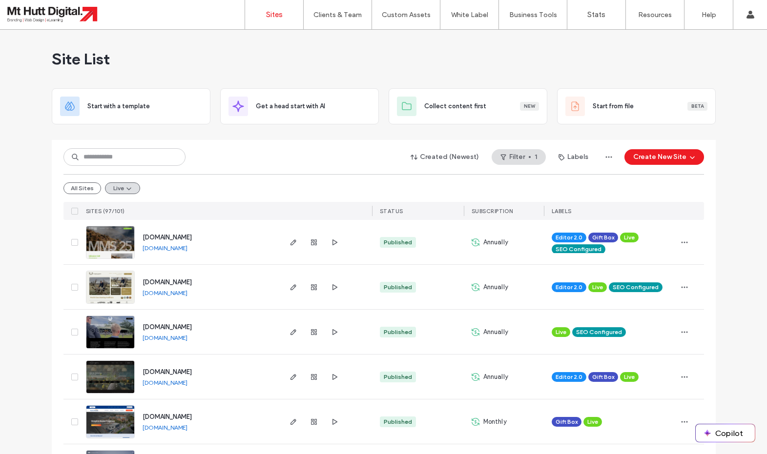
drag, startPoint x: 738, startPoint y: 55, endPoint x: 741, endPoint y: 50, distance: 5.7
click at [696, 123] on label "Sign out" at bounding box center [685, 121] width 24 height 7
